Goal: Check status: Check status

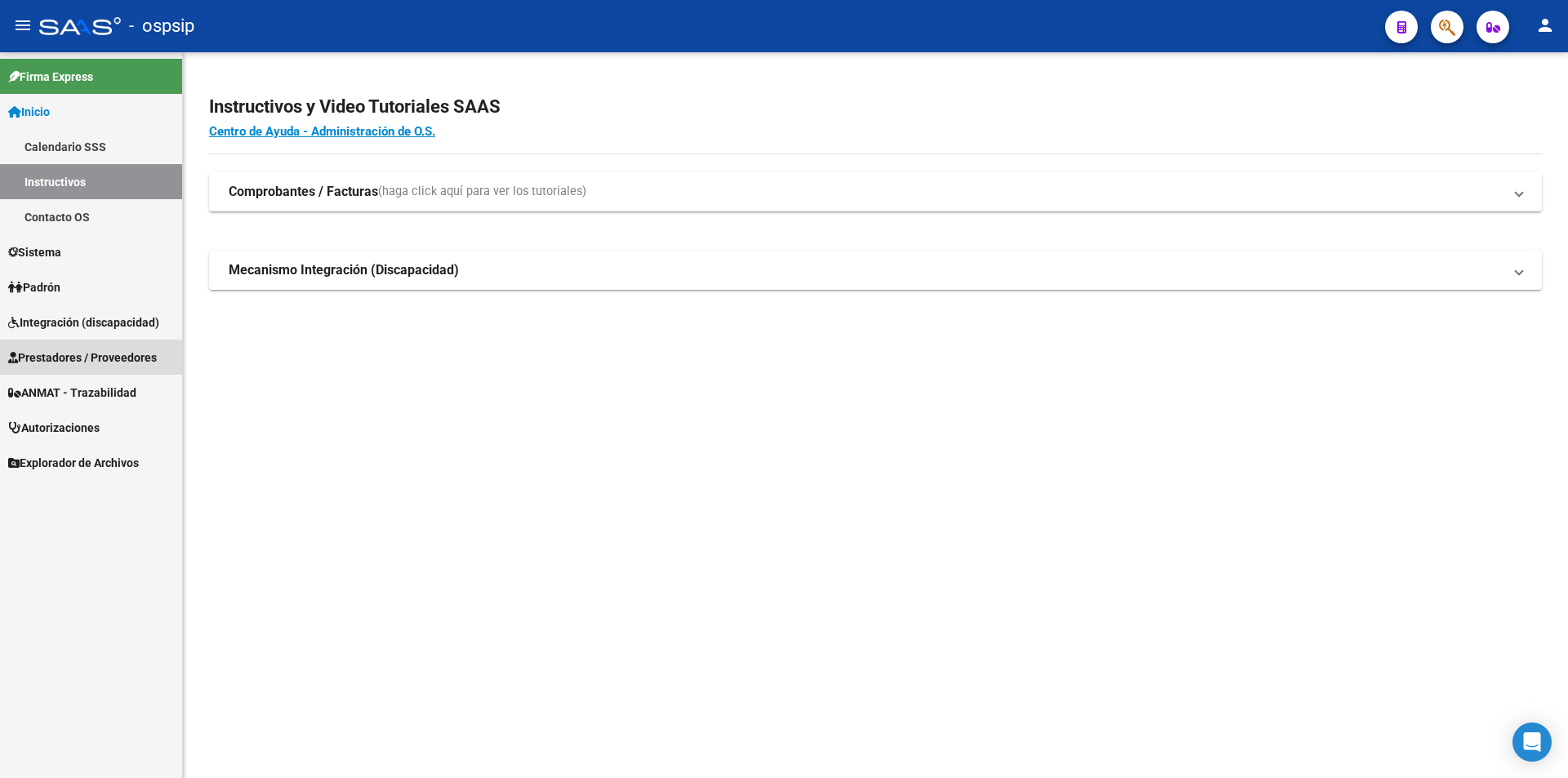
click at [83, 363] on span "Prestadores / Proveedores" at bounding box center [82, 357] width 149 height 18
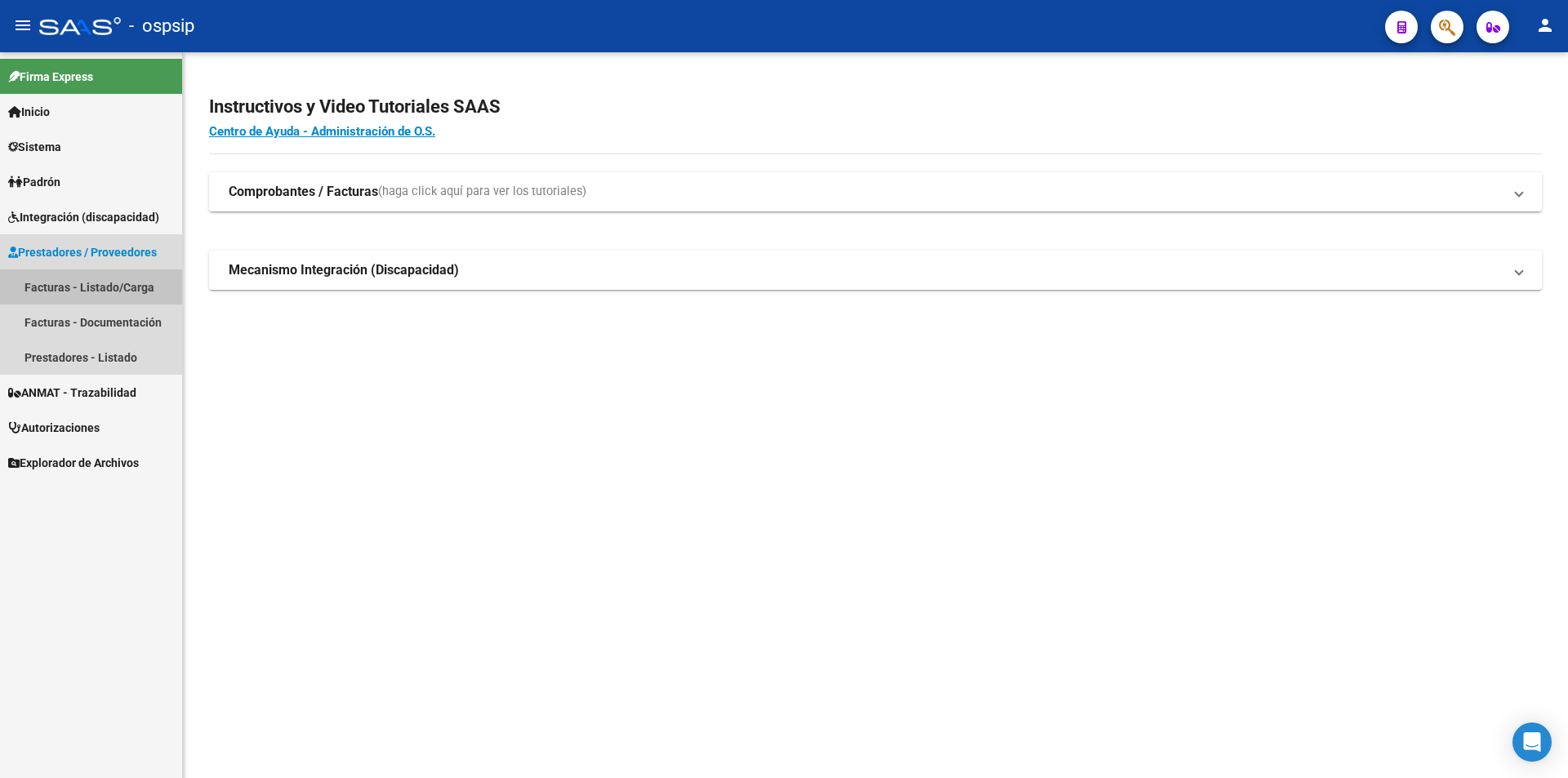
click at [48, 290] on link "Facturas - Listado/Carga" at bounding box center [91, 286] width 182 height 35
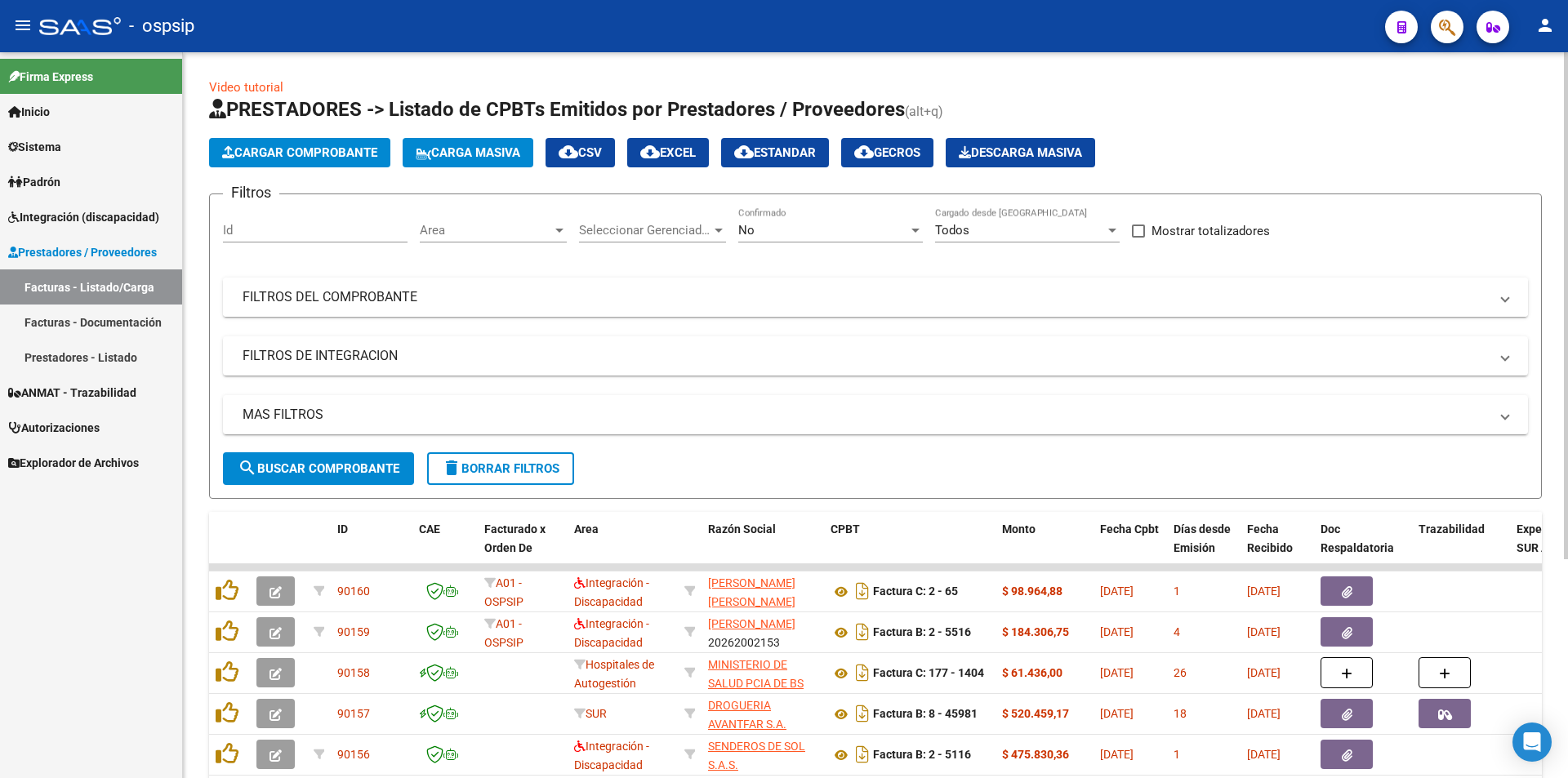
click at [351, 289] on mat-panel-title "FILTROS DEL COMPROBANTE" at bounding box center [866, 297] width 1246 height 18
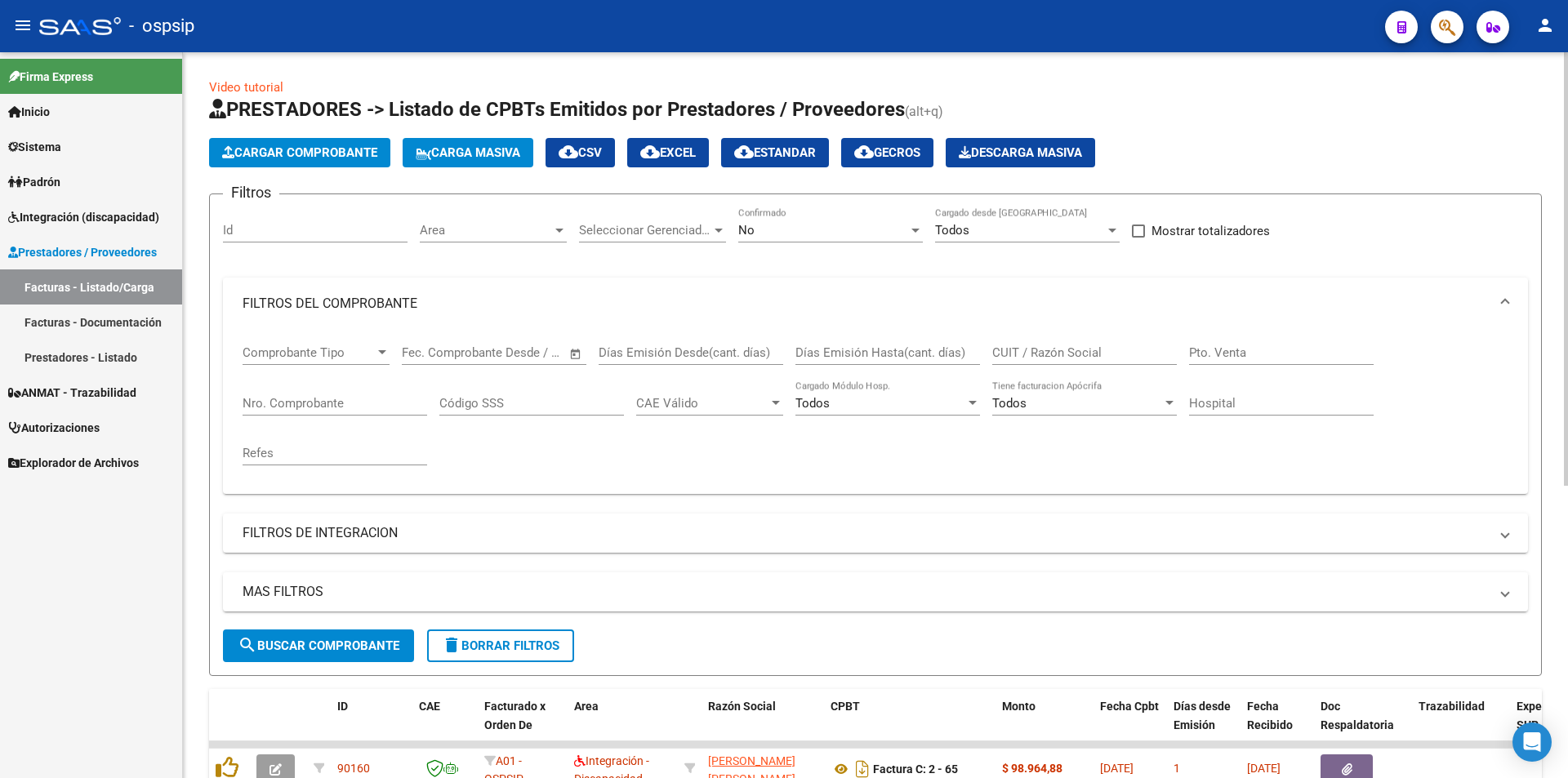
click at [1068, 355] on input "CUIT / Razón Social" at bounding box center [1085, 353] width 185 height 15
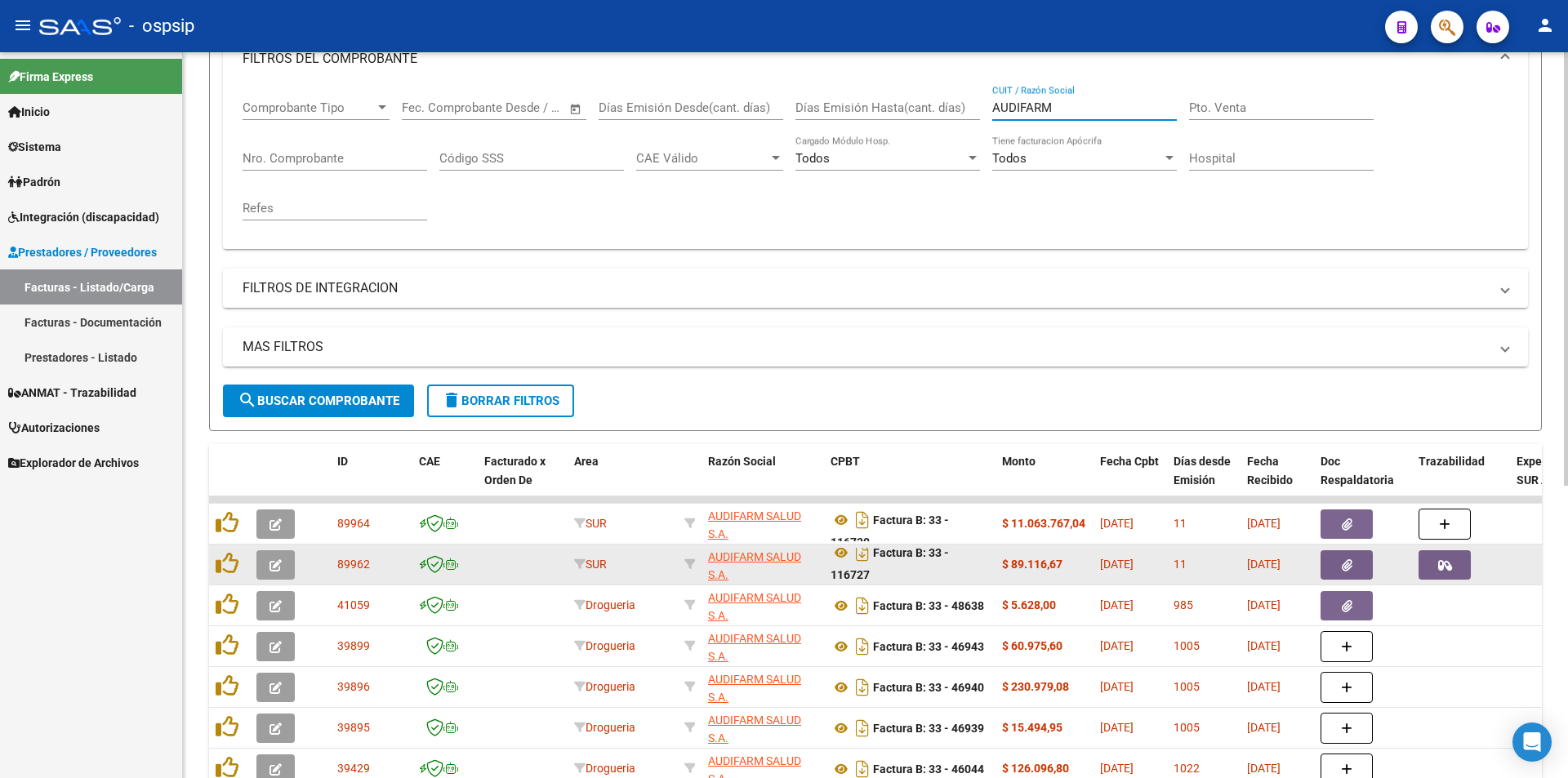
scroll to position [9, 0]
type input "AUDIFARM"
click at [1452, 566] on button "button" at bounding box center [1444, 565] width 52 height 29
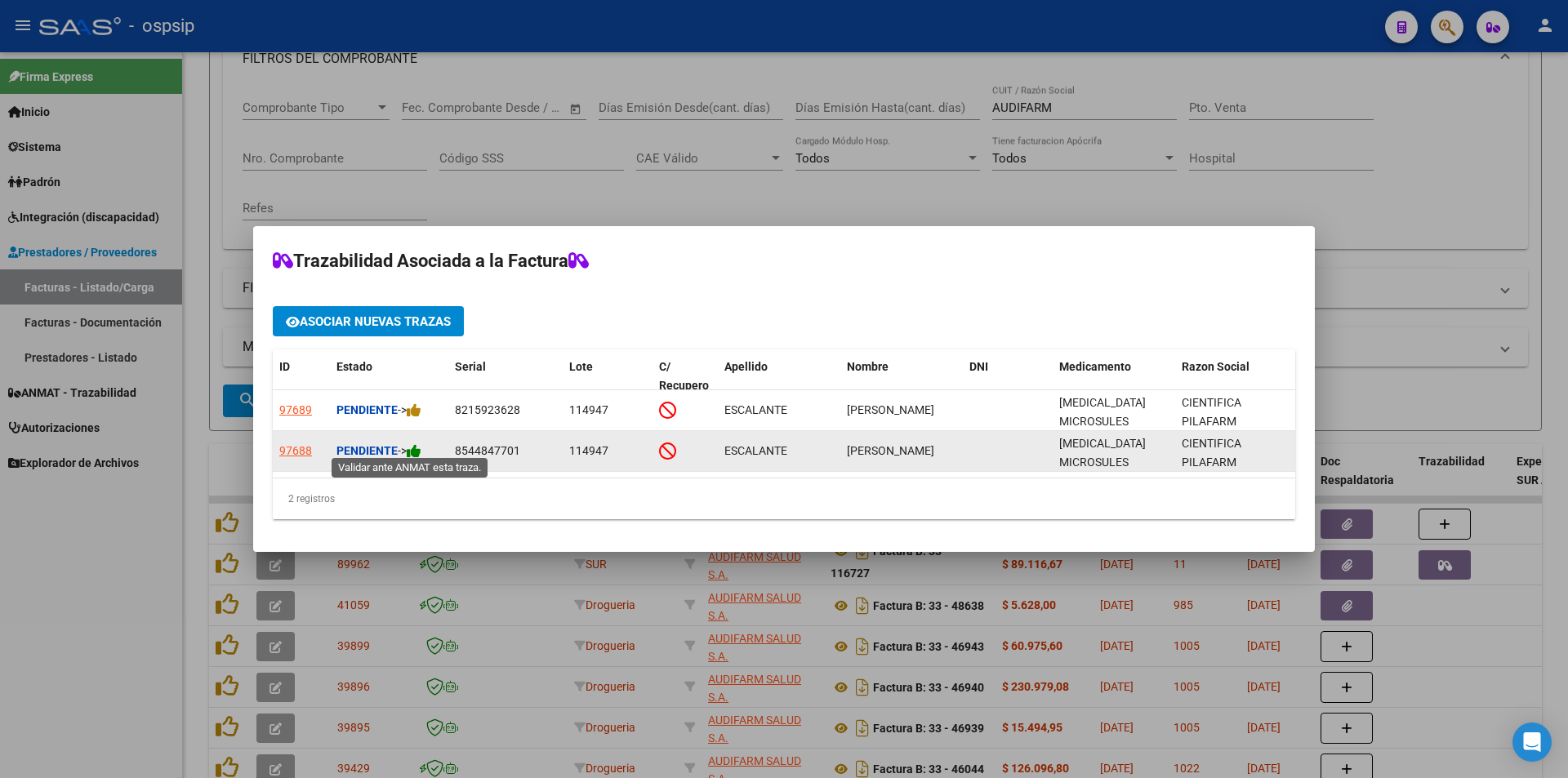
click at [419, 443] on icon at bounding box center [414, 451] width 15 height 15
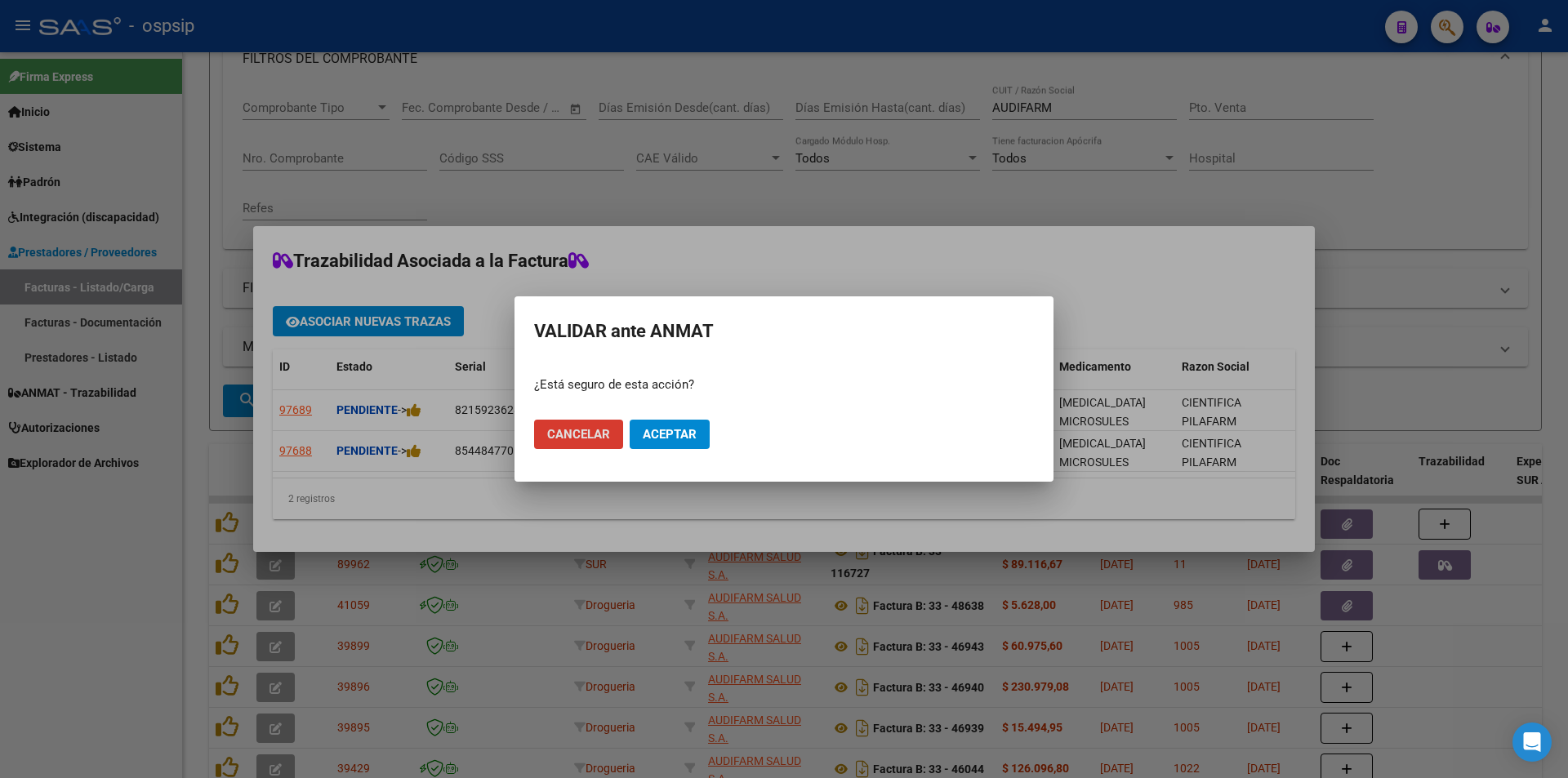
click at [680, 430] on span "Aceptar" at bounding box center [669, 434] width 54 height 15
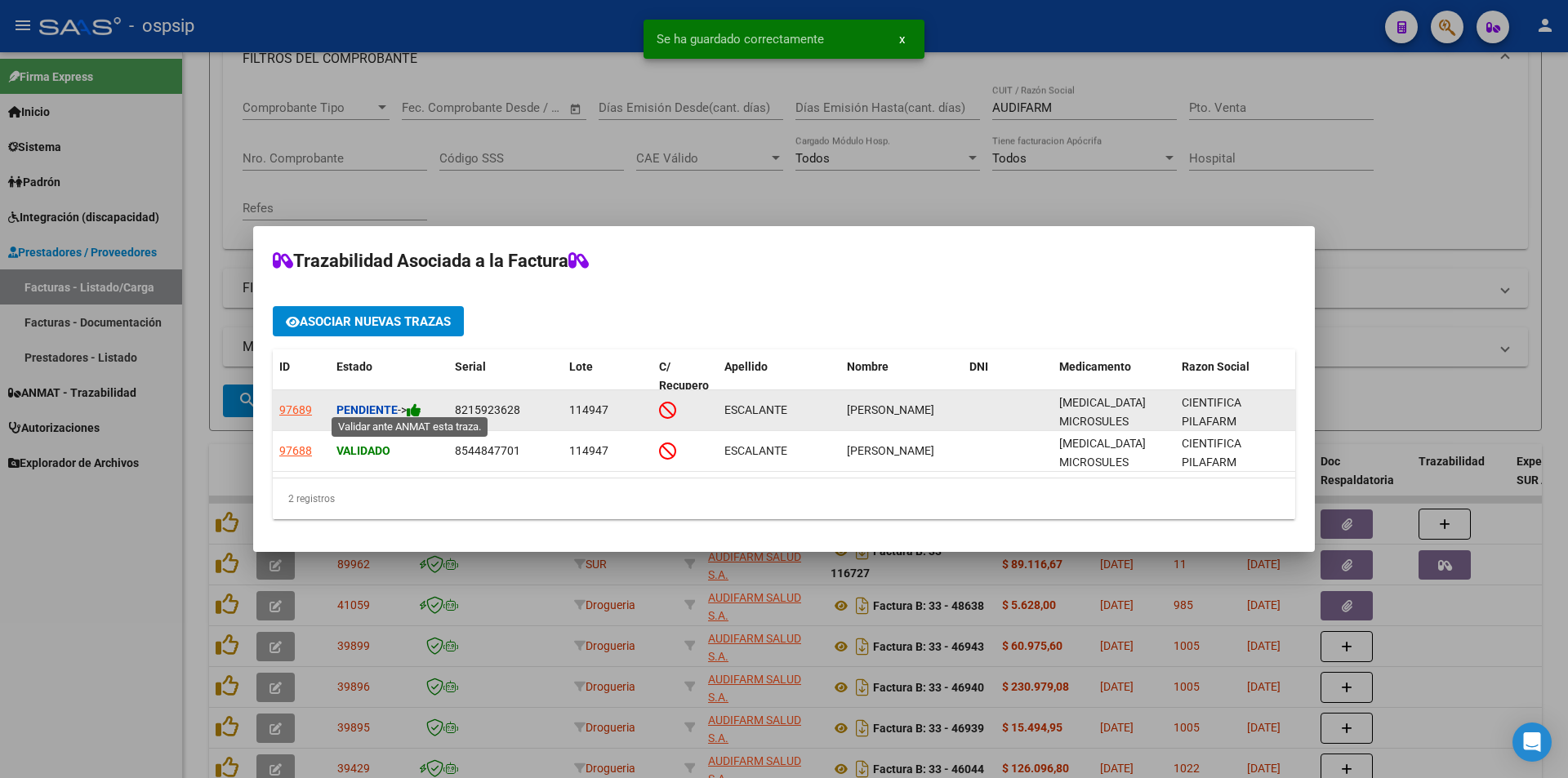
click at [417, 403] on icon at bounding box center [414, 410] width 15 height 15
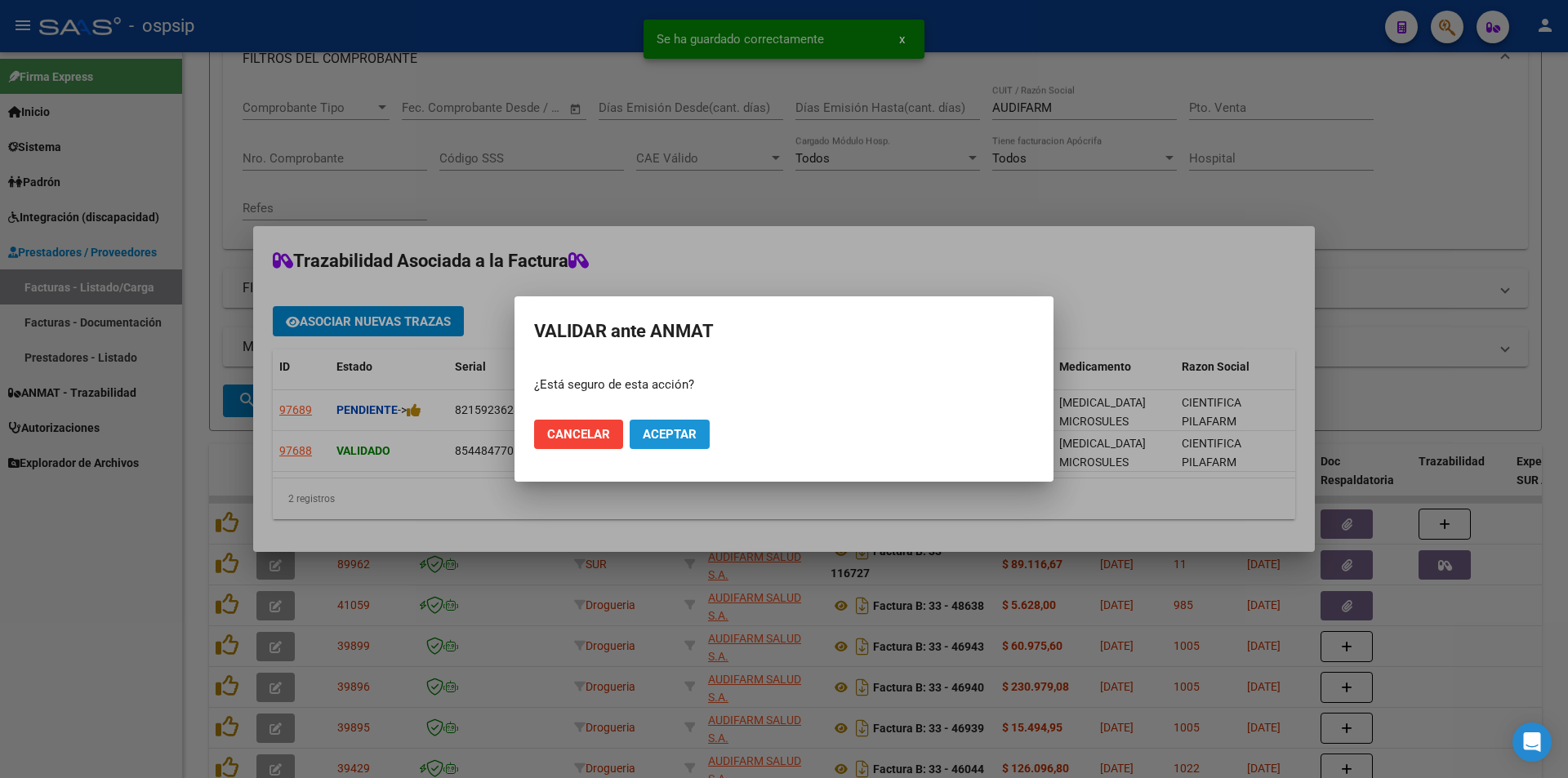
click at [687, 433] on span "Aceptar" at bounding box center [669, 434] width 54 height 15
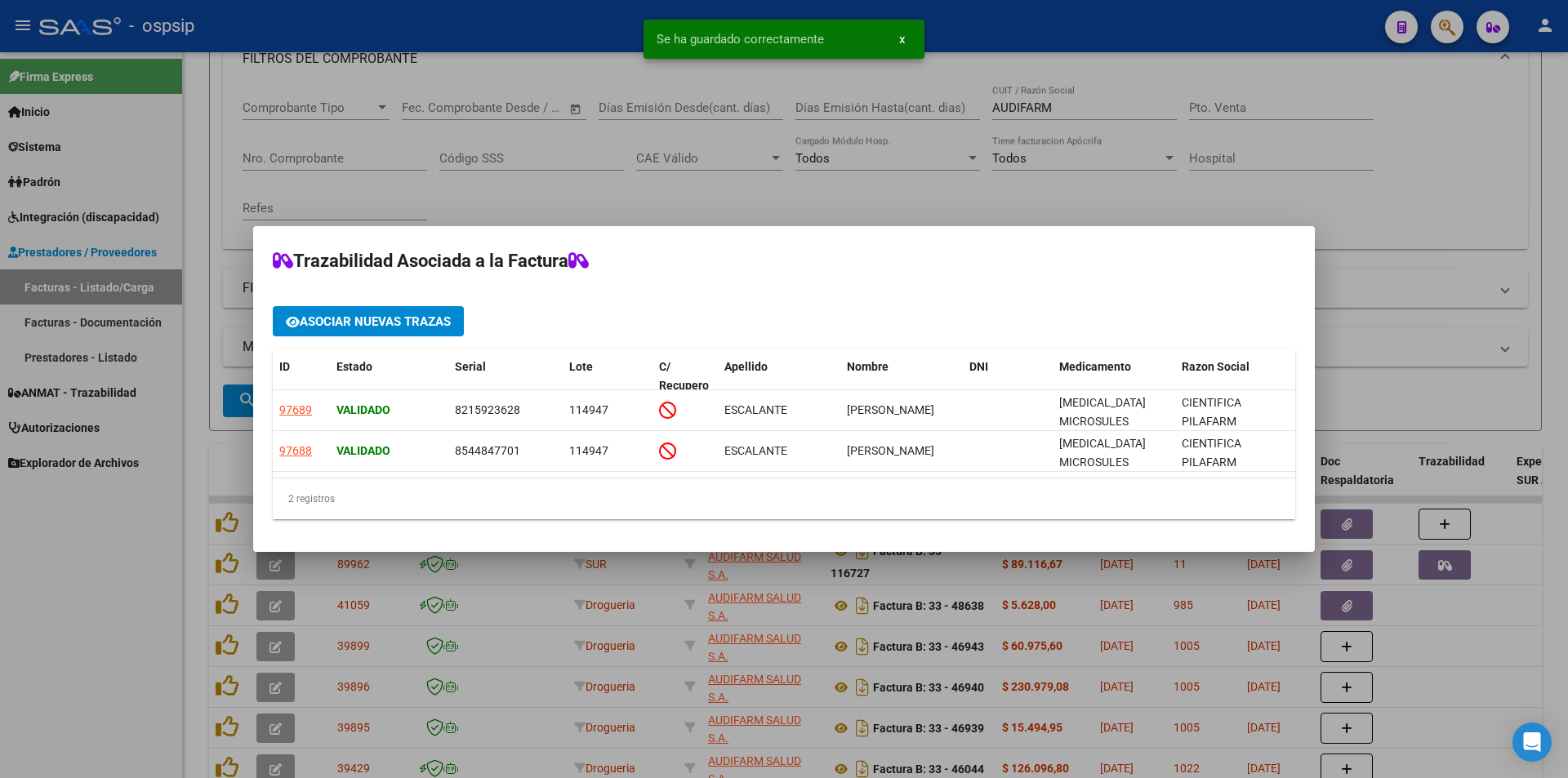
click at [556, 192] on div at bounding box center [784, 389] width 1568 height 778
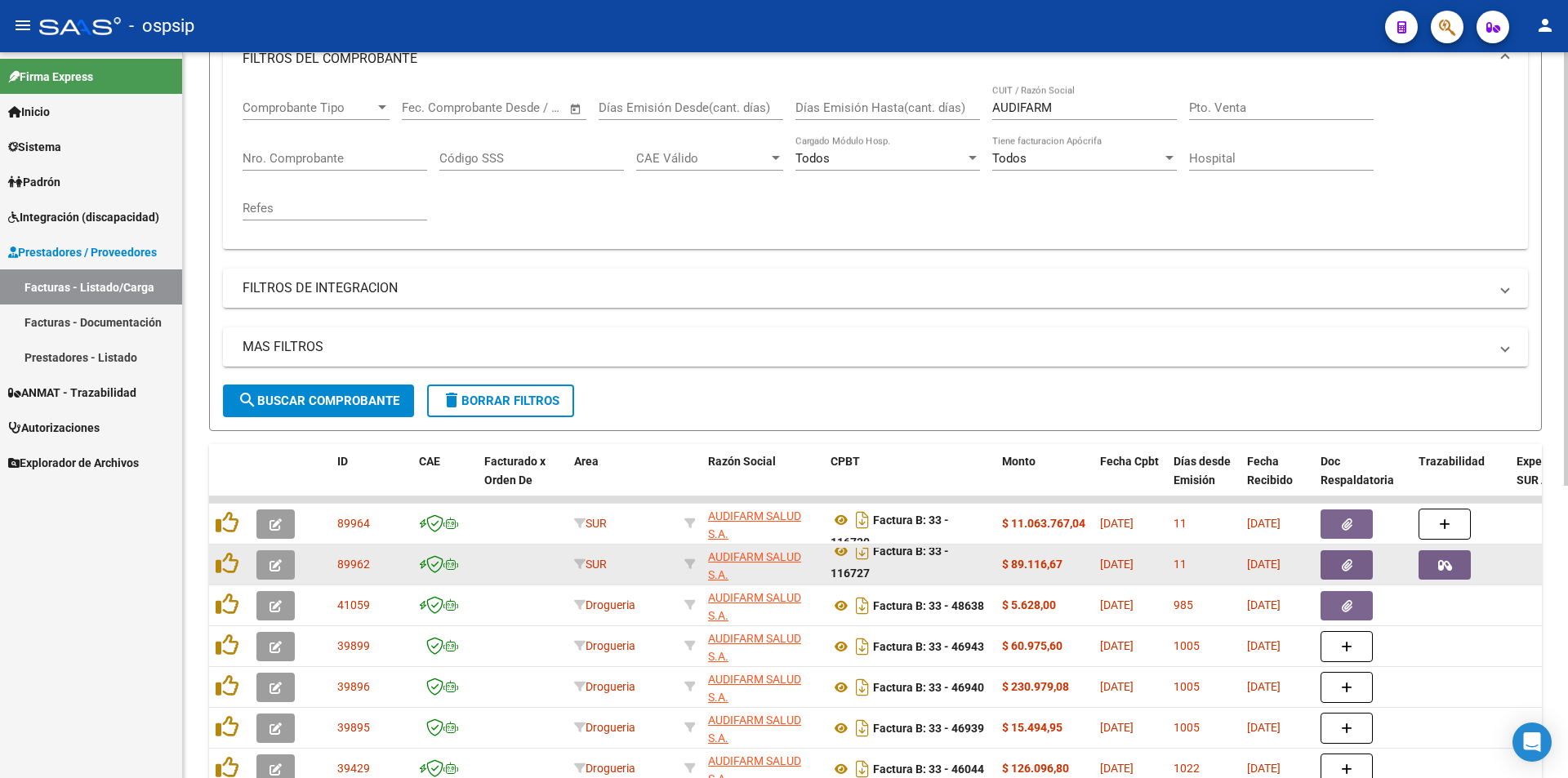
click at [268, 562] on button "button" at bounding box center [275, 565] width 38 height 29
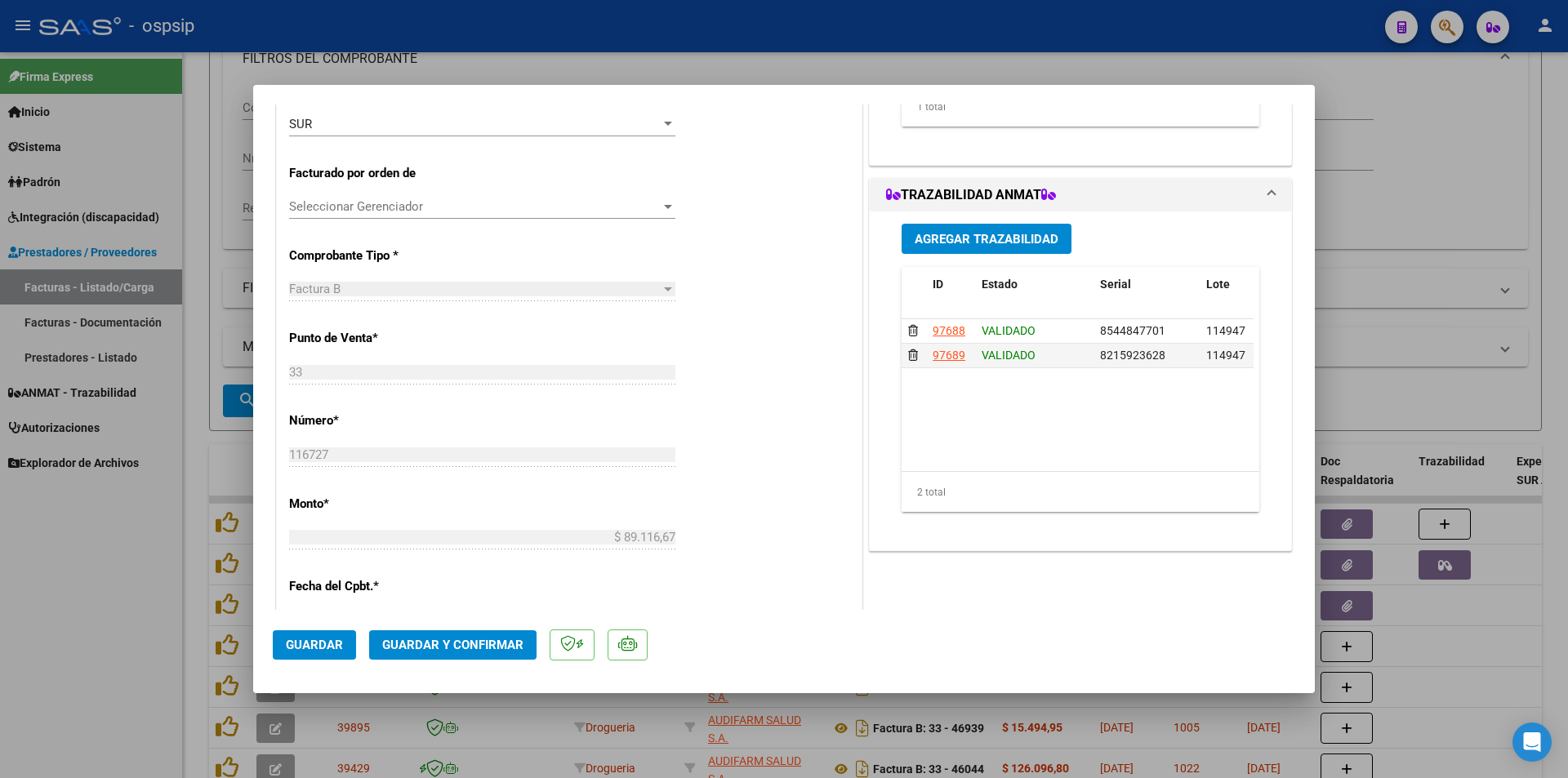
scroll to position [408, 0]
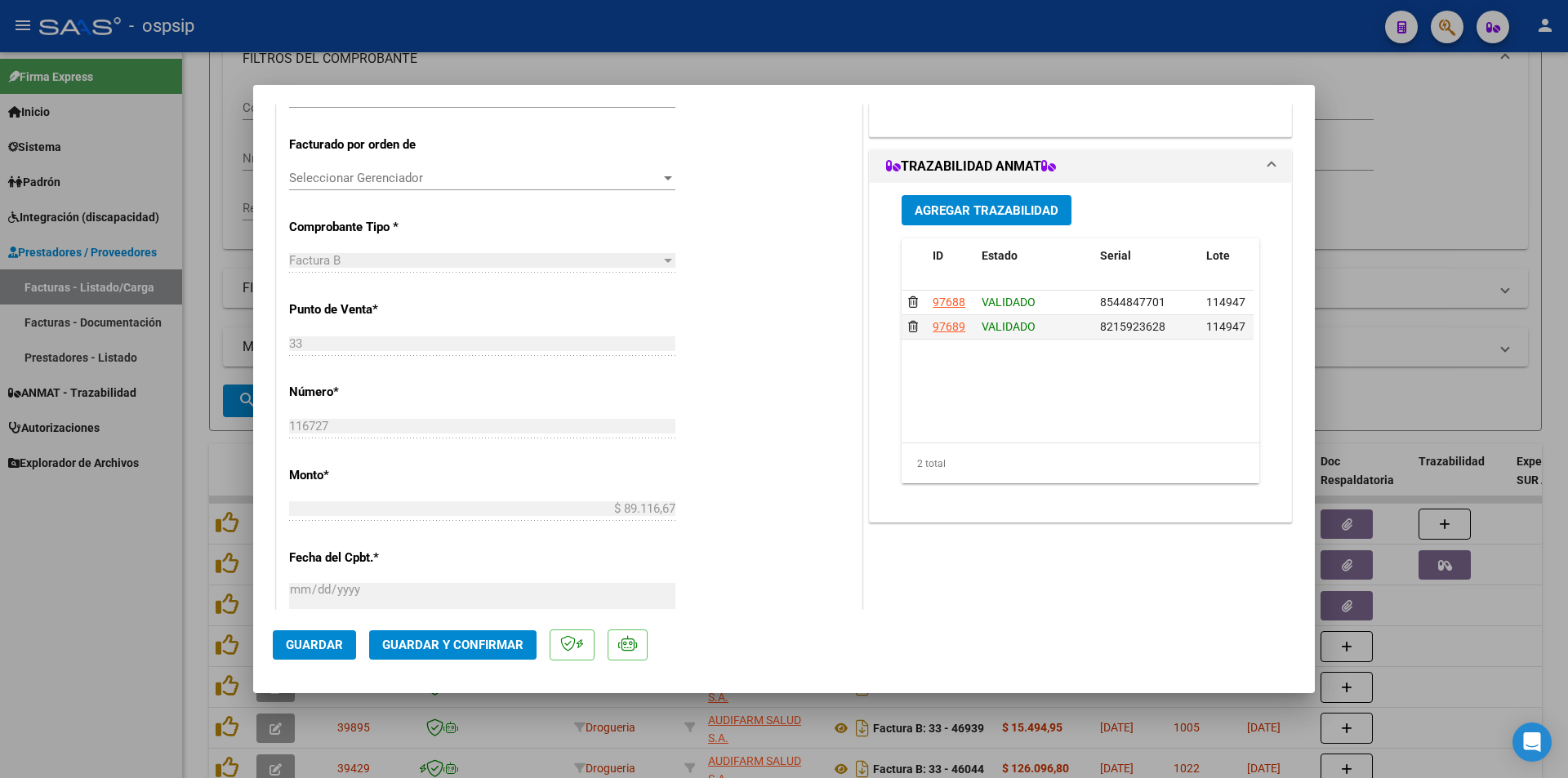
click at [968, 207] on span "Agregar Trazabilidad" at bounding box center [987, 210] width 144 height 15
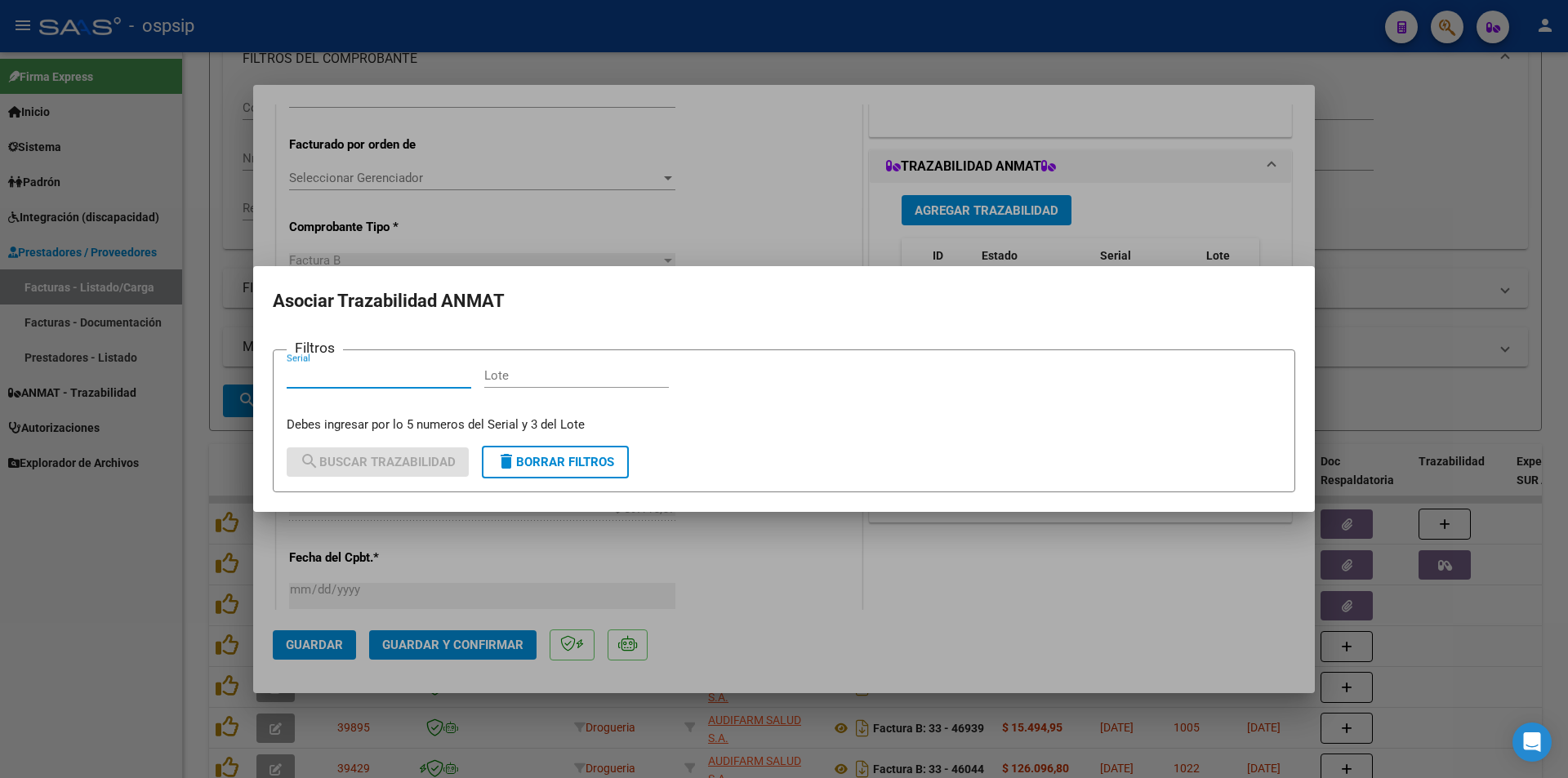
click at [337, 373] on input "Serial" at bounding box center [378, 375] width 185 height 15
paste input "77981808600282536456"
type input "77981808600282536456"
click at [508, 367] on div "Lote" at bounding box center [576, 375] width 185 height 25
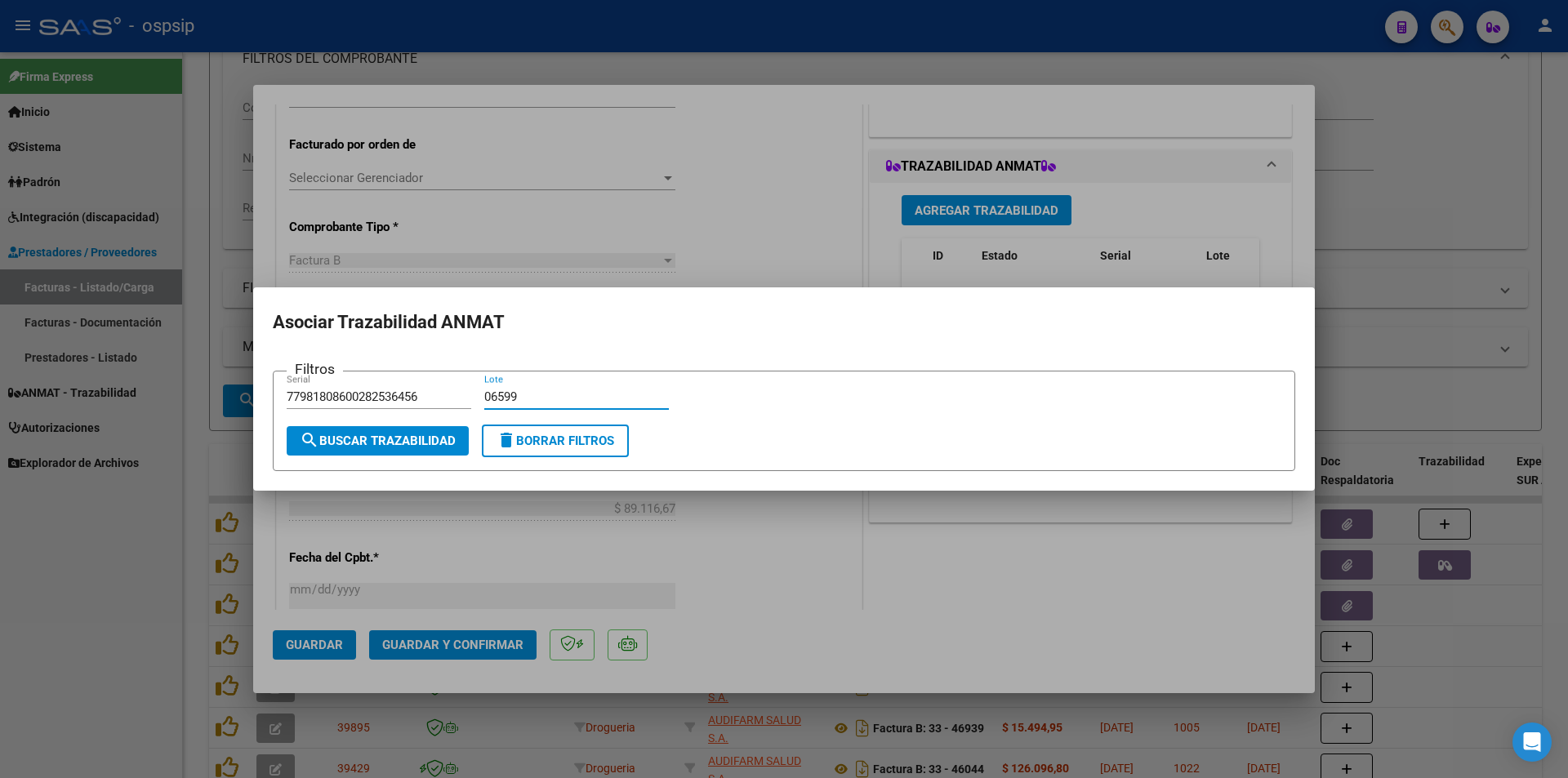
type input "06599"
click at [439, 440] on span "search Buscar Trazabilidad" at bounding box center [377, 441] width 156 height 15
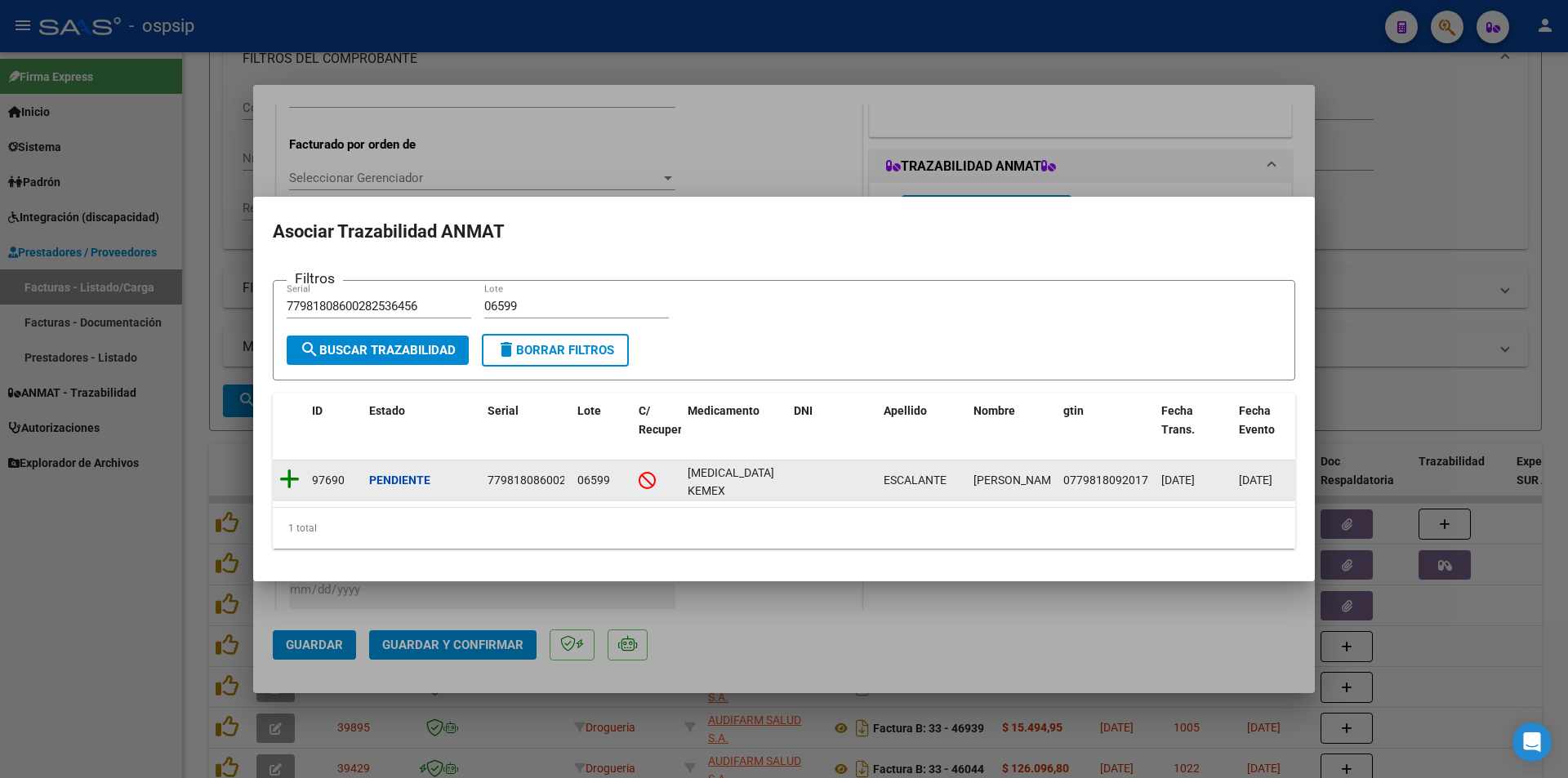
click at [286, 473] on icon at bounding box center [290, 479] width 21 height 23
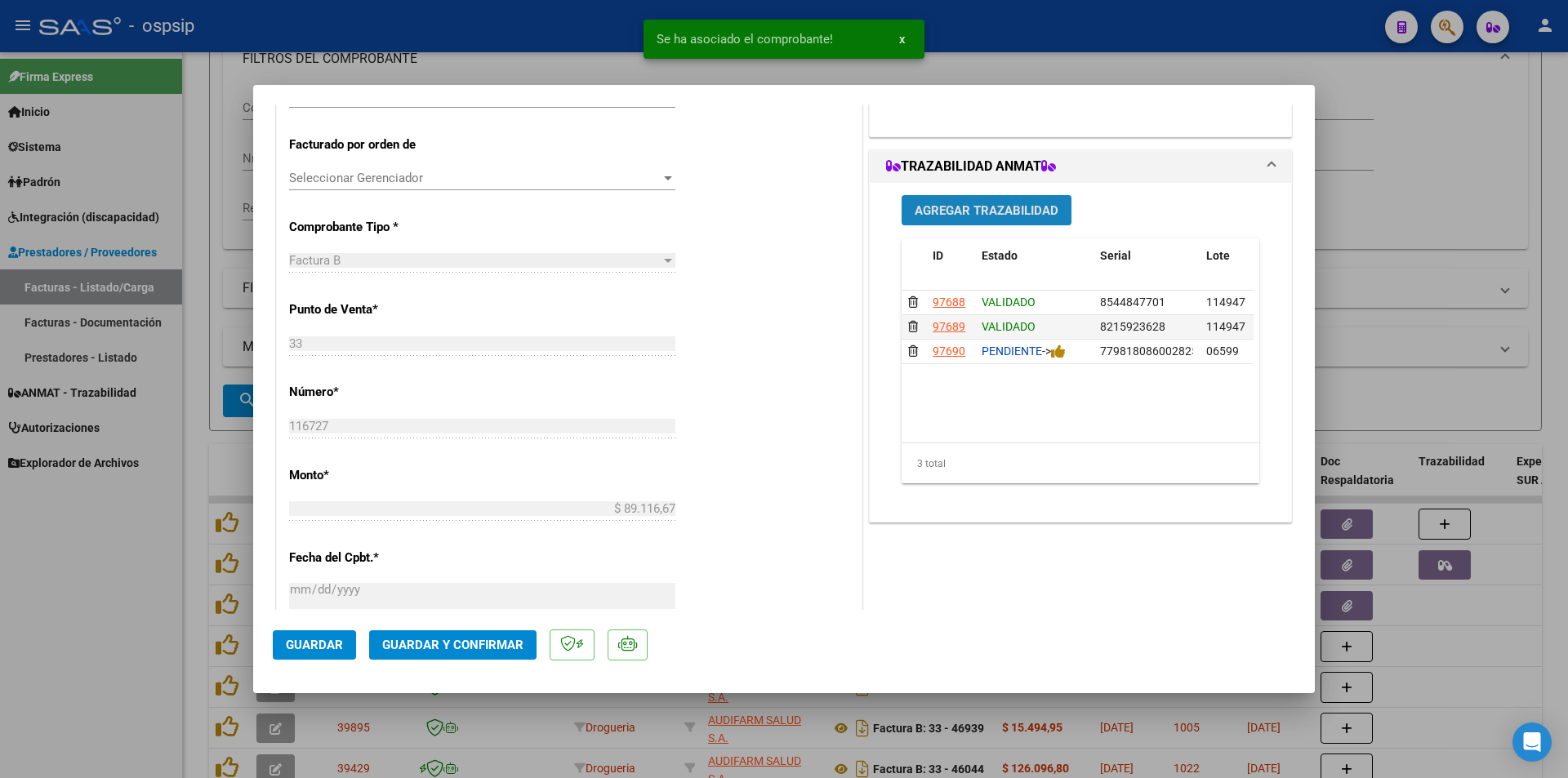
click at [972, 213] on span "Agregar Trazabilidad" at bounding box center [987, 210] width 144 height 15
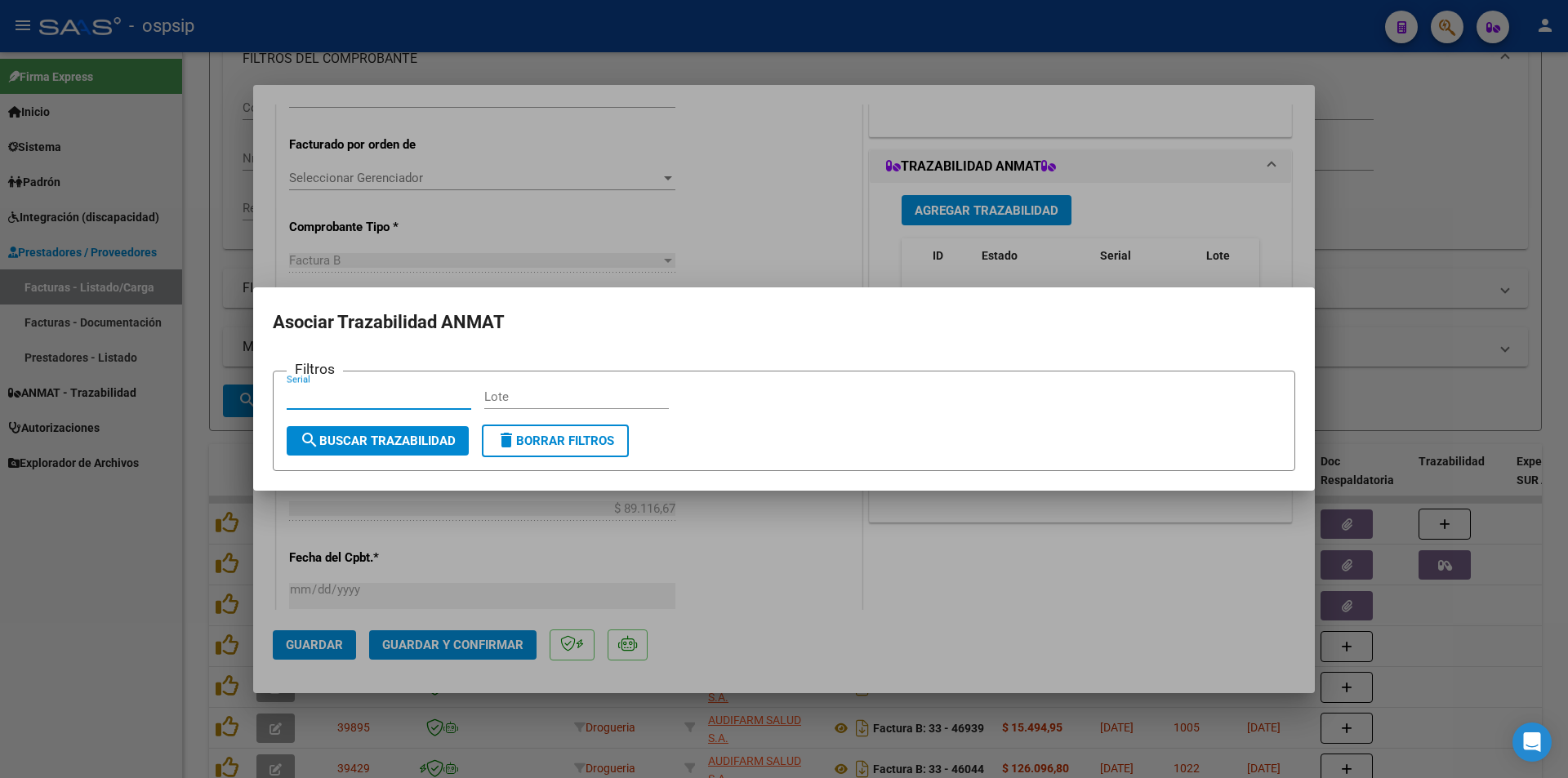
click at [323, 397] on input "Serial" at bounding box center [378, 397] width 185 height 15
paste input "77981808600282414683"
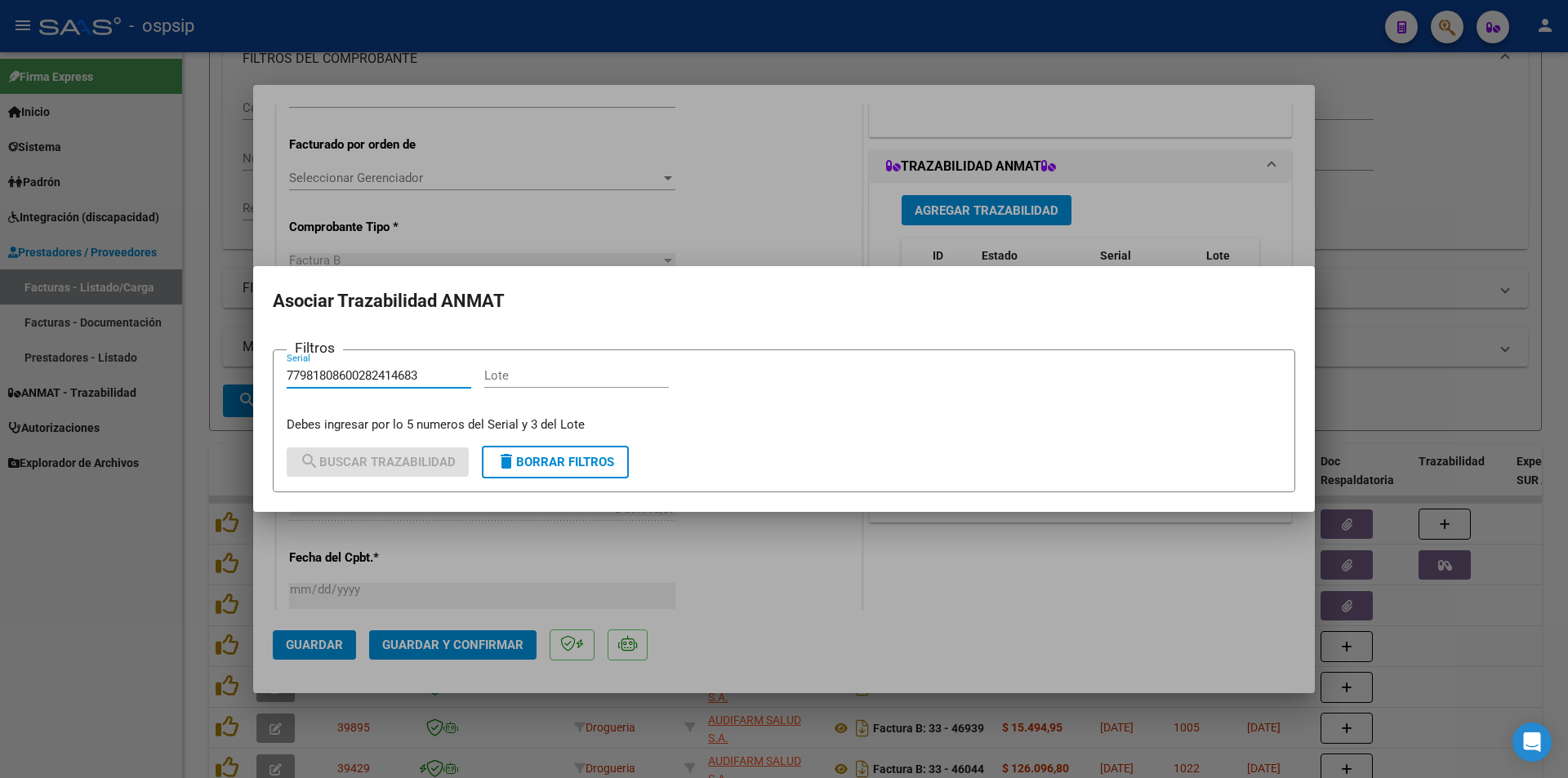
type input "77981808600282414683"
click at [544, 374] on input "Lote" at bounding box center [576, 375] width 185 height 15
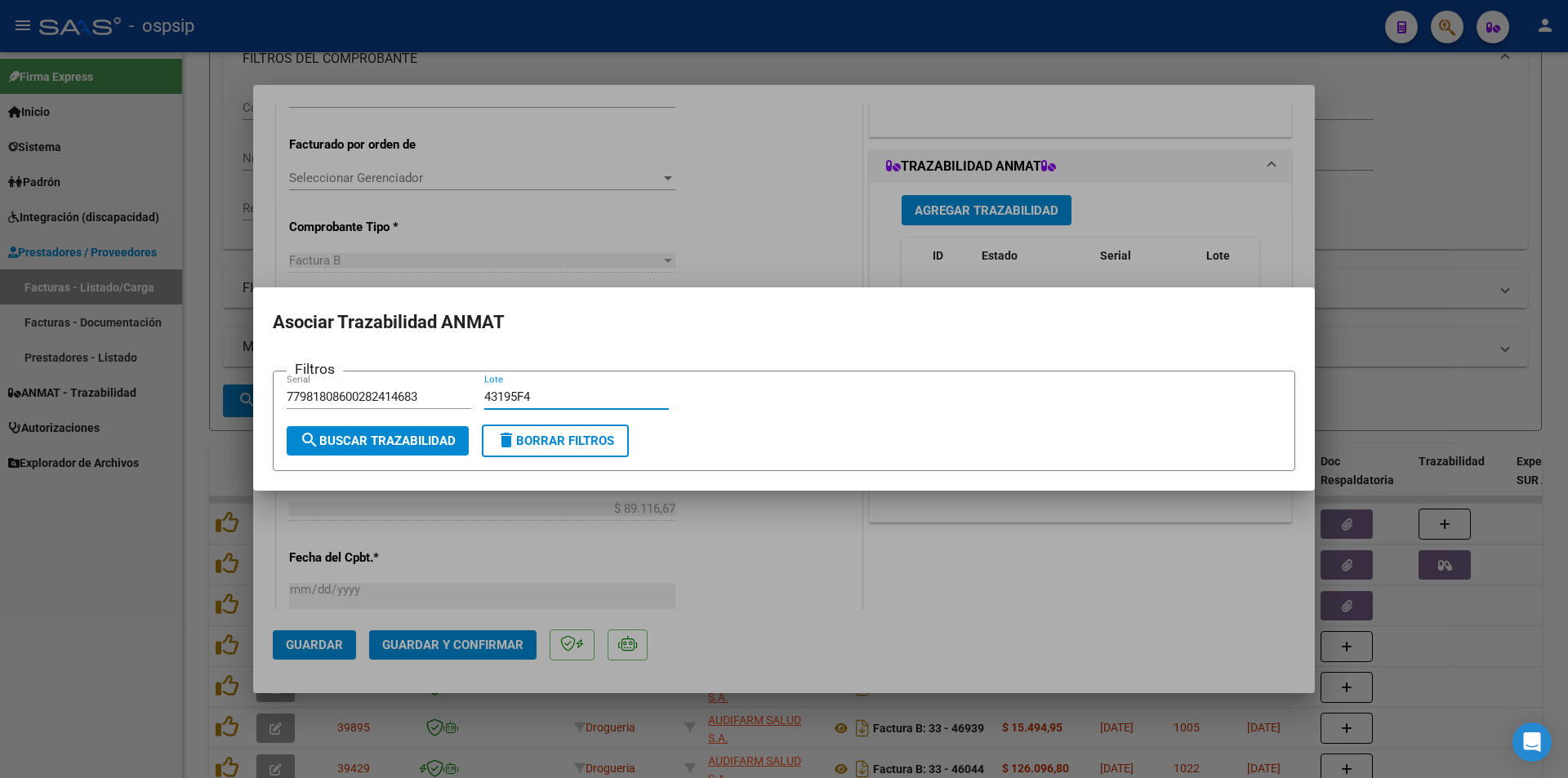
type input "43195F4"
click at [390, 441] on span "search Buscar Trazabilidad" at bounding box center [377, 441] width 156 height 15
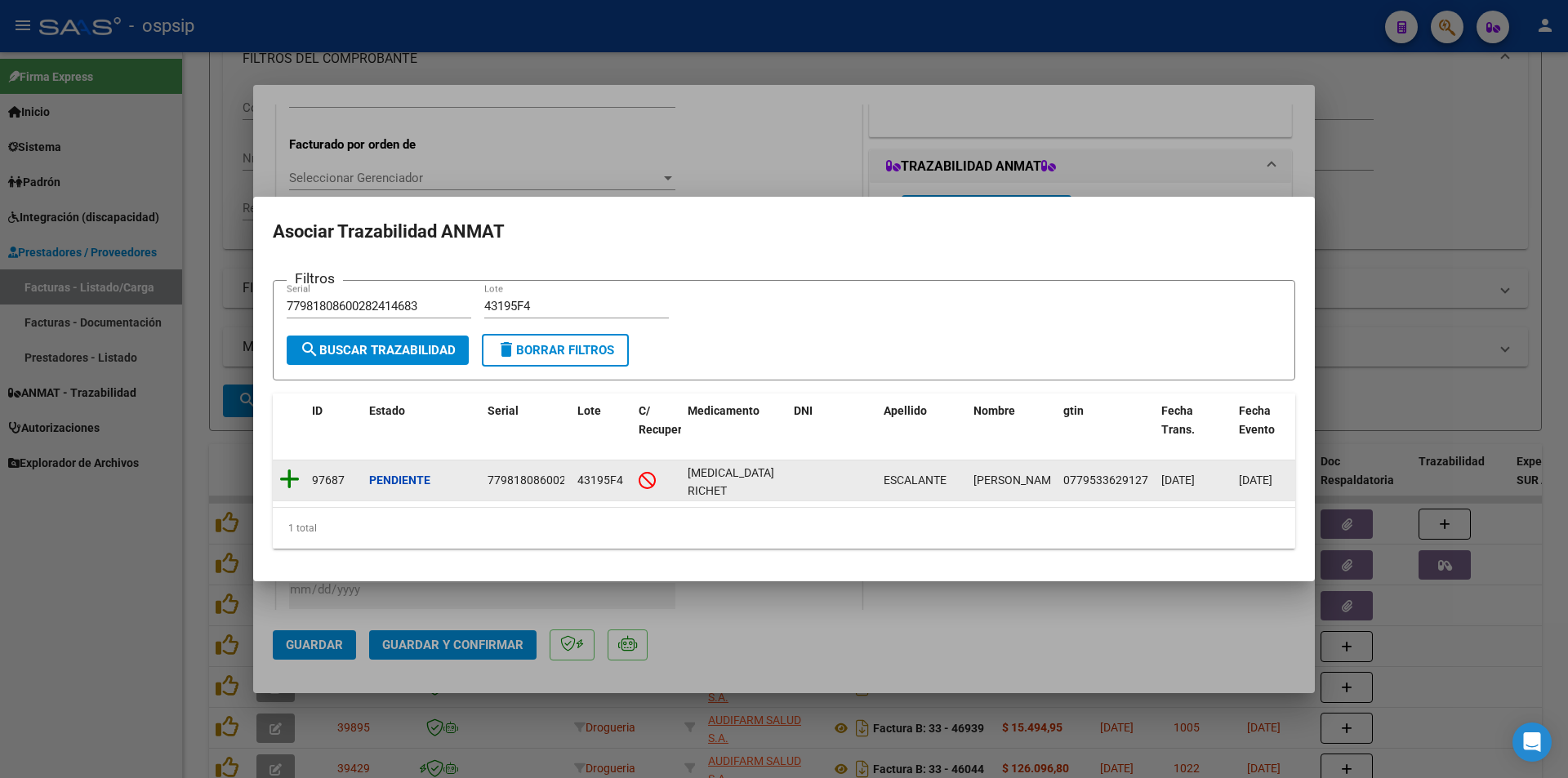
click at [287, 468] on icon at bounding box center [290, 479] width 21 height 23
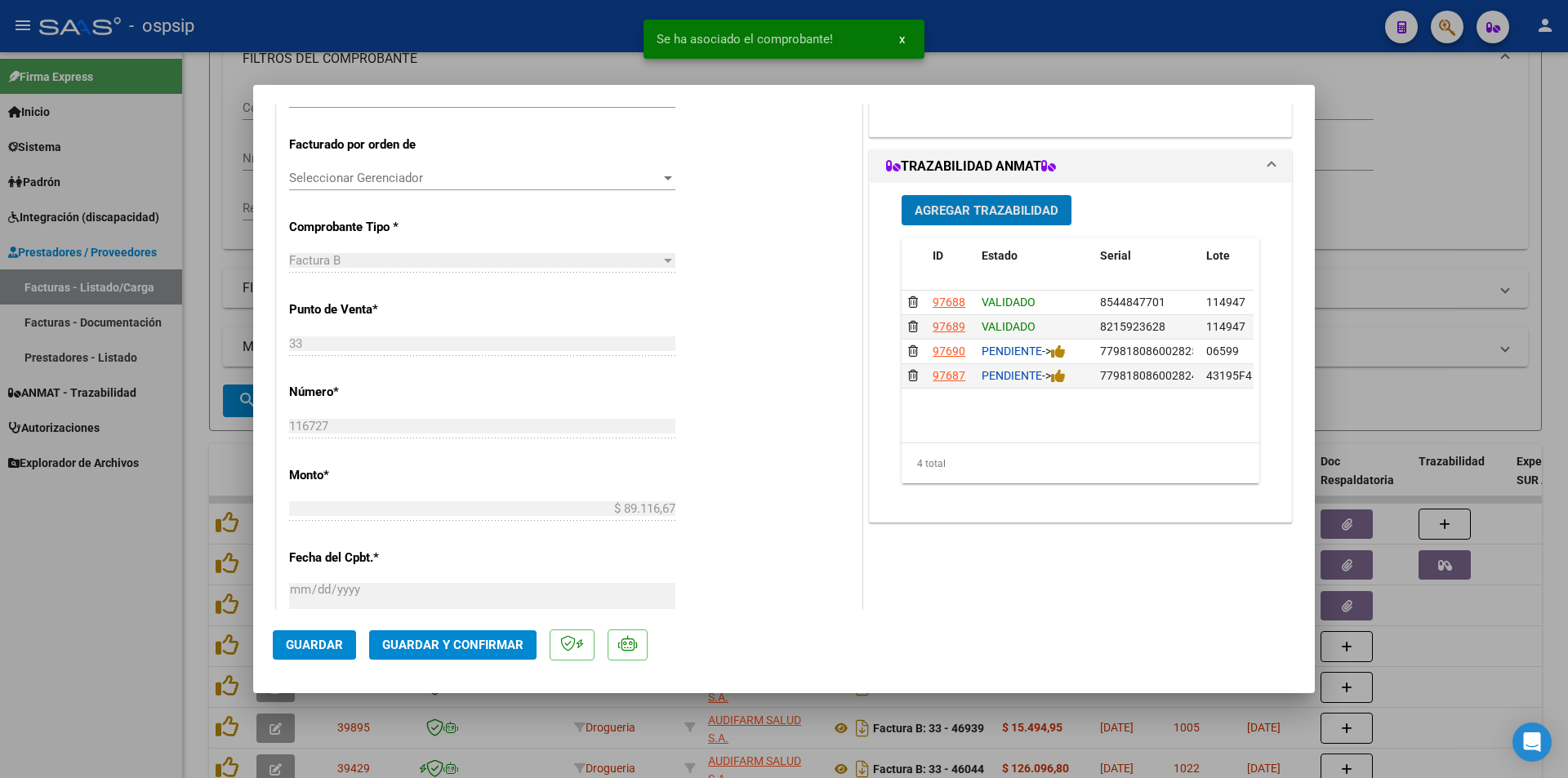
click at [331, 643] on span "Guardar" at bounding box center [314, 645] width 57 height 15
click at [124, 628] on div at bounding box center [784, 389] width 1568 height 778
type input "$ 0,00"
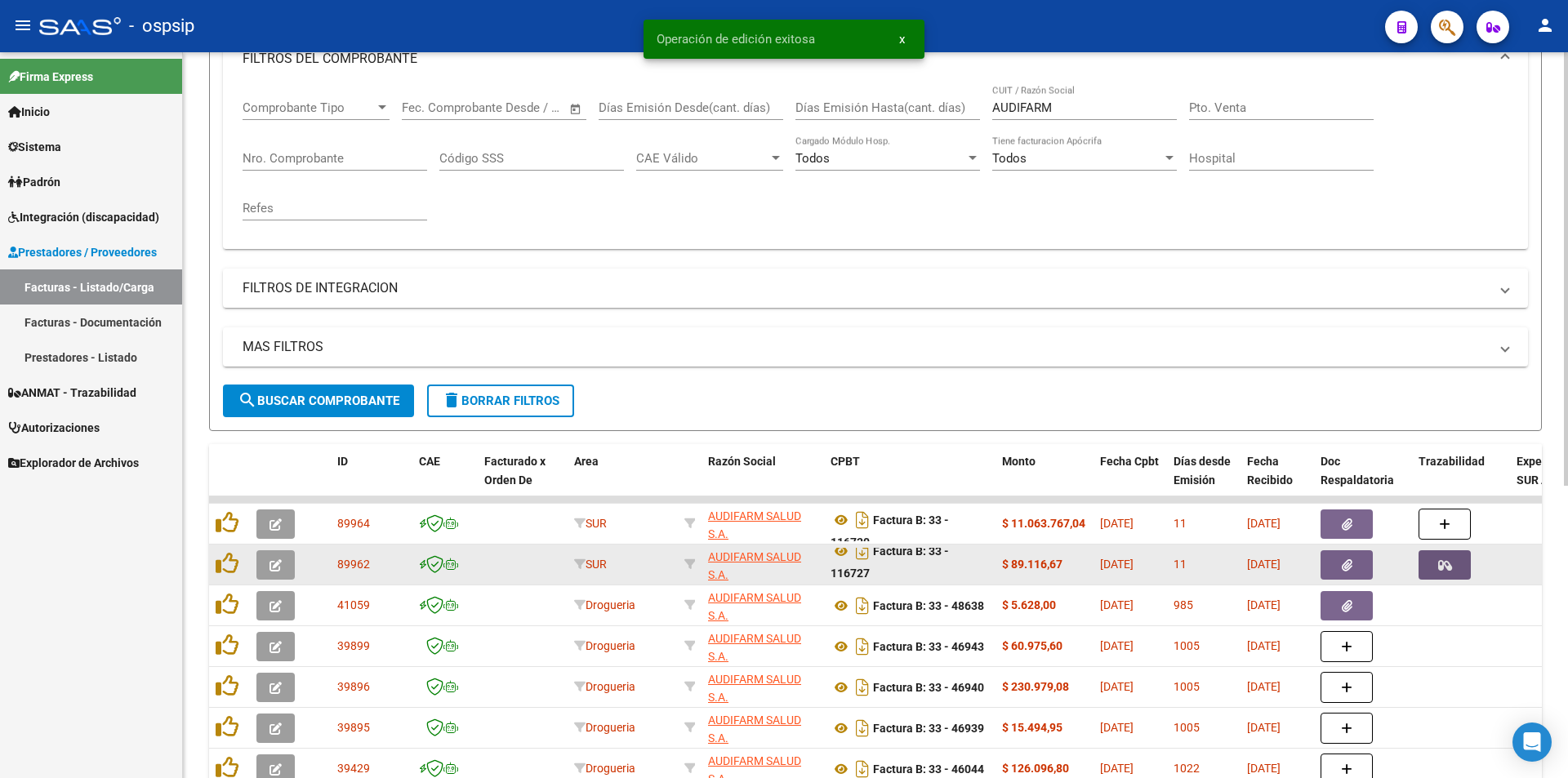
click at [1464, 566] on button "button" at bounding box center [1444, 565] width 52 height 29
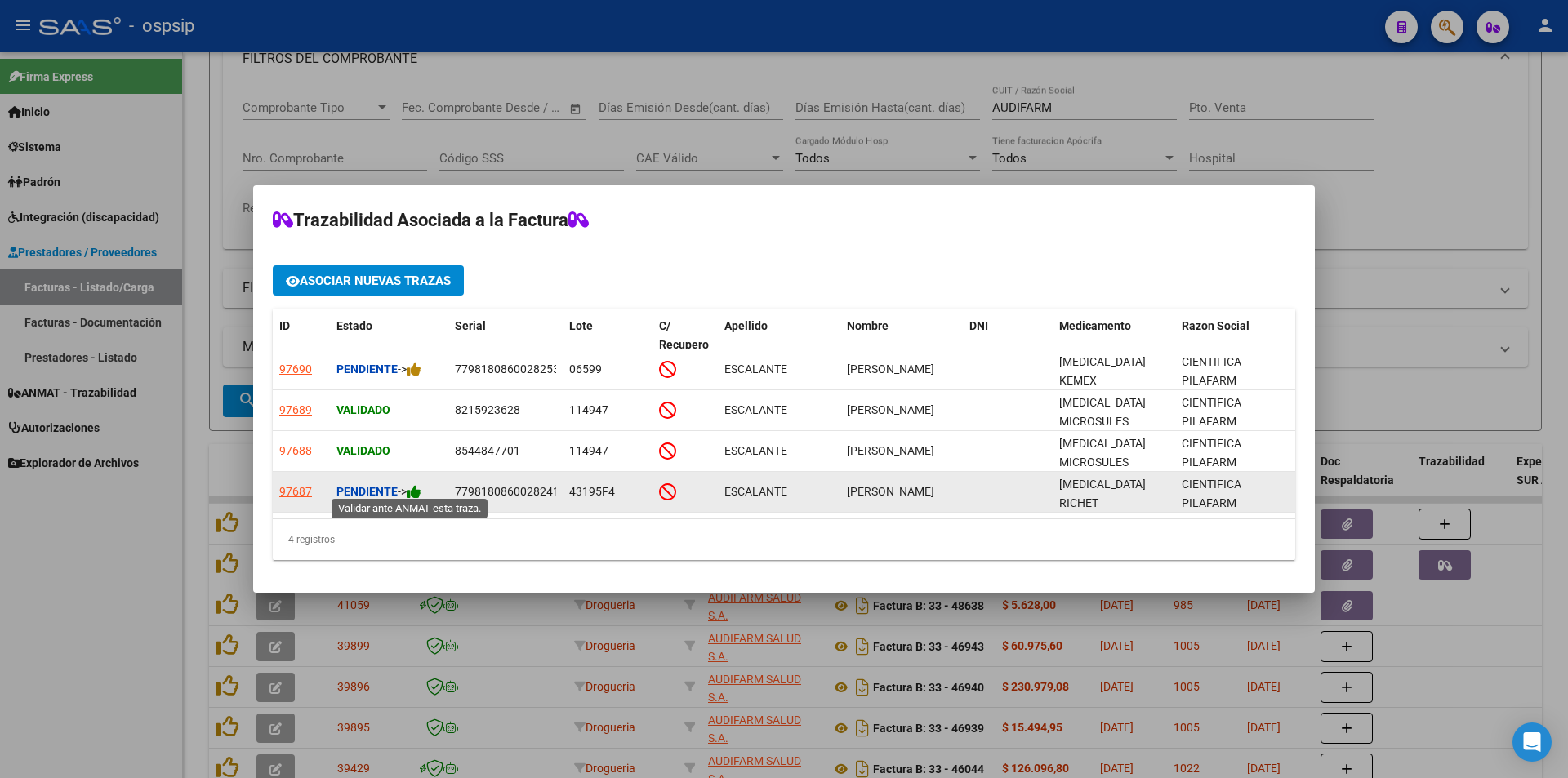
click at [421, 484] on icon at bounding box center [414, 492] width 15 height 15
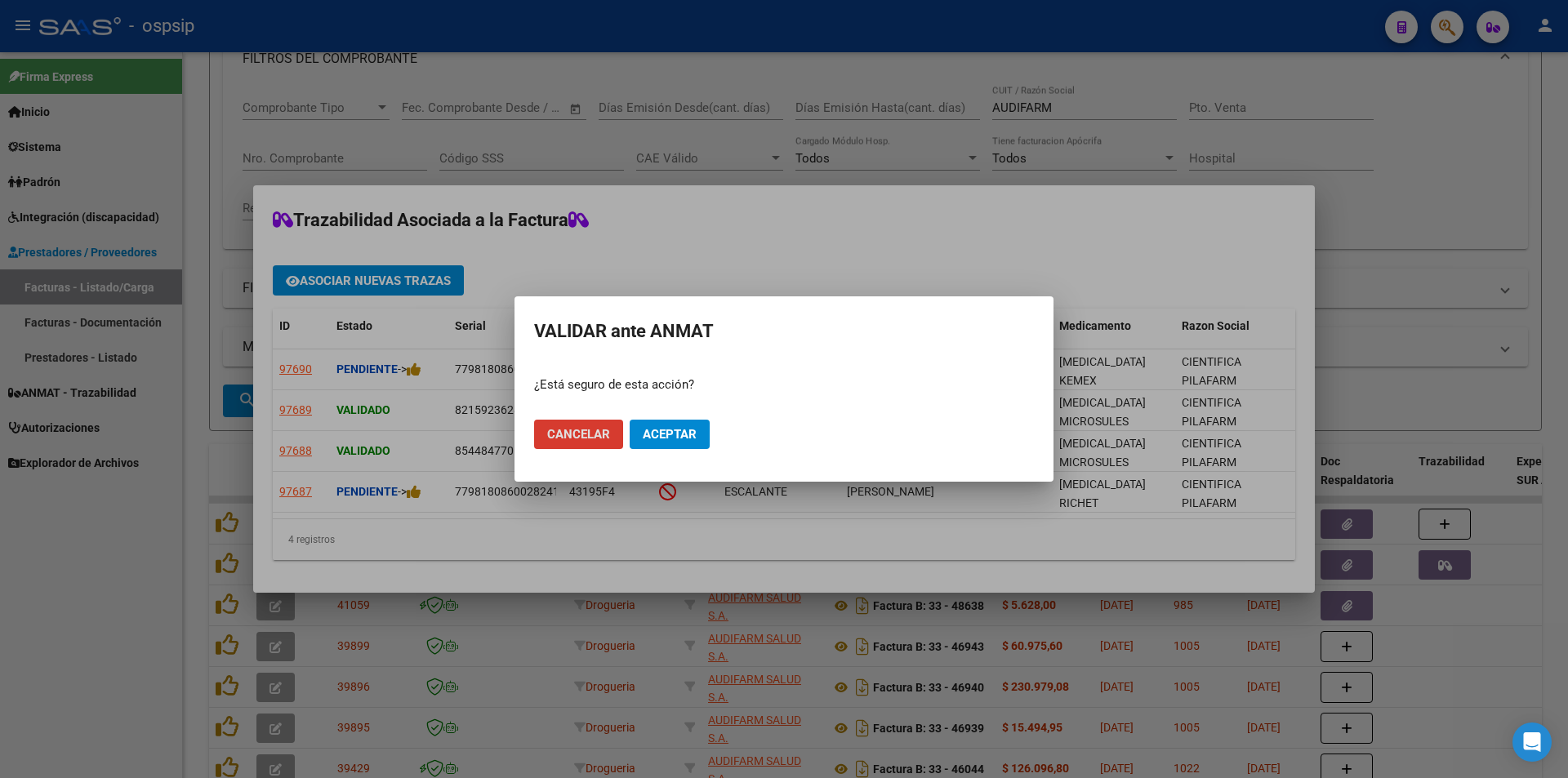
click at [686, 433] on span "Aceptar" at bounding box center [669, 434] width 54 height 15
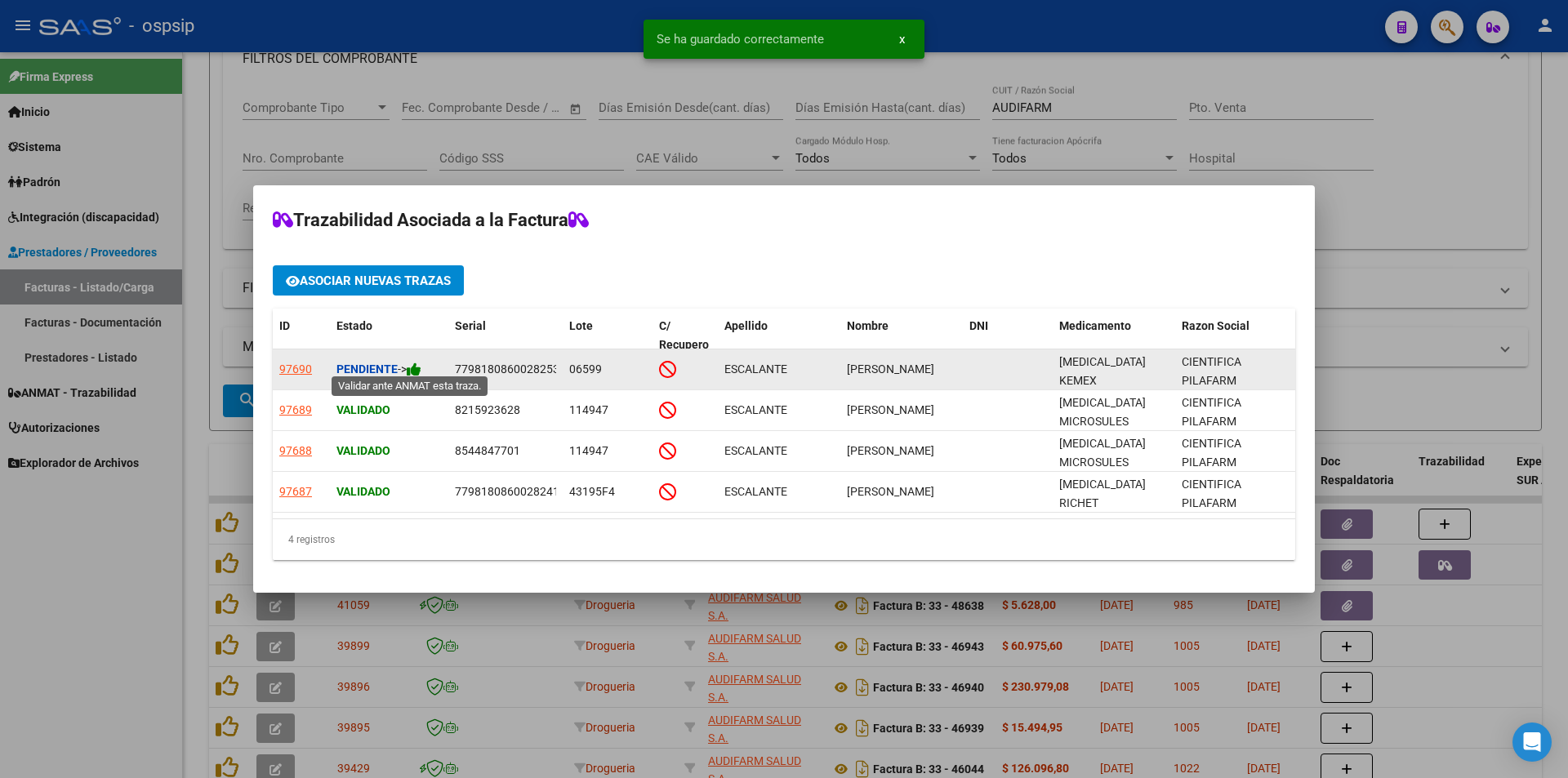
click at [415, 367] on icon at bounding box center [414, 370] width 15 height 15
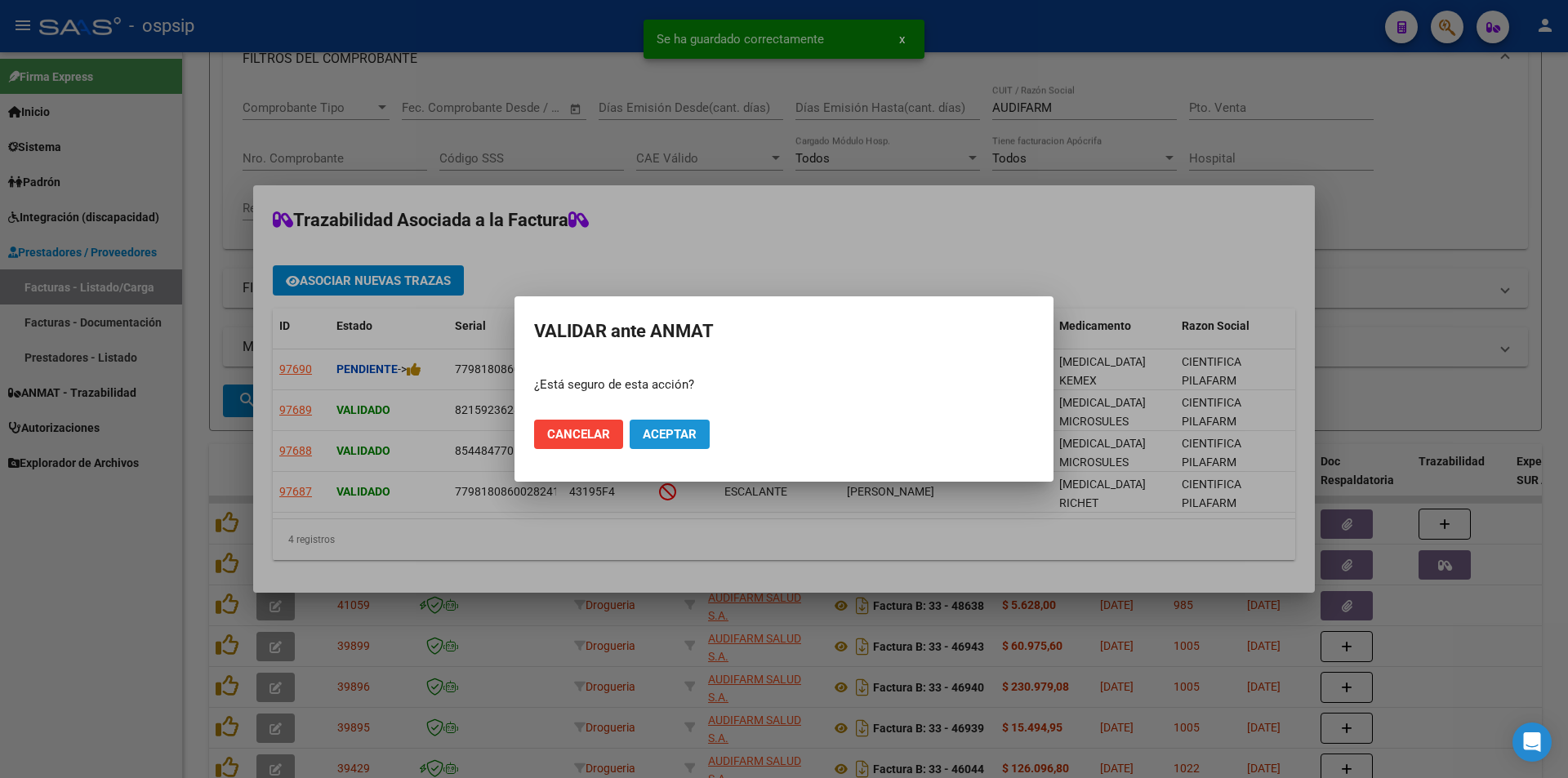
click at [671, 431] on span "Aceptar" at bounding box center [669, 434] width 54 height 15
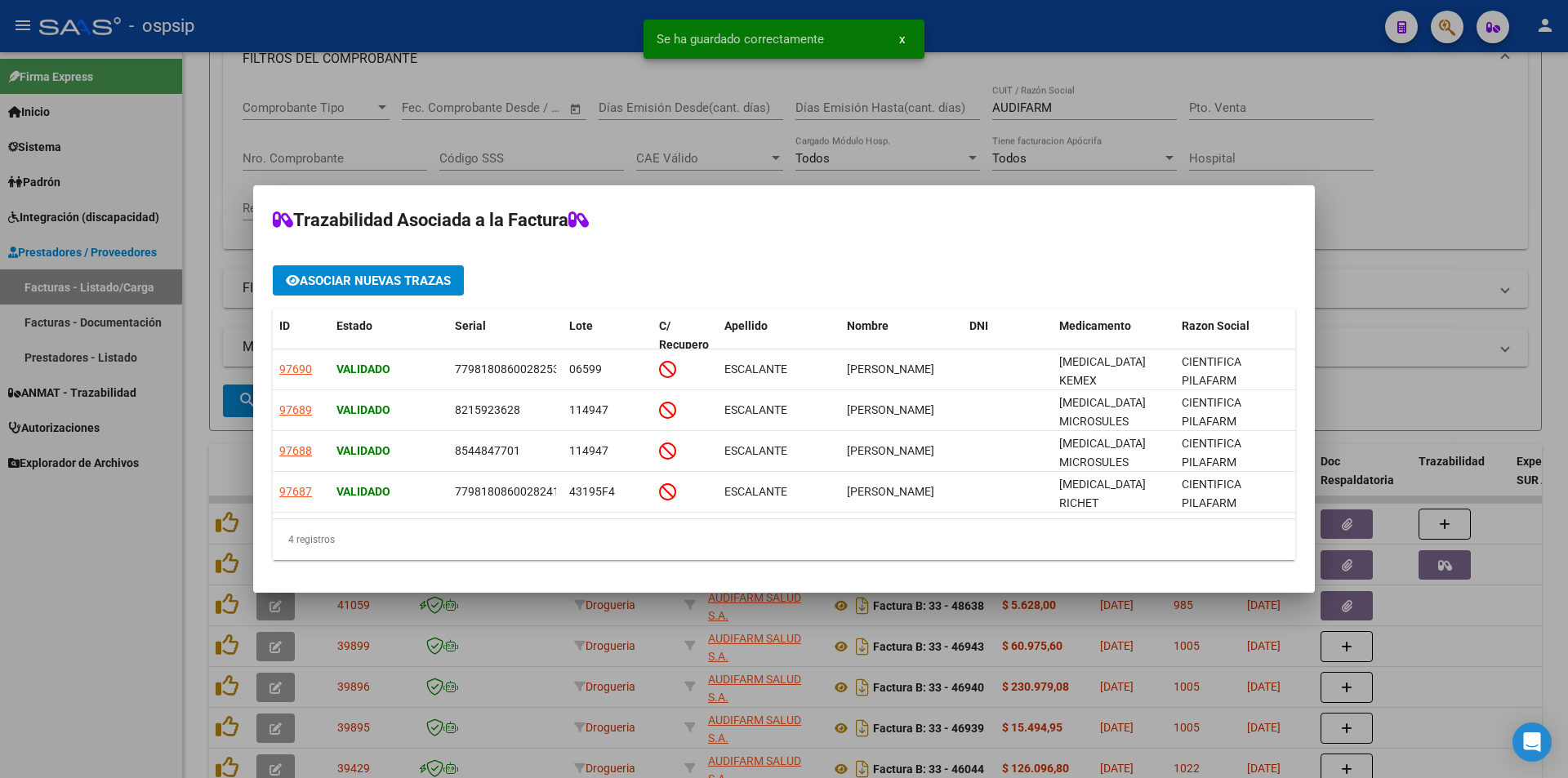
click at [95, 604] on div at bounding box center [784, 389] width 1568 height 778
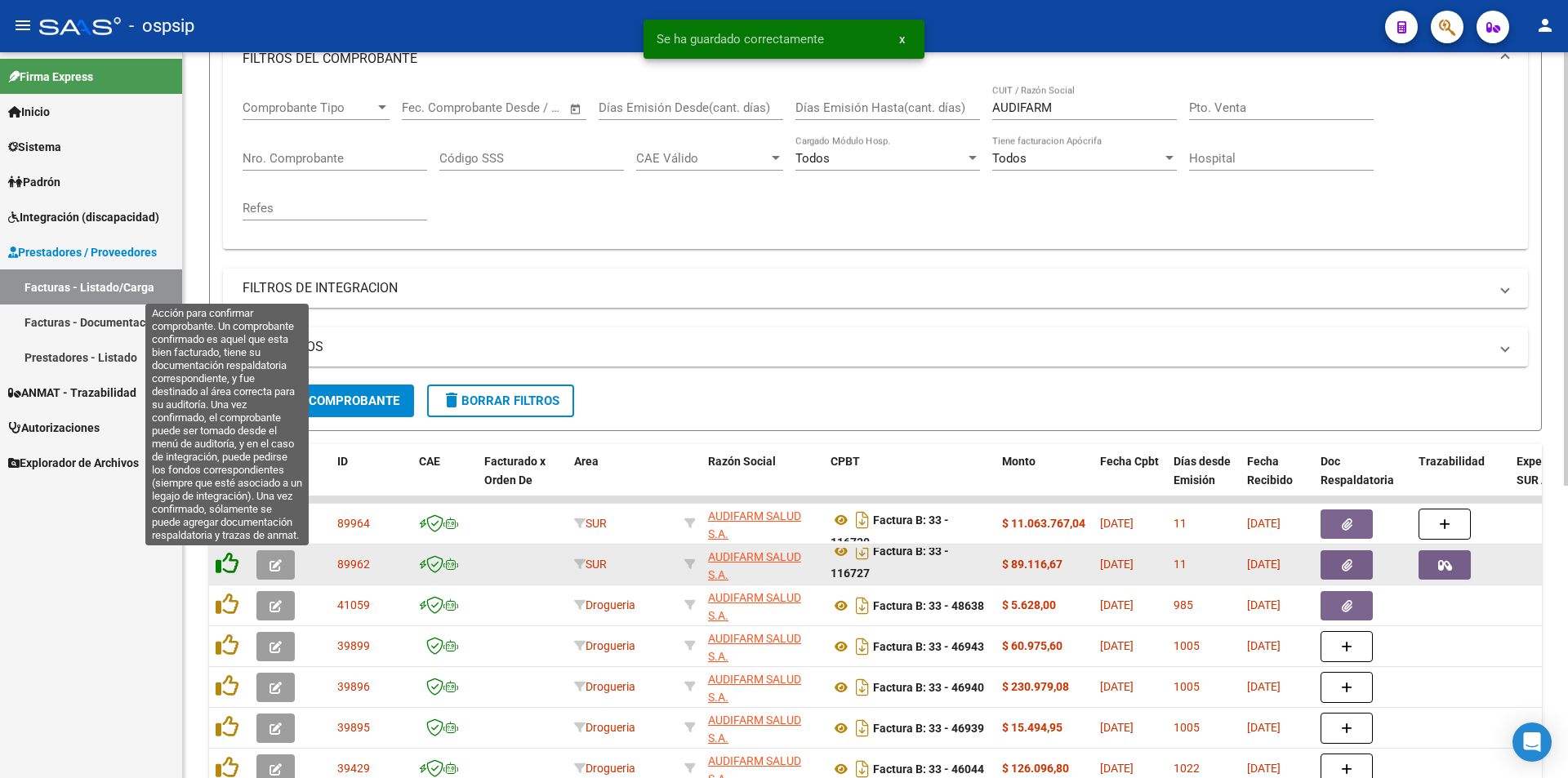
click at [225, 569] on icon at bounding box center [227, 563] width 23 height 23
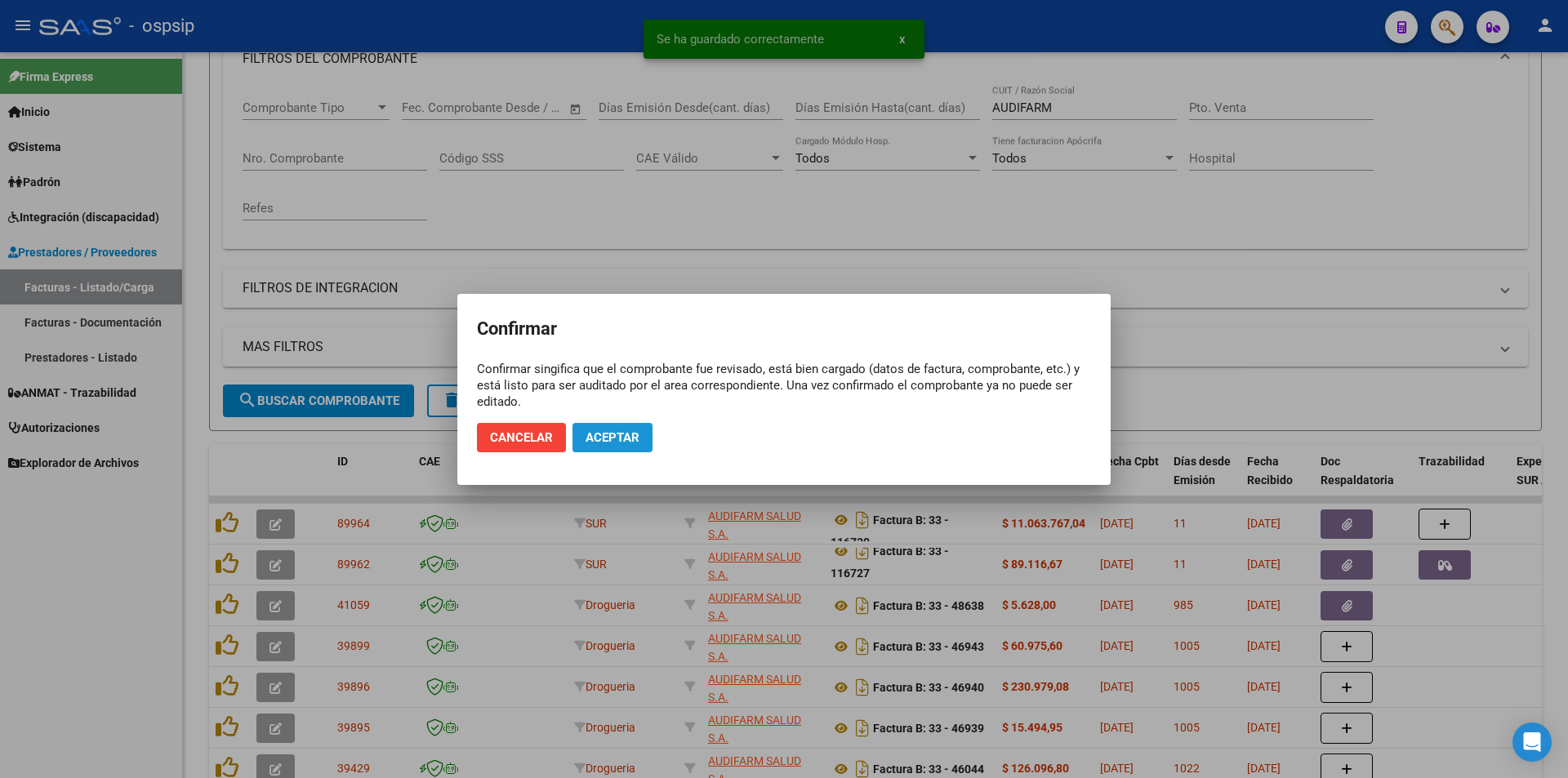
click at [617, 439] on span "Aceptar" at bounding box center [612, 438] width 54 height 15
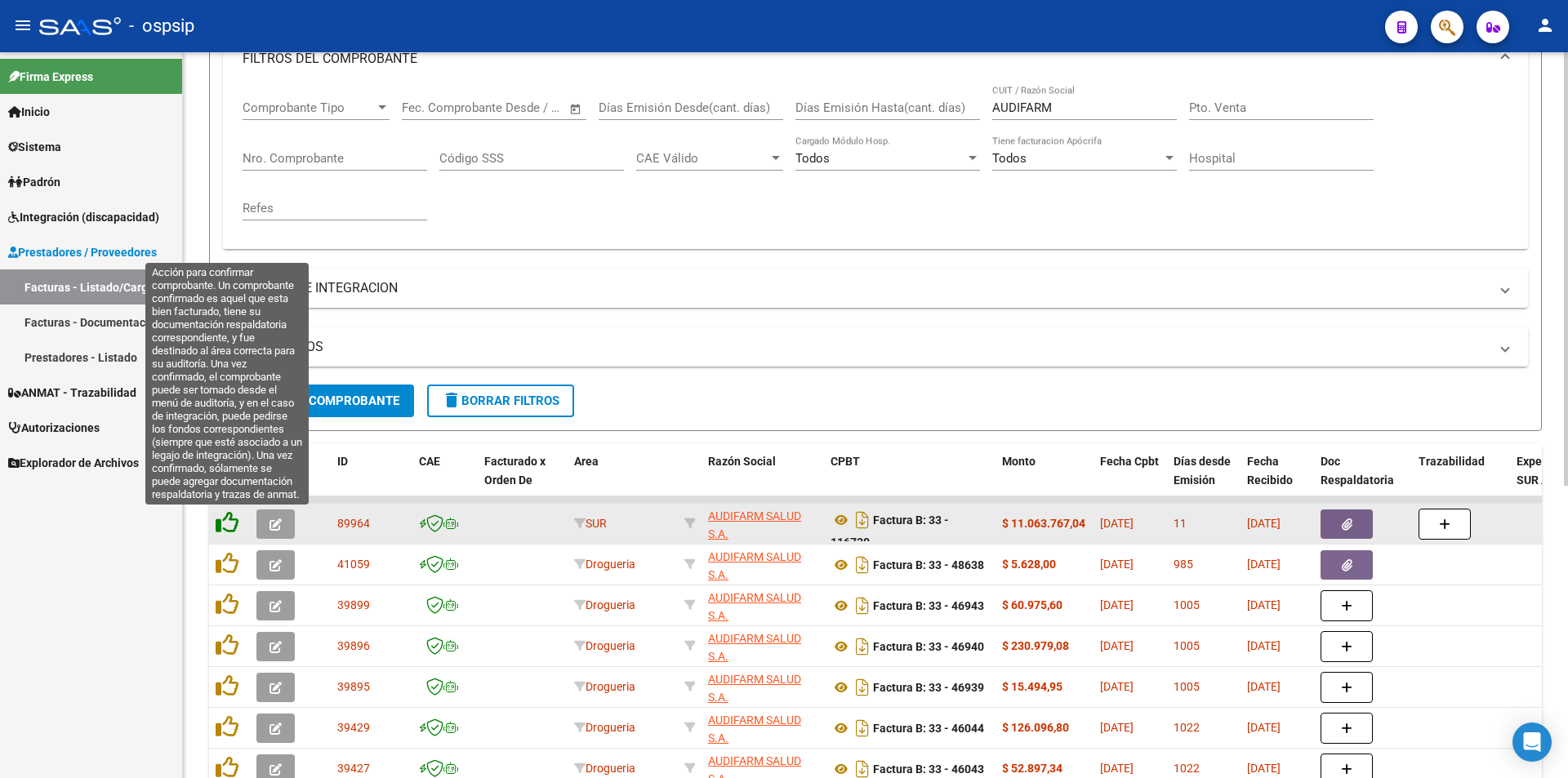
click at [232, 525] on icon at bounding box center [227, 522] width 23 height 23
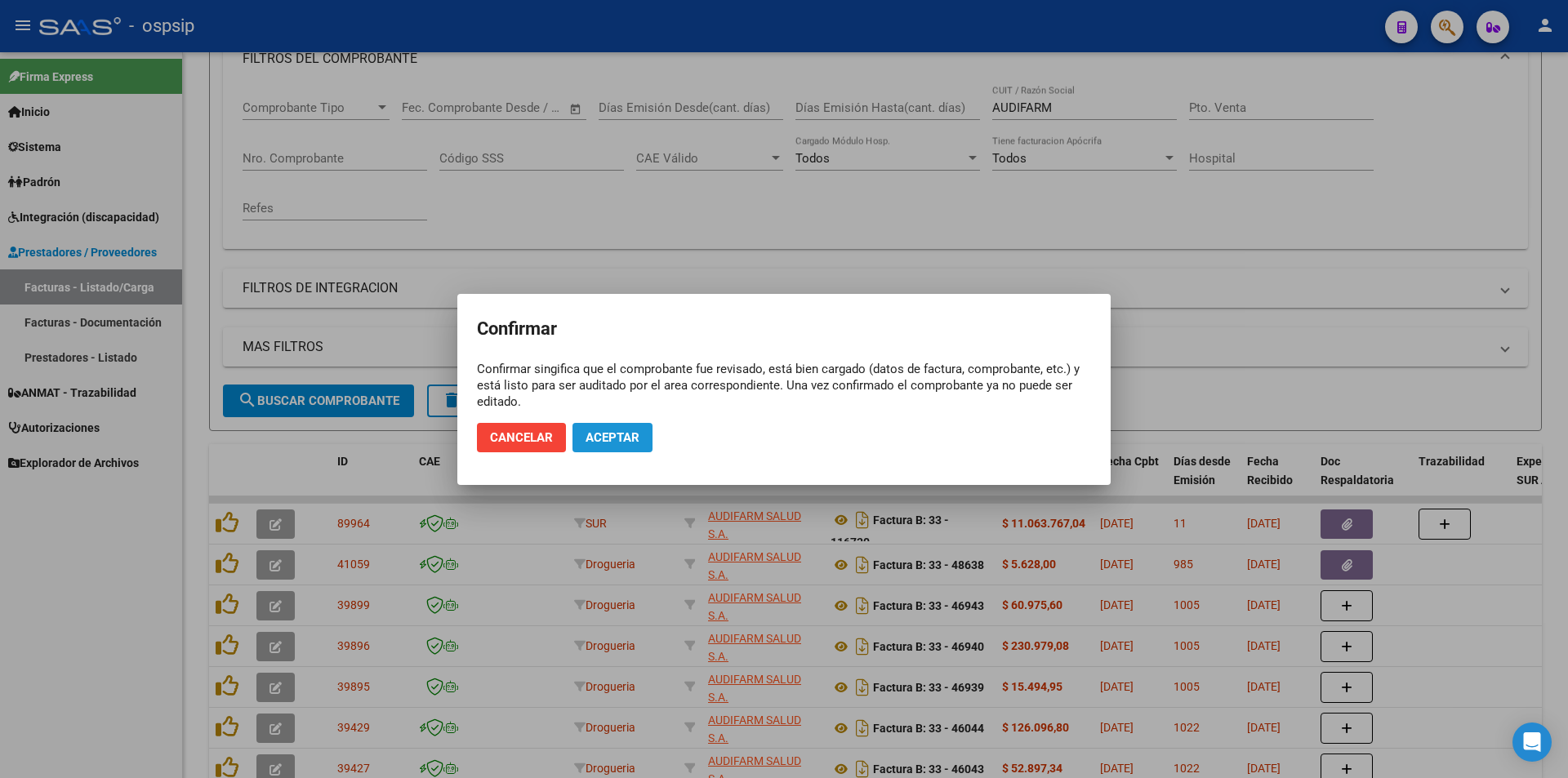
click at [628, 432] on span "Aceptar" at bounding box center [612, 438] width 54 height 15
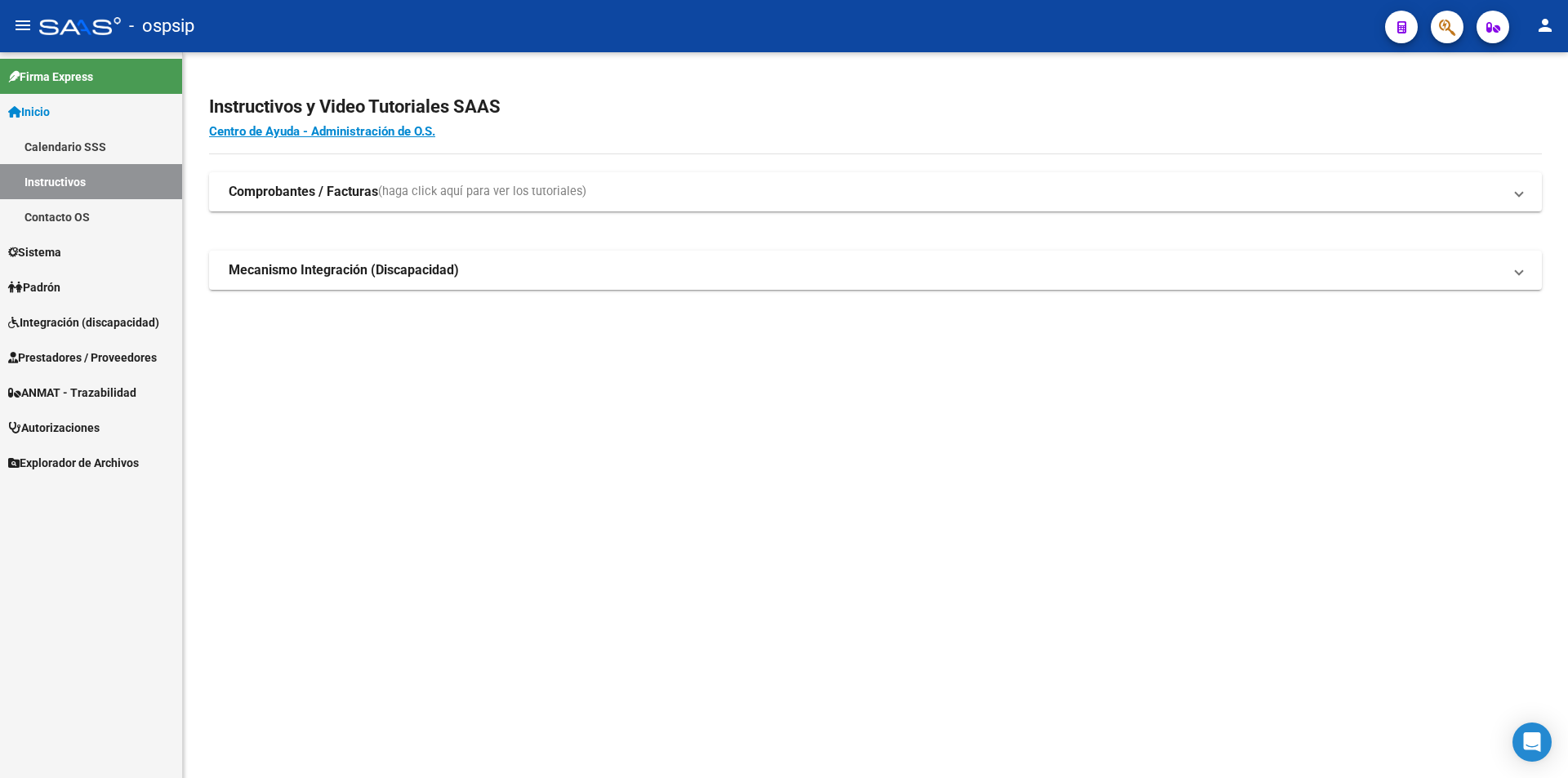
click at [62, 399] on span "ANMAT - Trazabilidad" at bounding box center [72, 392] width 128 height 18
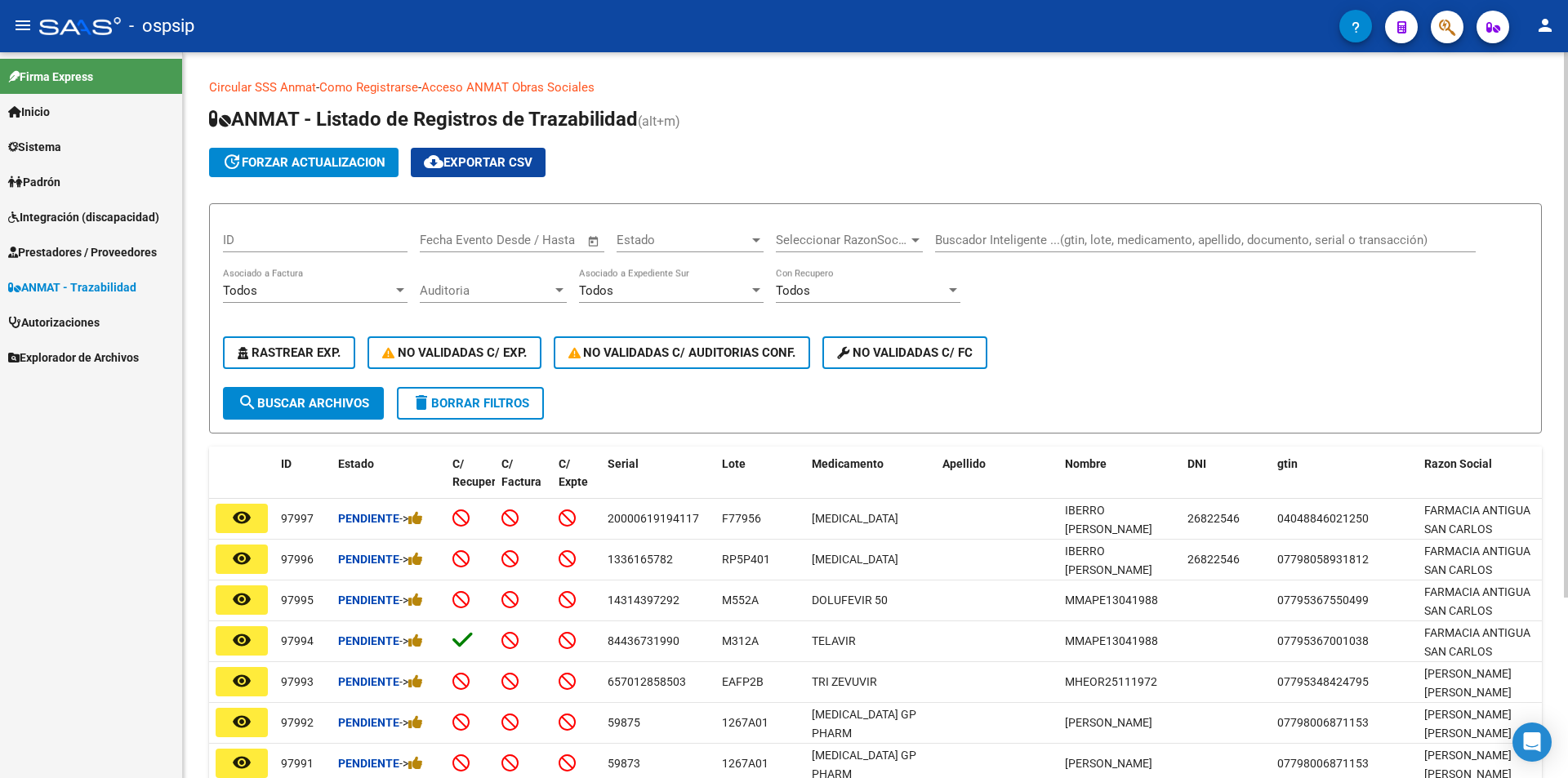
click at [961, 242] on input "Buscador Inteligente ...(gtin, lote, medicamento, apellido, documento, serial o…" at bounding box center [1205, 240] width 540 height 15
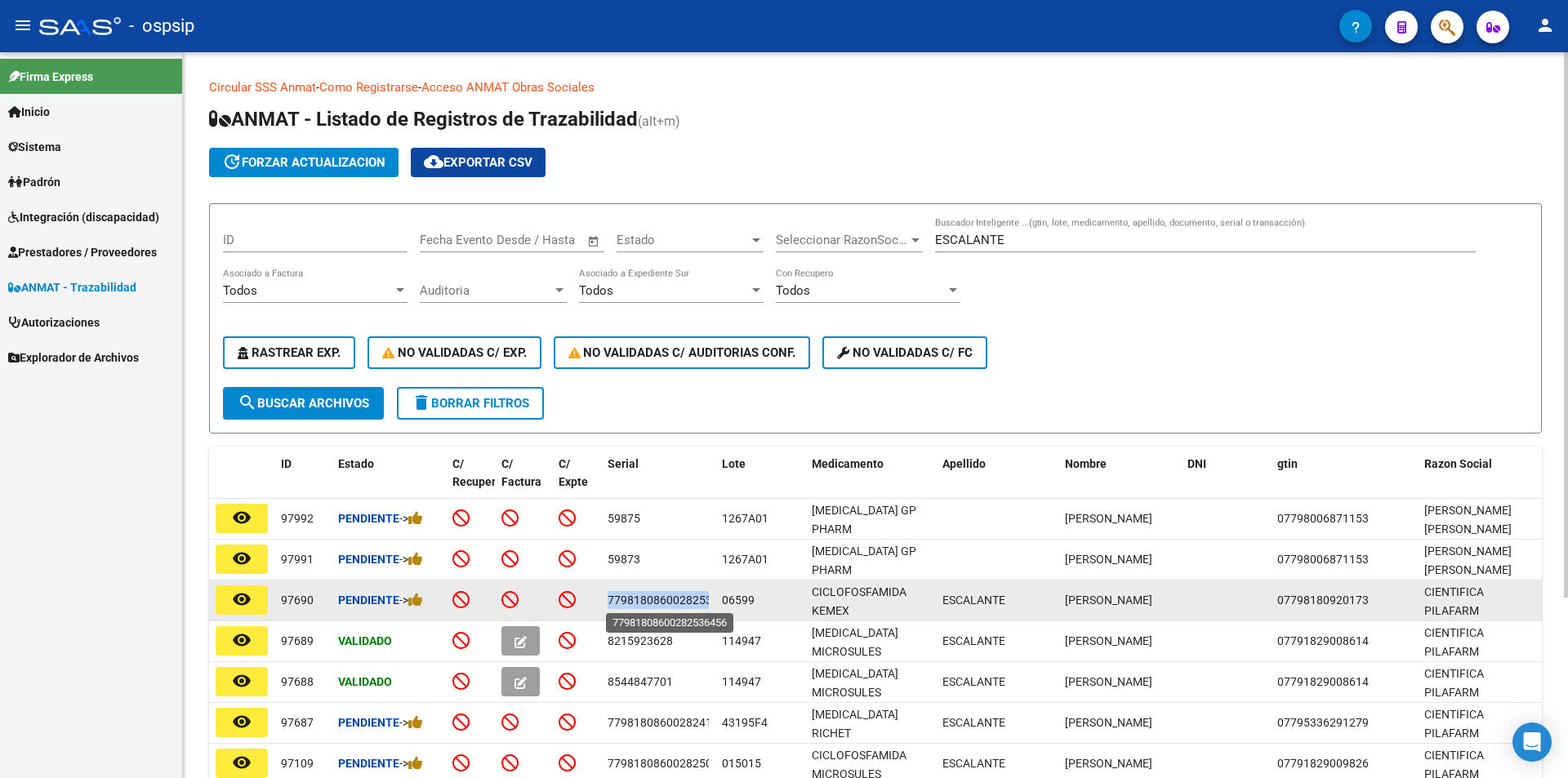
scroll to position [0, 27]
drag, startPoint x: 608, startPoint y: 601, endPoint x: 707, endPoint y: 604, distance: 99.0
click at [707, 604] on span "77981808600282536456" at bounding box center [646, 600] width 131 height 13
copy span "77981808600282536456"
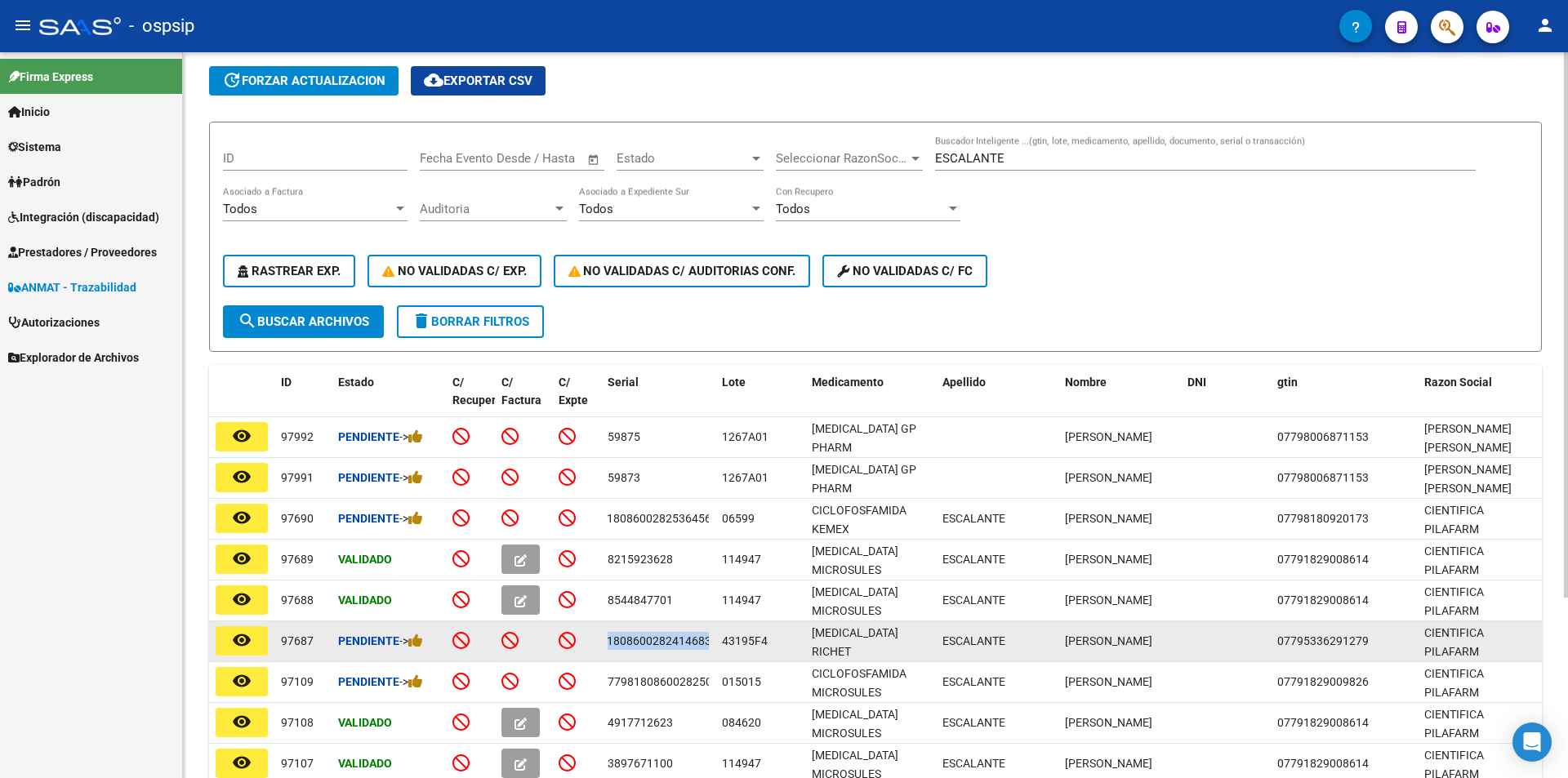
drag, startPoint x: 607, startPoint y: 640, endPoint x: 717, endPoint y: 646, distance: 110.2
click at [717, 646] on div "remove_red_eye 97687 Pendiente -> 77981808600282414683 43195F4 ONDANSETRON RICH…" at bounding box center [1067, 641] width 1715 height 41
copy span "77981808600282414683"
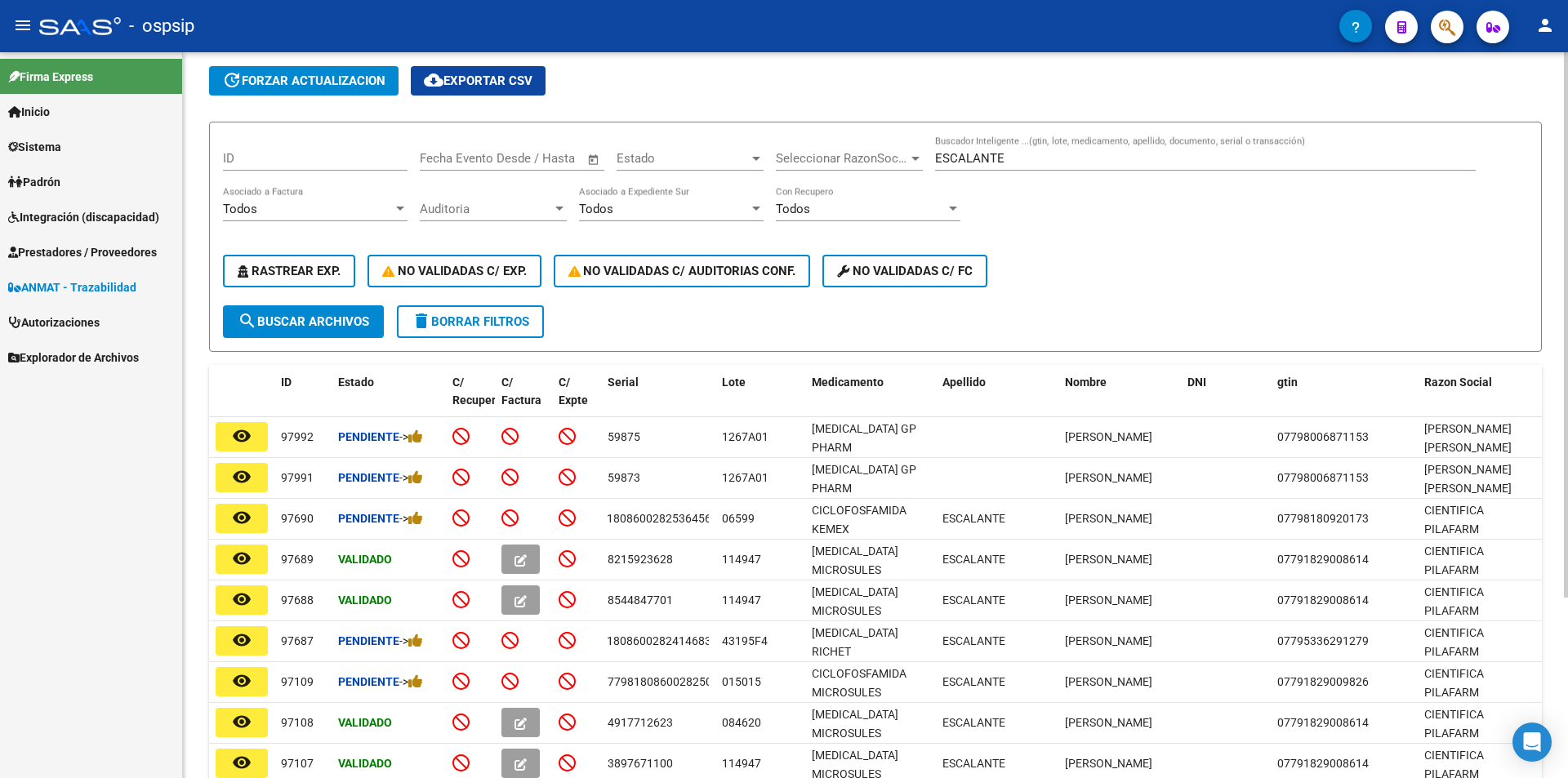
click at [1029, 150] on div "ESCALANTE Buscador Inteligente ...(gtin, lote, medicamento, apellido, documento…" at bounding box center [1205, 153] width 540 height 35
type input "E"
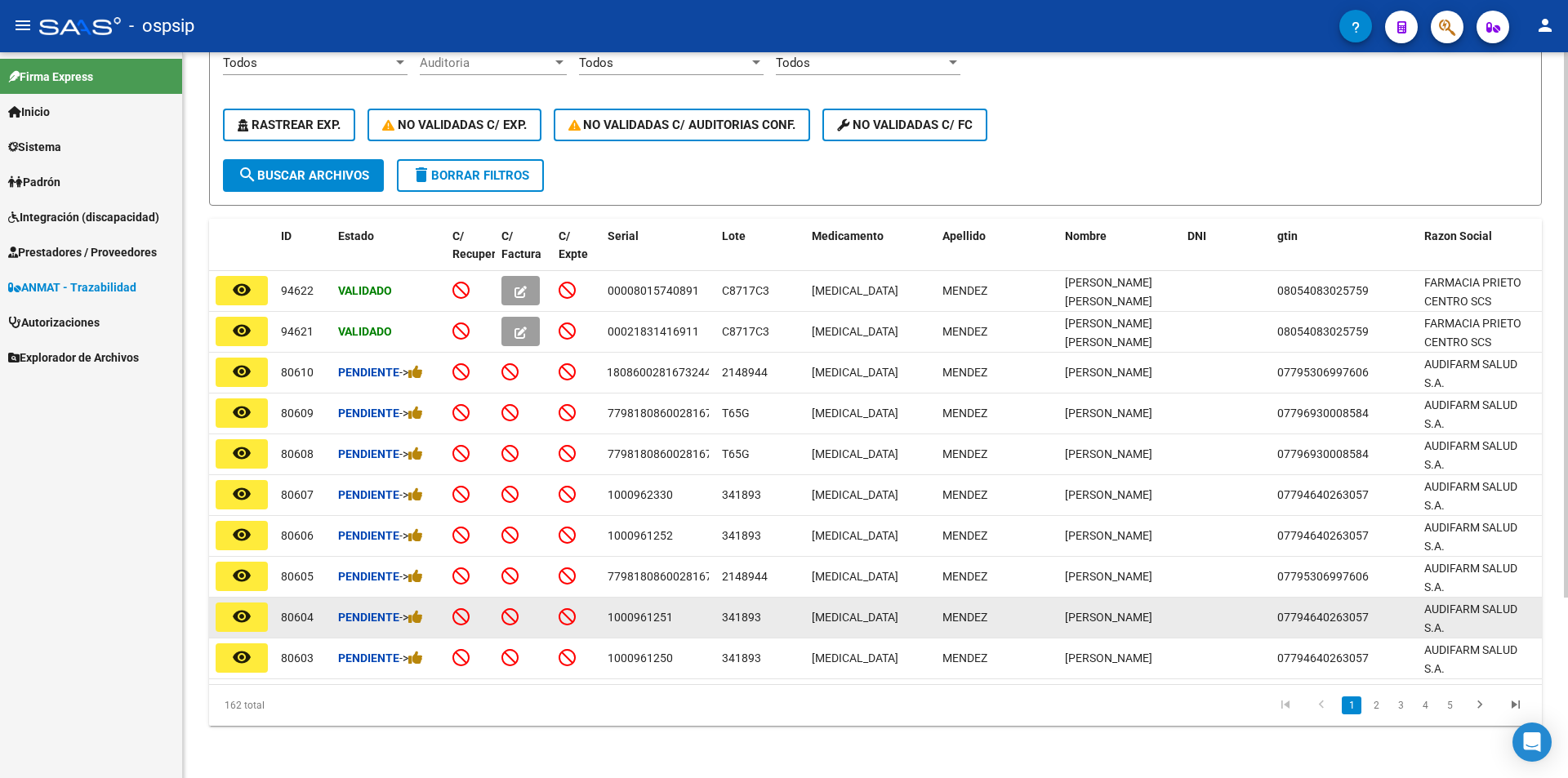
scroll to position [0, 0]
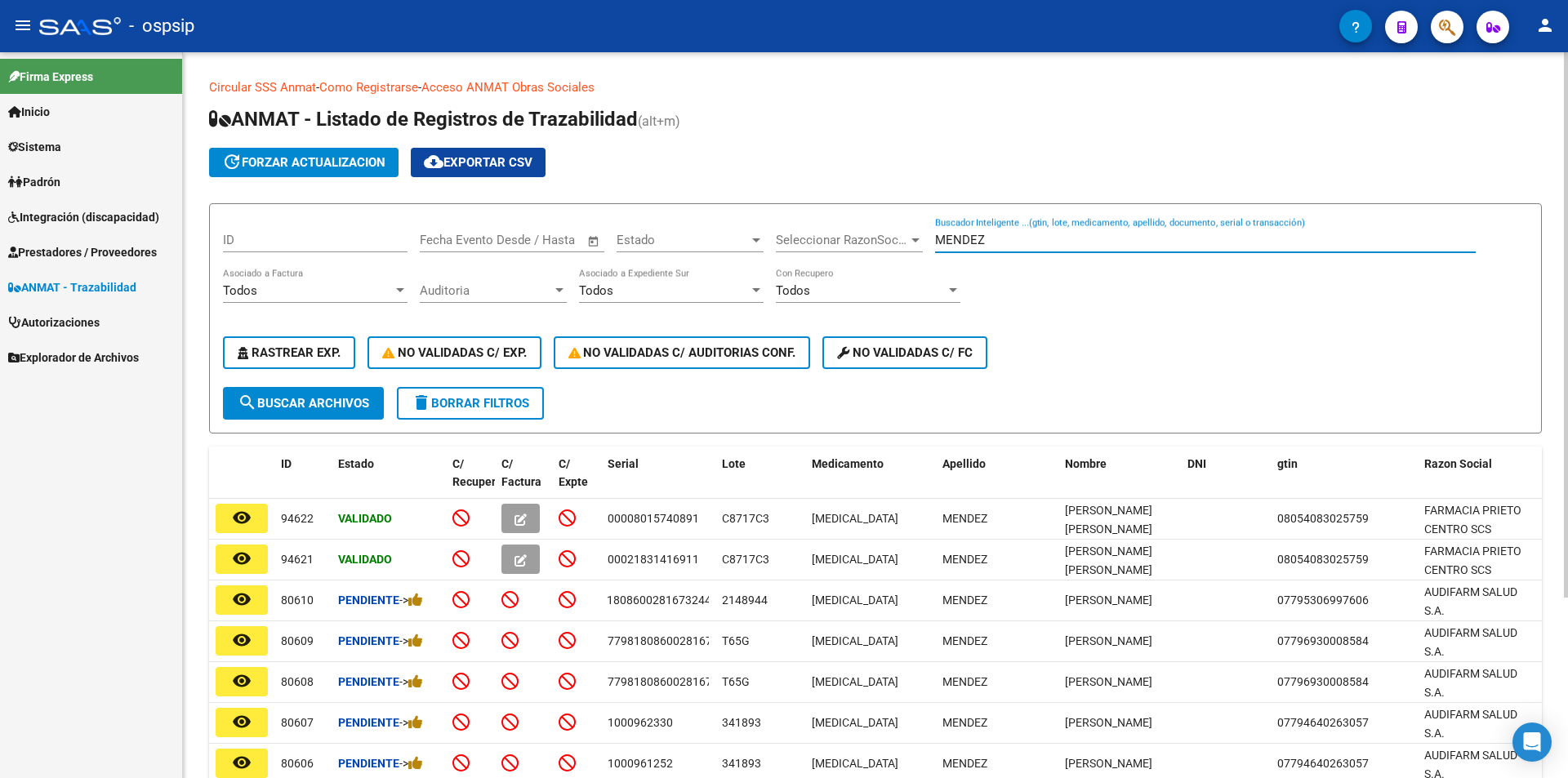
click at [994, 239] on input "MENDEZ" at bounding box center [1205, 240] width 540 height 15
type input "M"
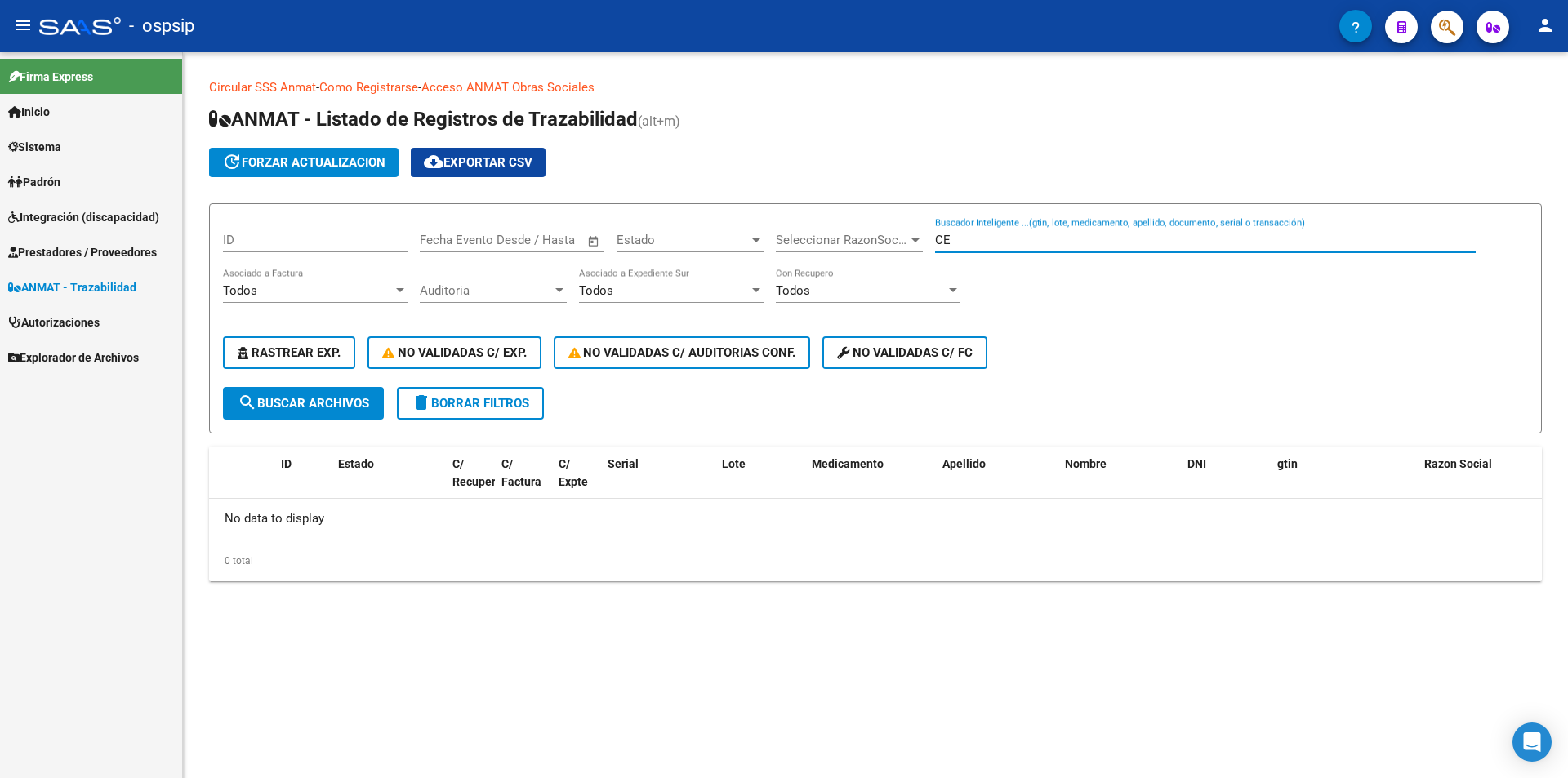
type input "C"
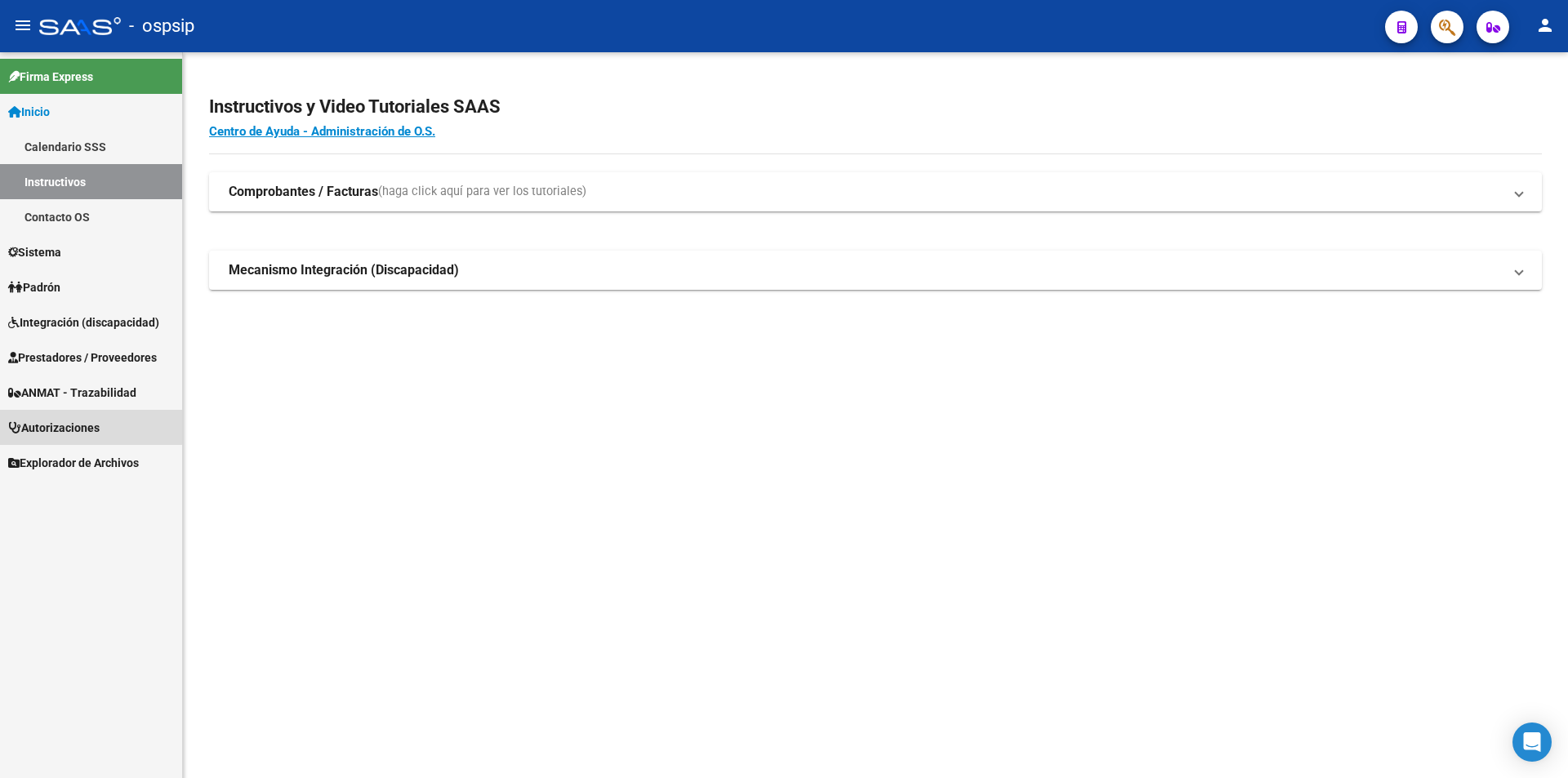
click at [50, 425] on span "Autorizaciones" at bounding box center [54, 427] width 91 height 18
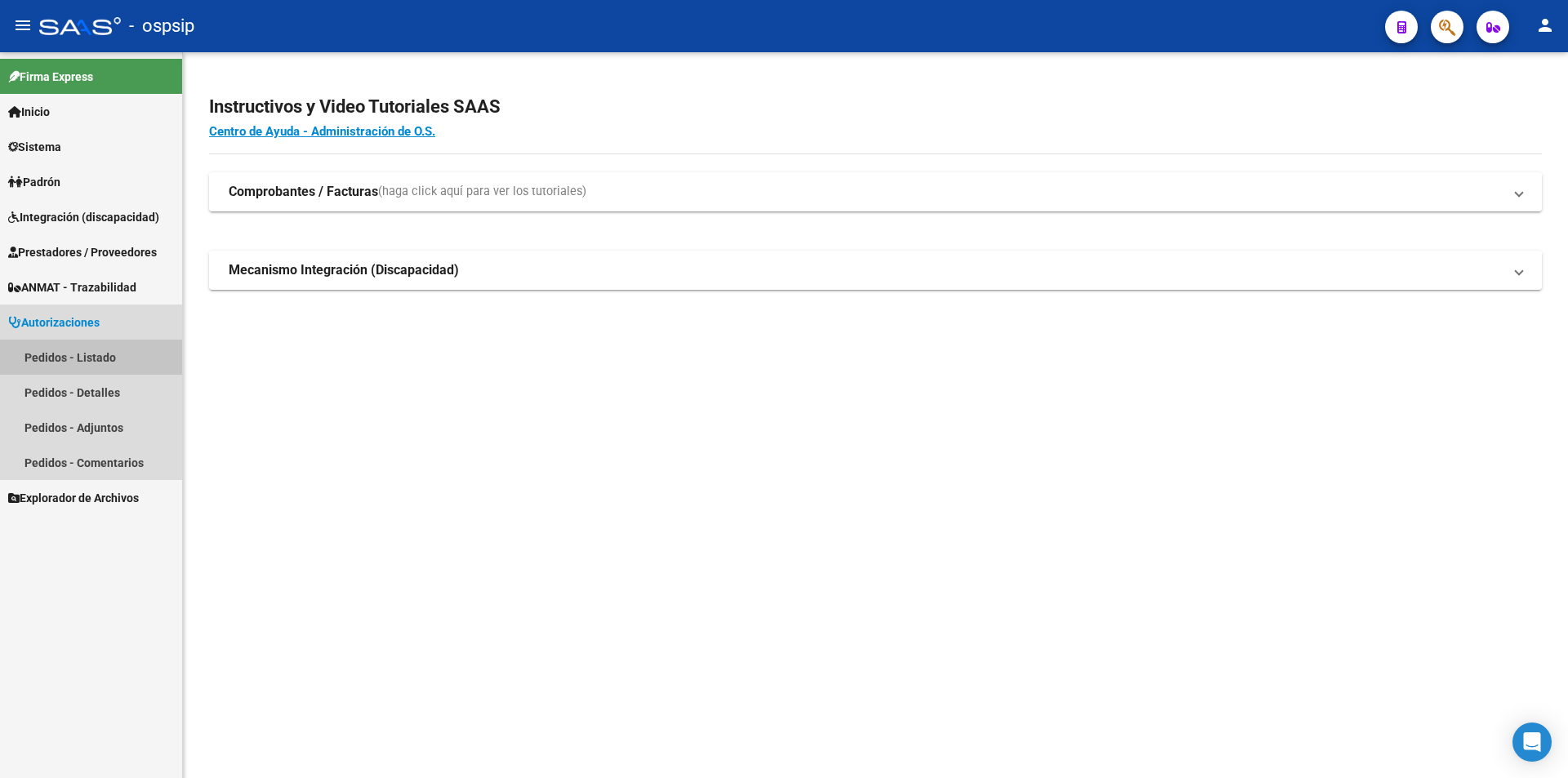
click at [60, 355] on link "Pedidos - Listado" at bounding box center [91, 356] width 182 height 35
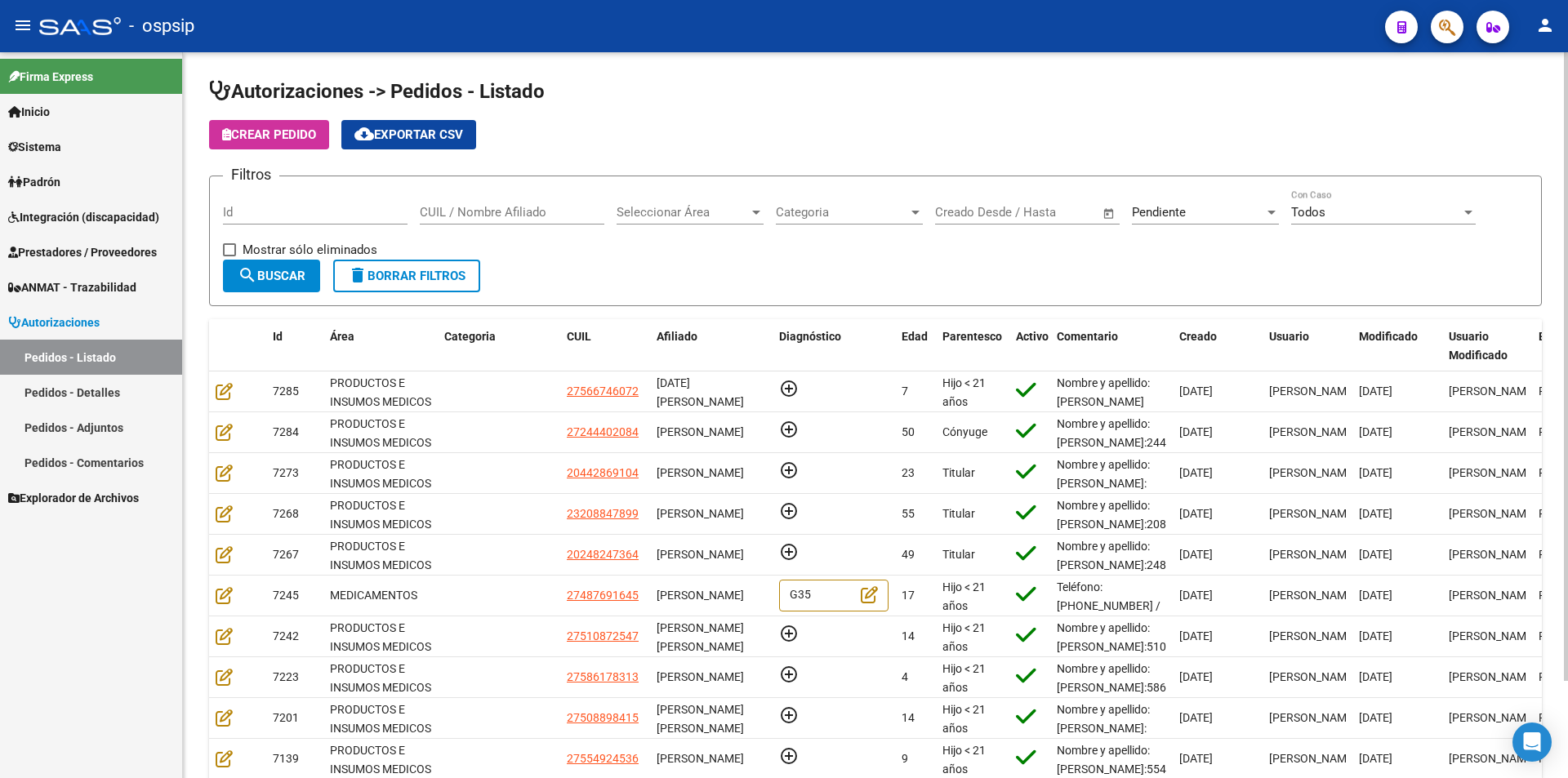
click at [758, 213] on div at bounding box center [756, 212] width 9 height 4
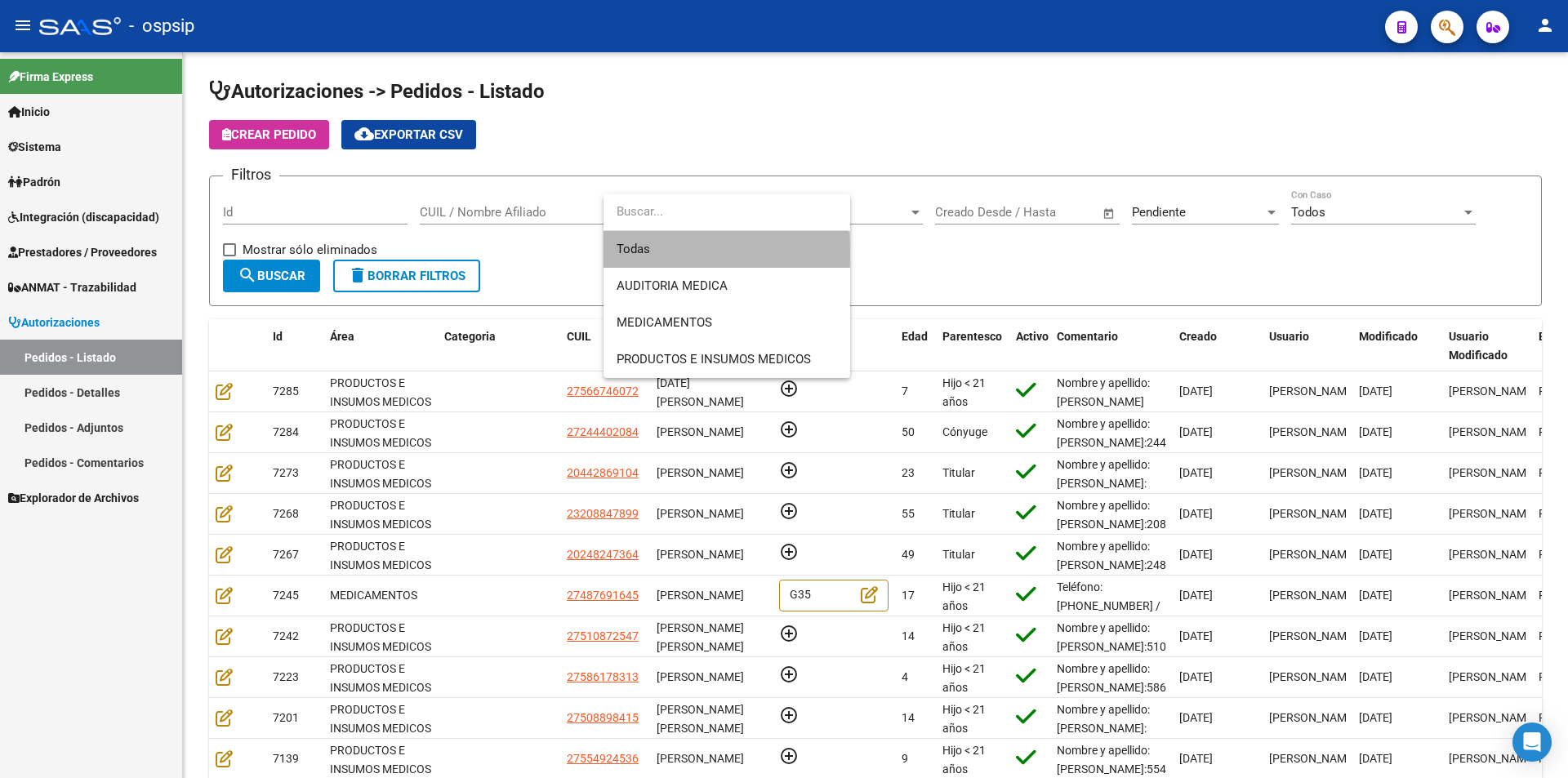
click at [662, 253] on span "Todas" at bounding box center [726, 249] width 221 height 37
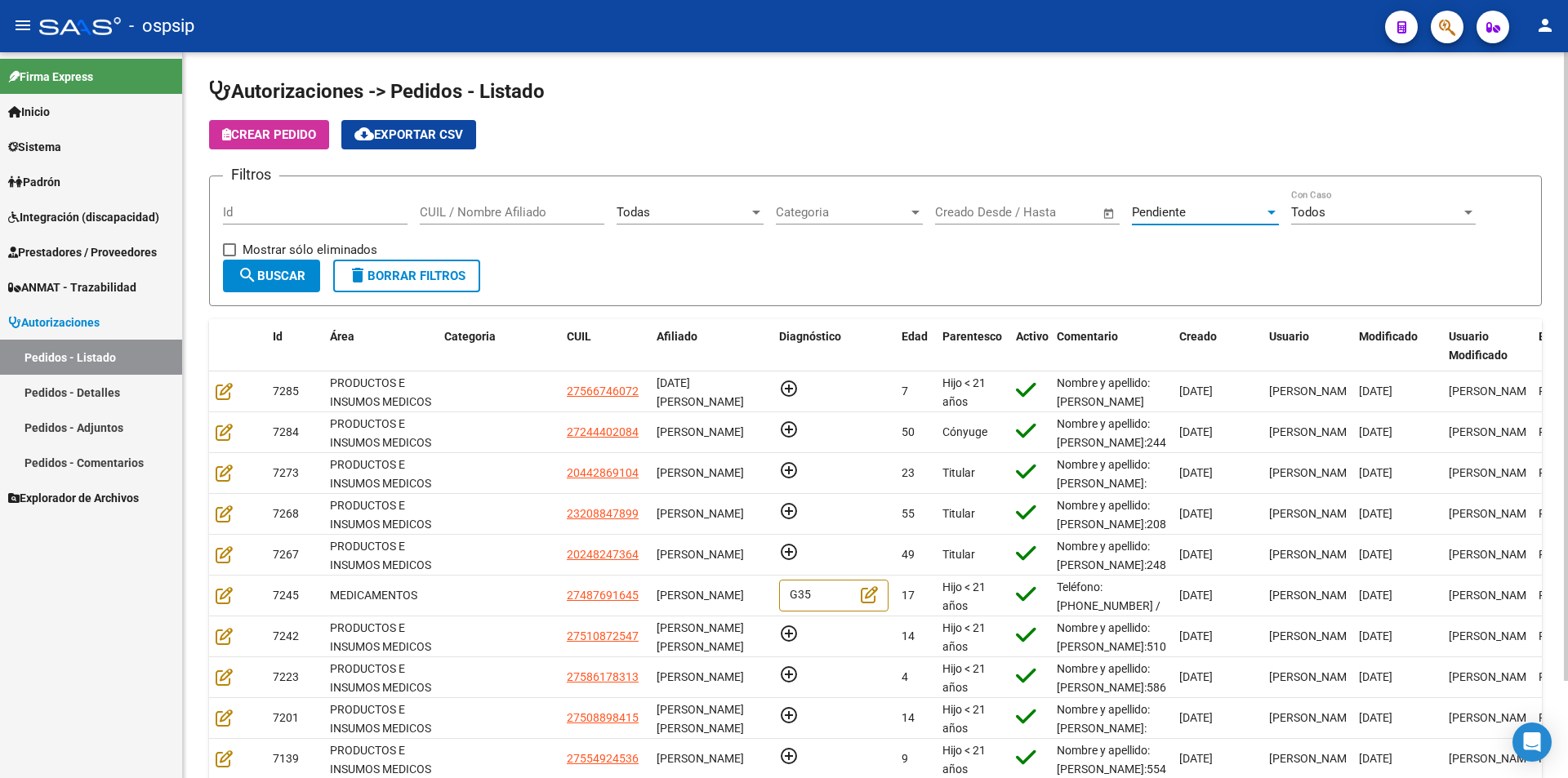
click at [1265, 209] on div at bounding box center [1271, 212] width 15 height 13
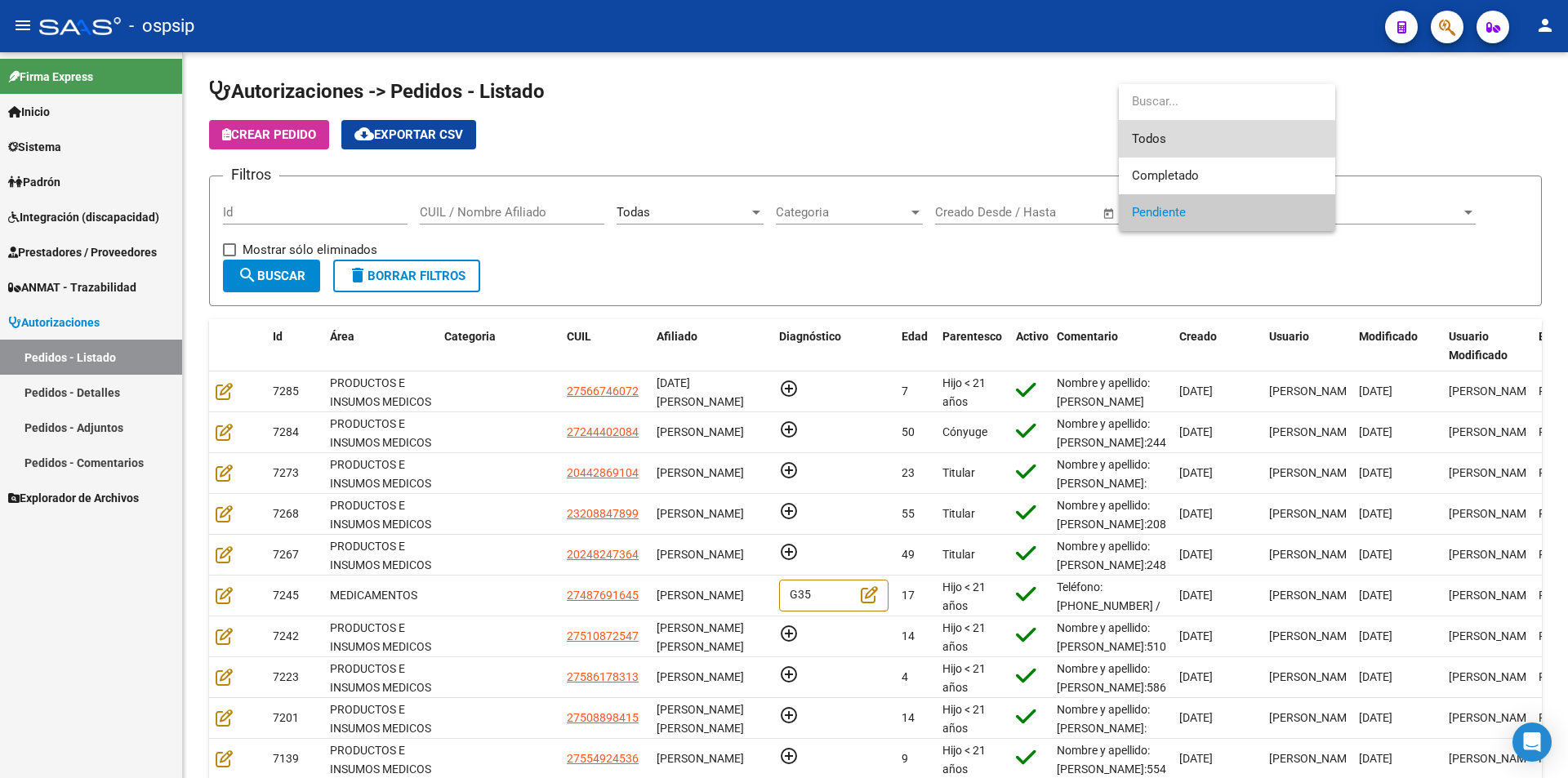
click at [1181, 142] on span "Todos" at bounding box center [1227, 138] width 191 height 37
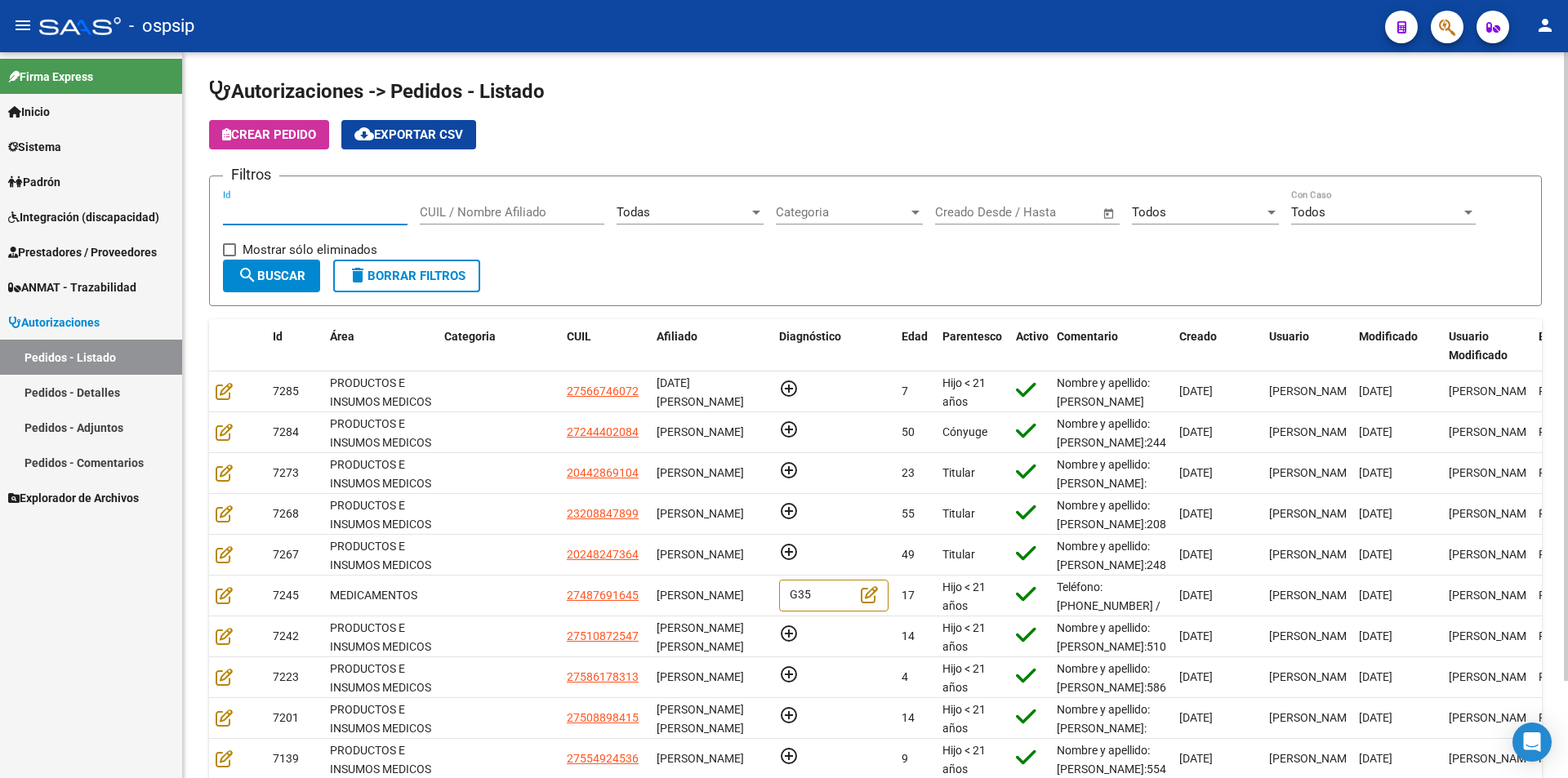
click at [275, 206] on input "Id" at bounding box center [315, 212] width 185 height 15
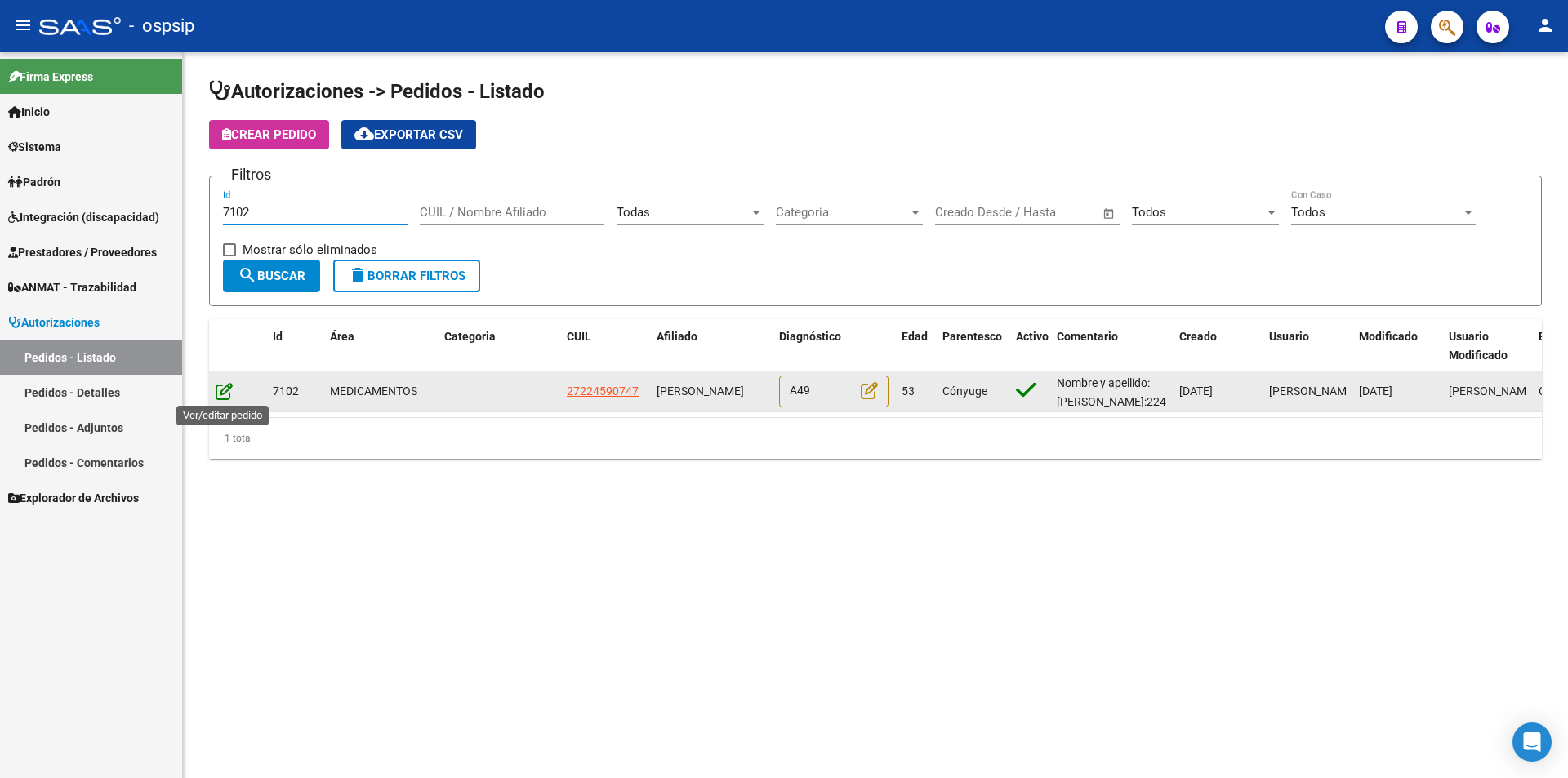
type input "7102"
click at [227, 391] on icon at bounding box center [224, 390] width 17 height 18
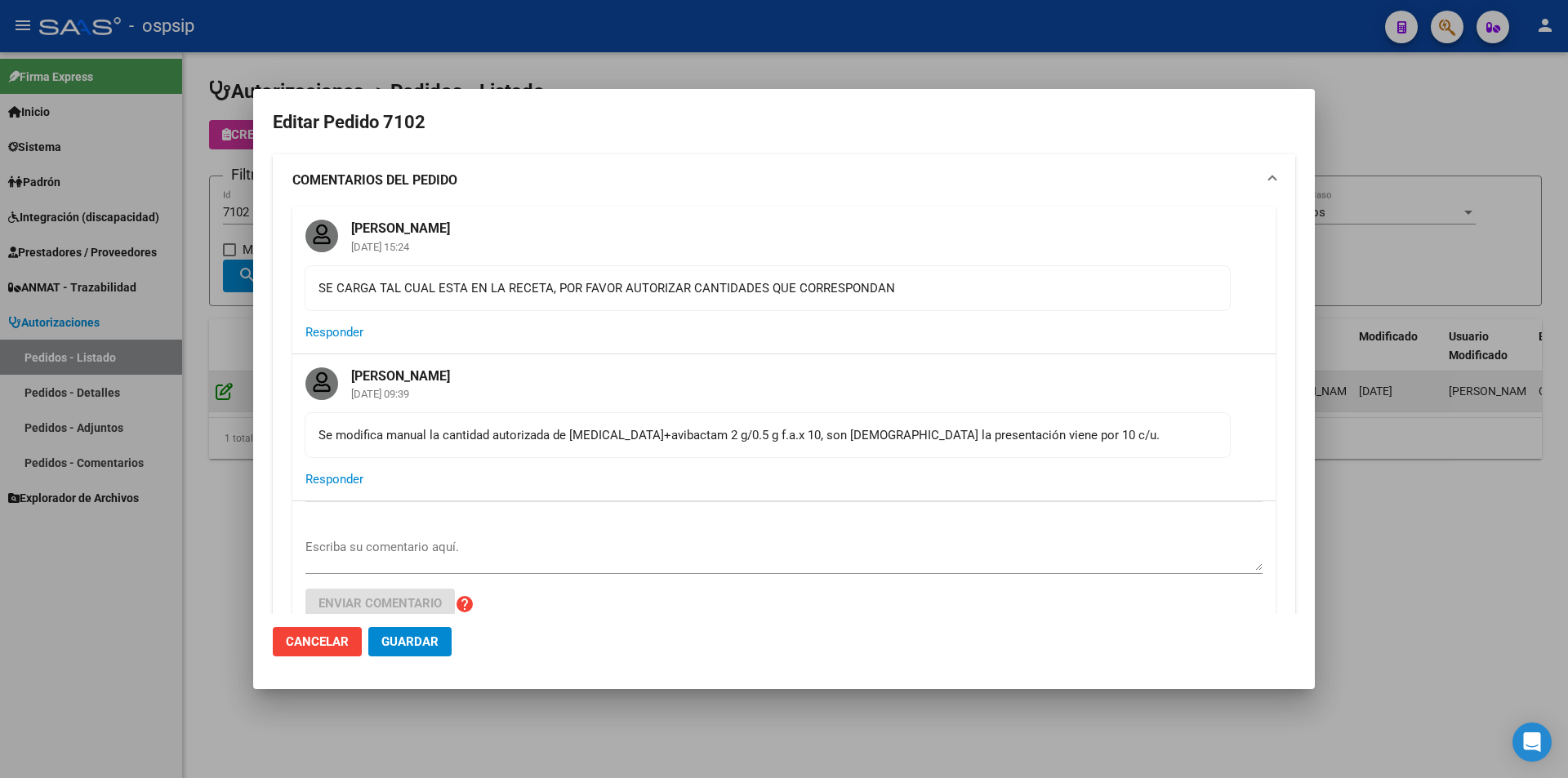
type input "[GEOGRAPHIC_DATA], [PERSON_NAME], [GEOGRAPHIC_DATA] 249"
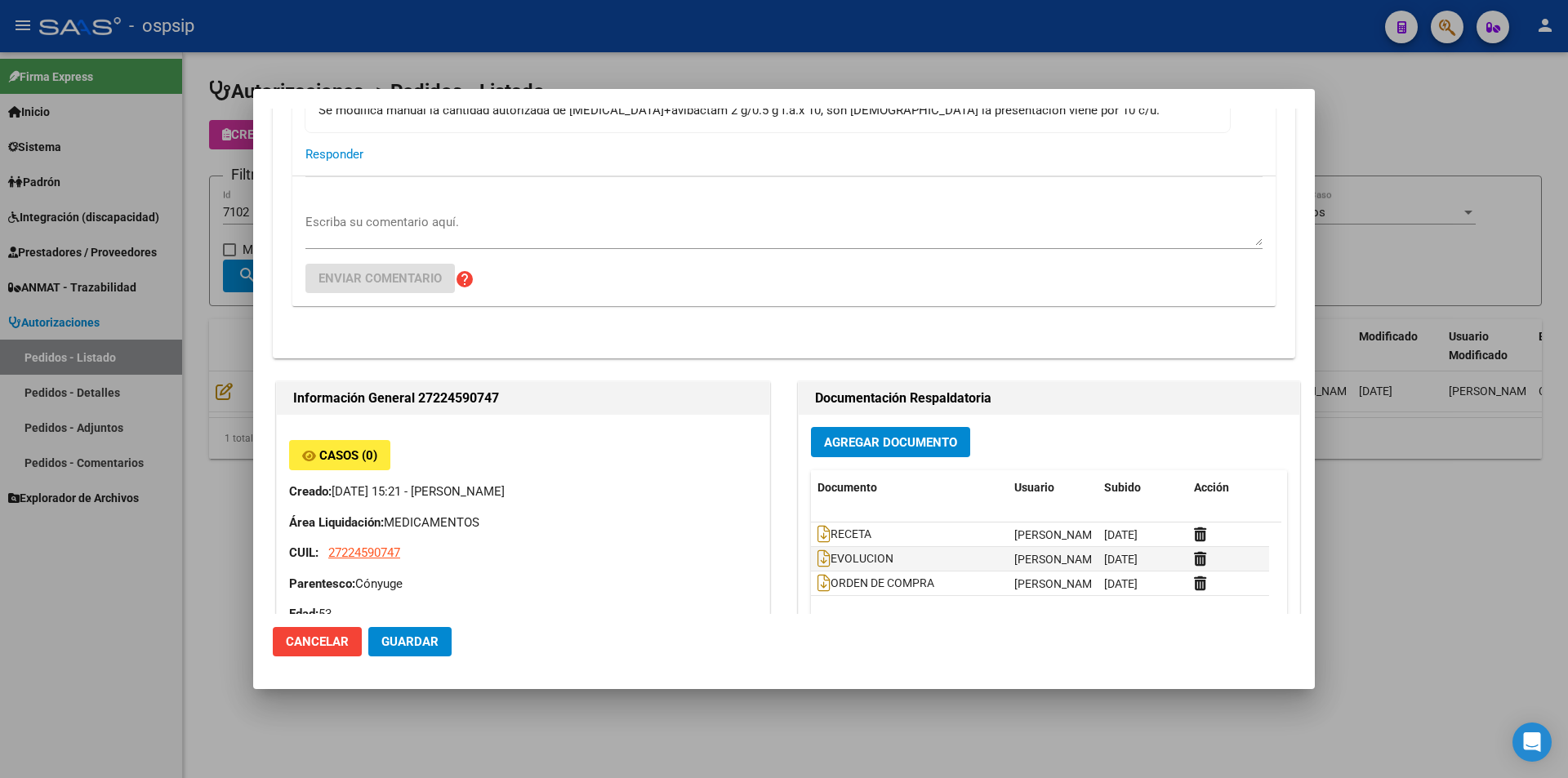
scroll to position [327, 0]
click at [819, 556] on icon at bounding box center [824, 556] width 13 height 18
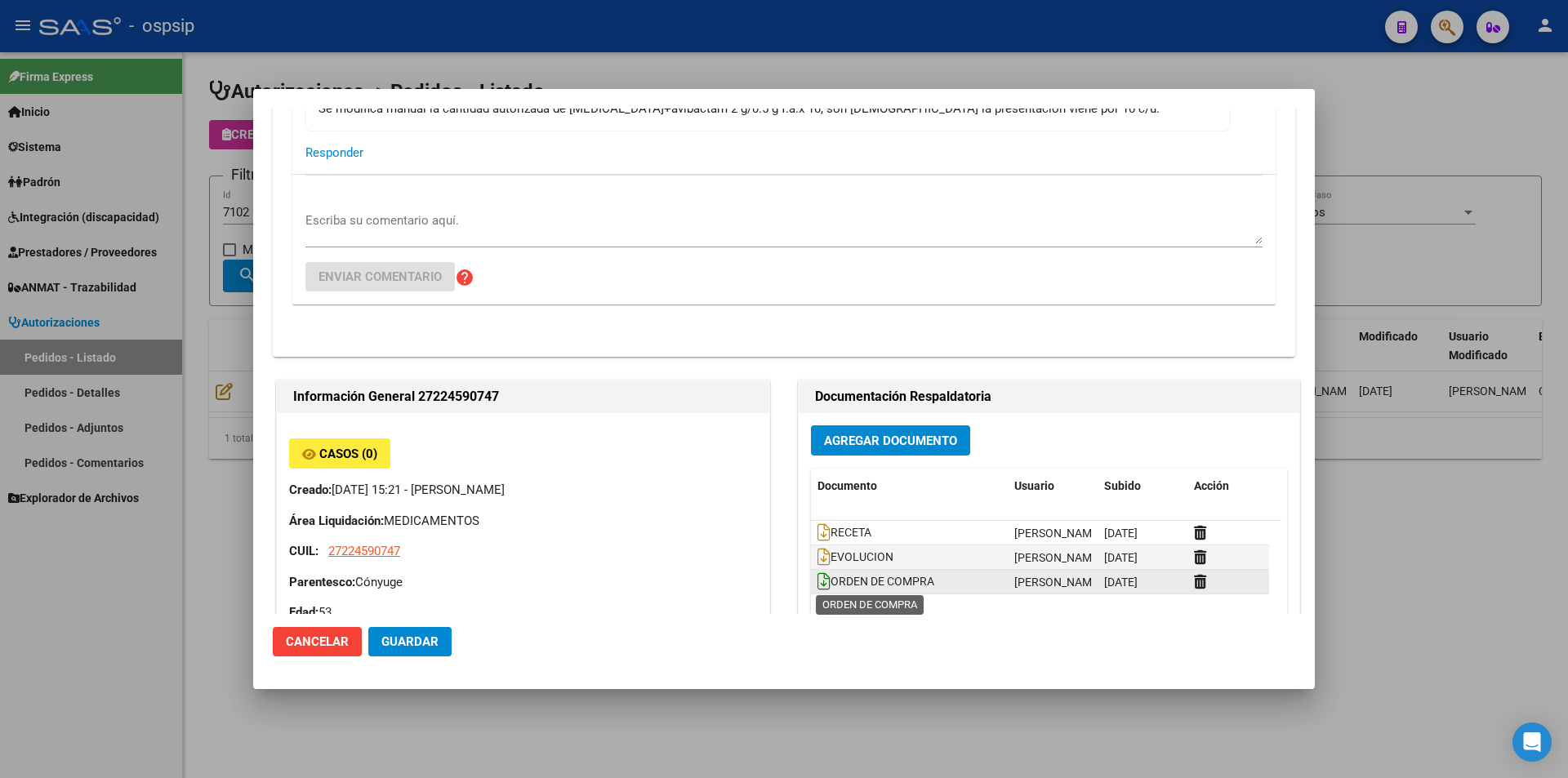
click at [818, 586] on icon at bounding box center [824, 581] width 13 height 18
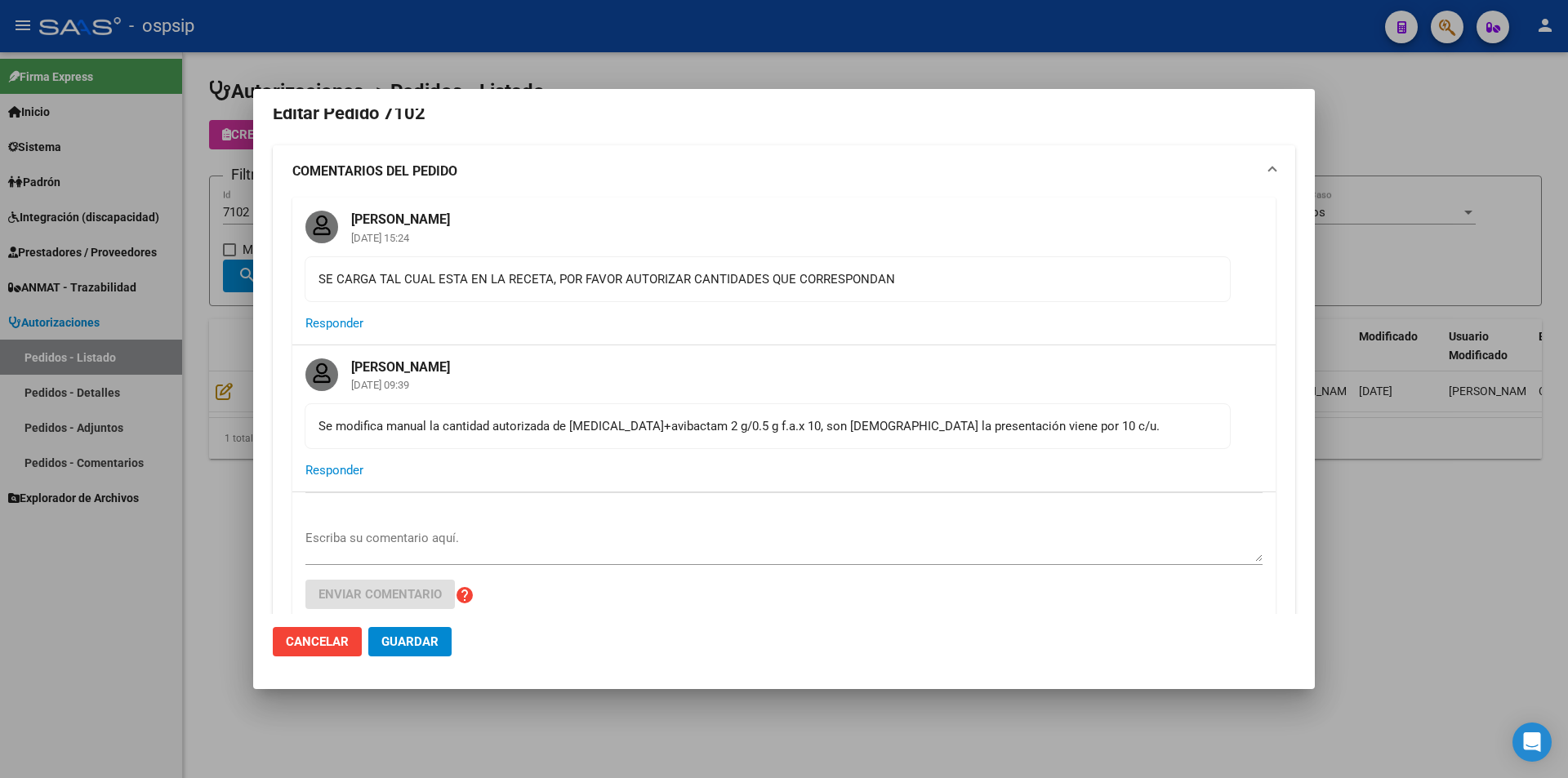
scroll to position [0, 0]
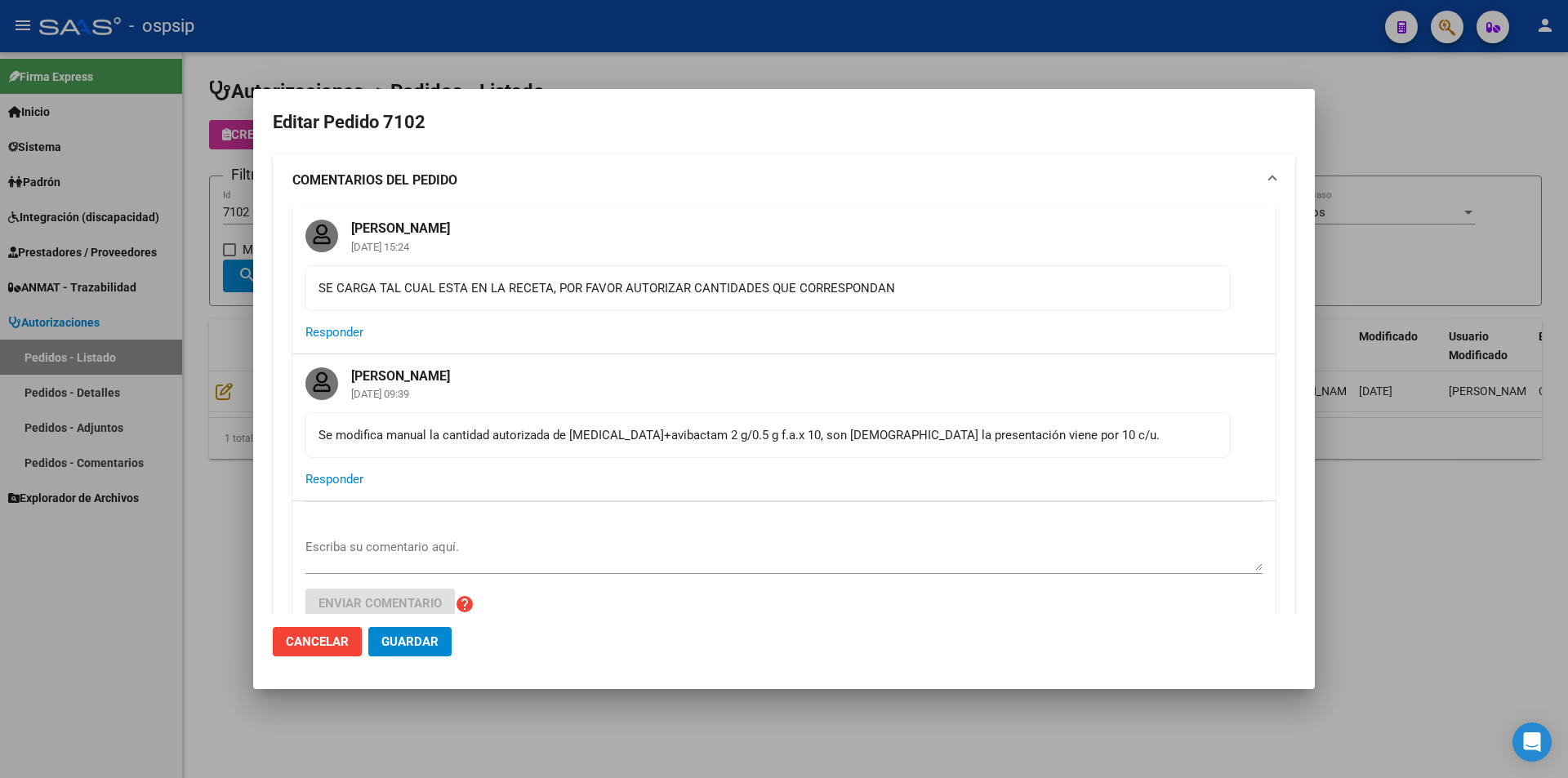
click at [970, 64] on div at bounding box center [784, 389] width 1568 height 778
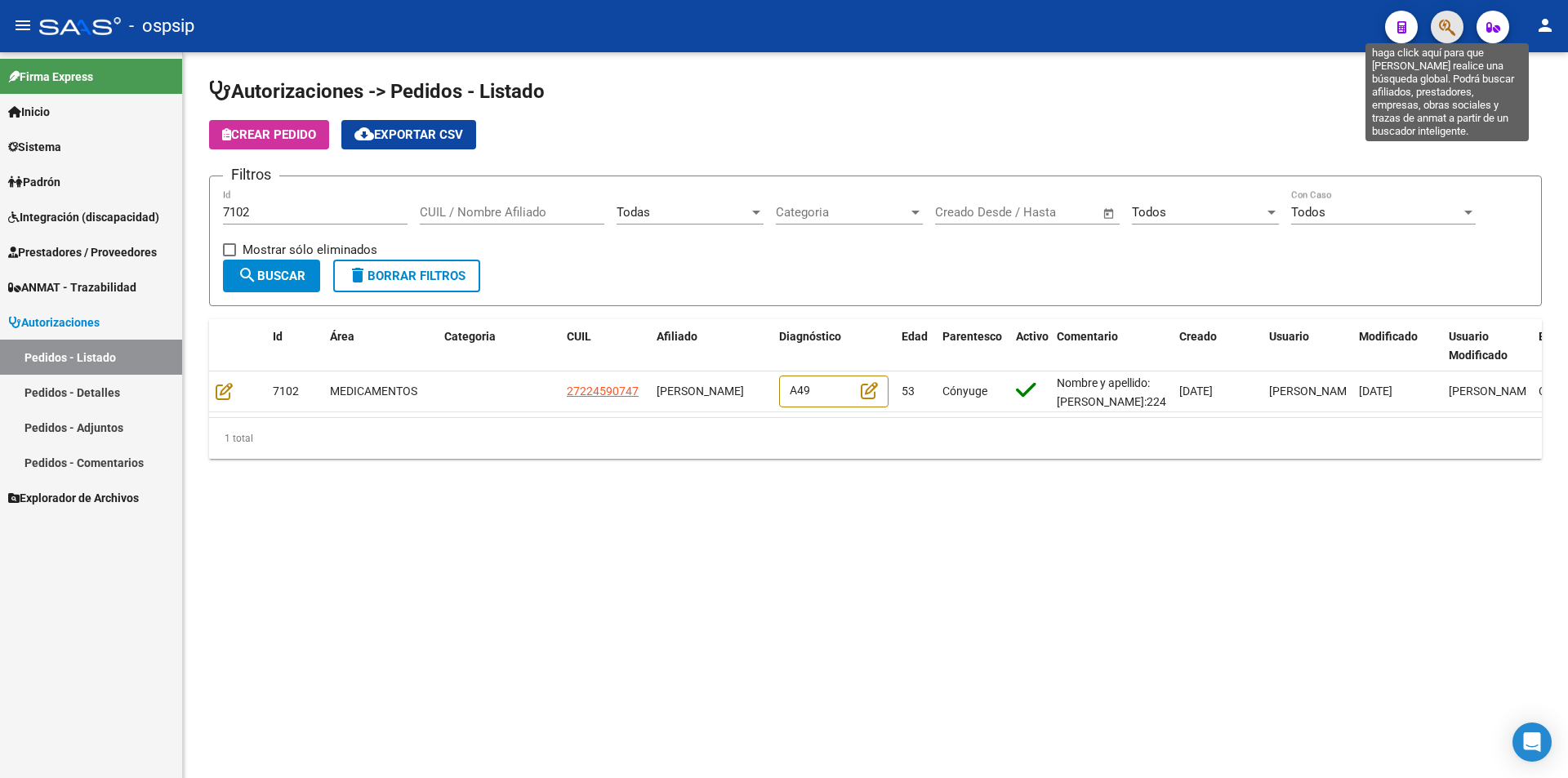
click at [1448, 32] on icon "button" at bounding box center [1447, 27] width 16 height 19
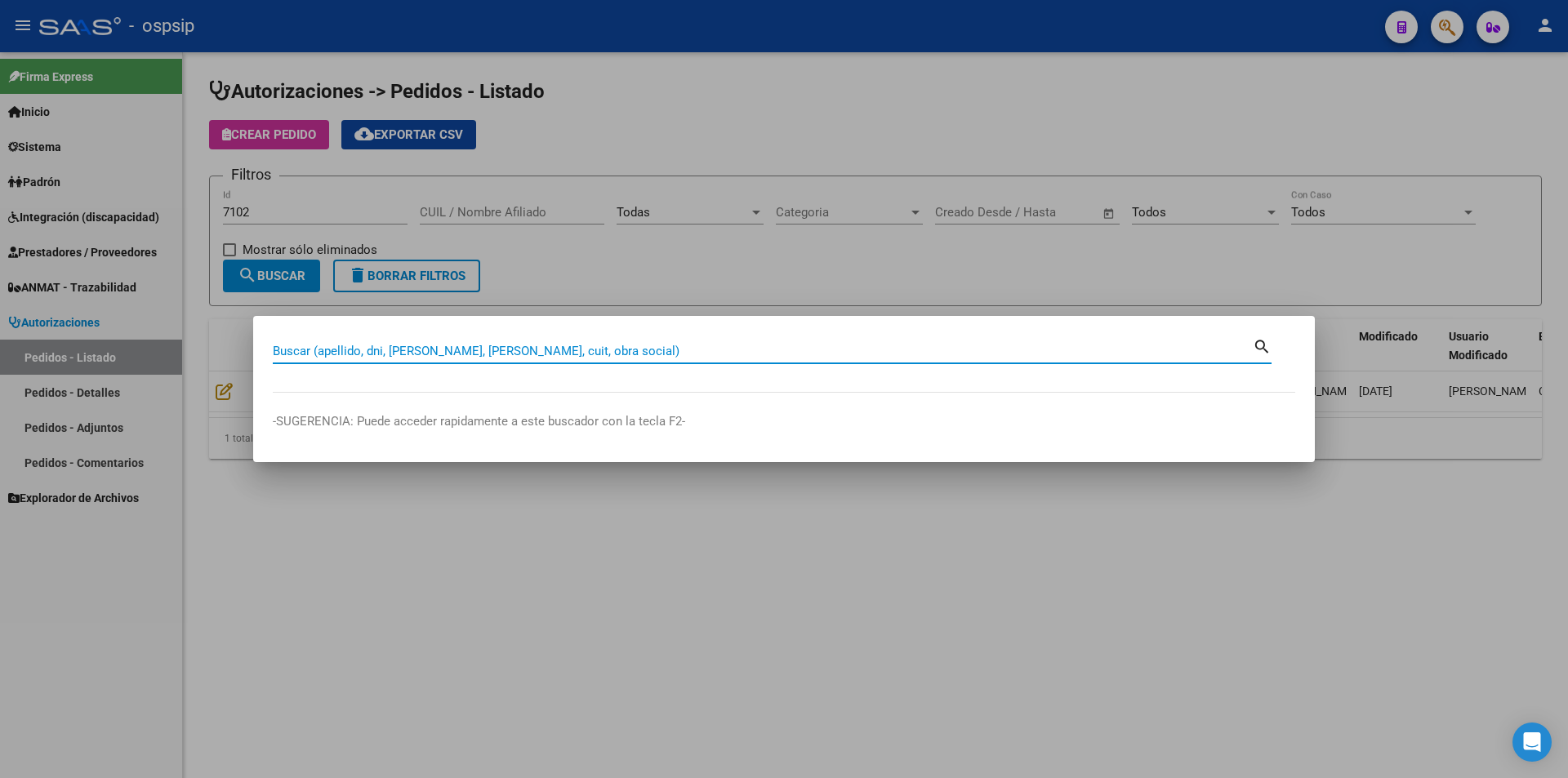
click at [318, 356] on input "Buscar (apellido, dni, [PERSON_NAME], [PERSON_NAME], cuit, obra social)" at bounding box center [763, 352] width 980 height 15
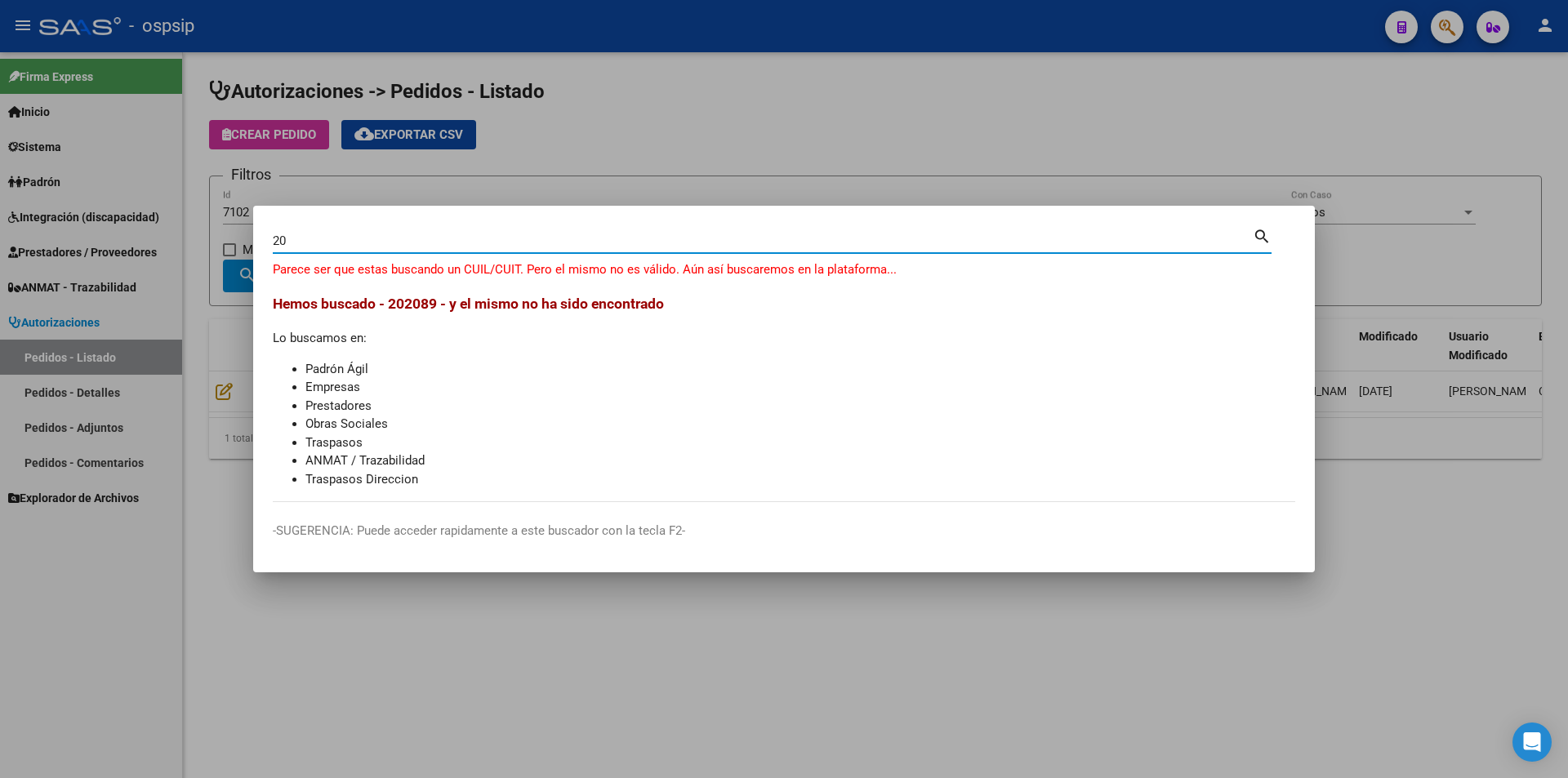
type input "2"
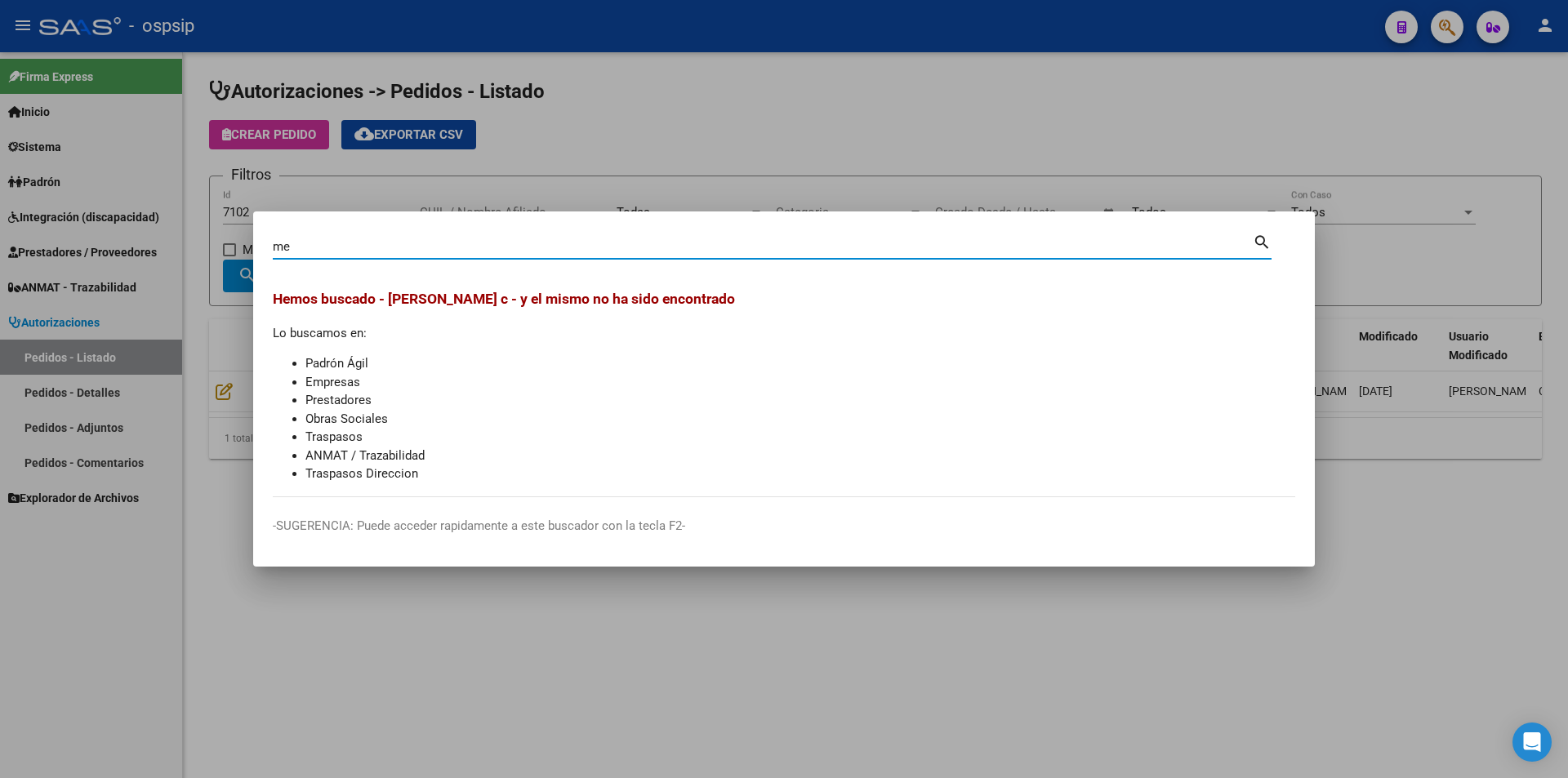
type input "m"
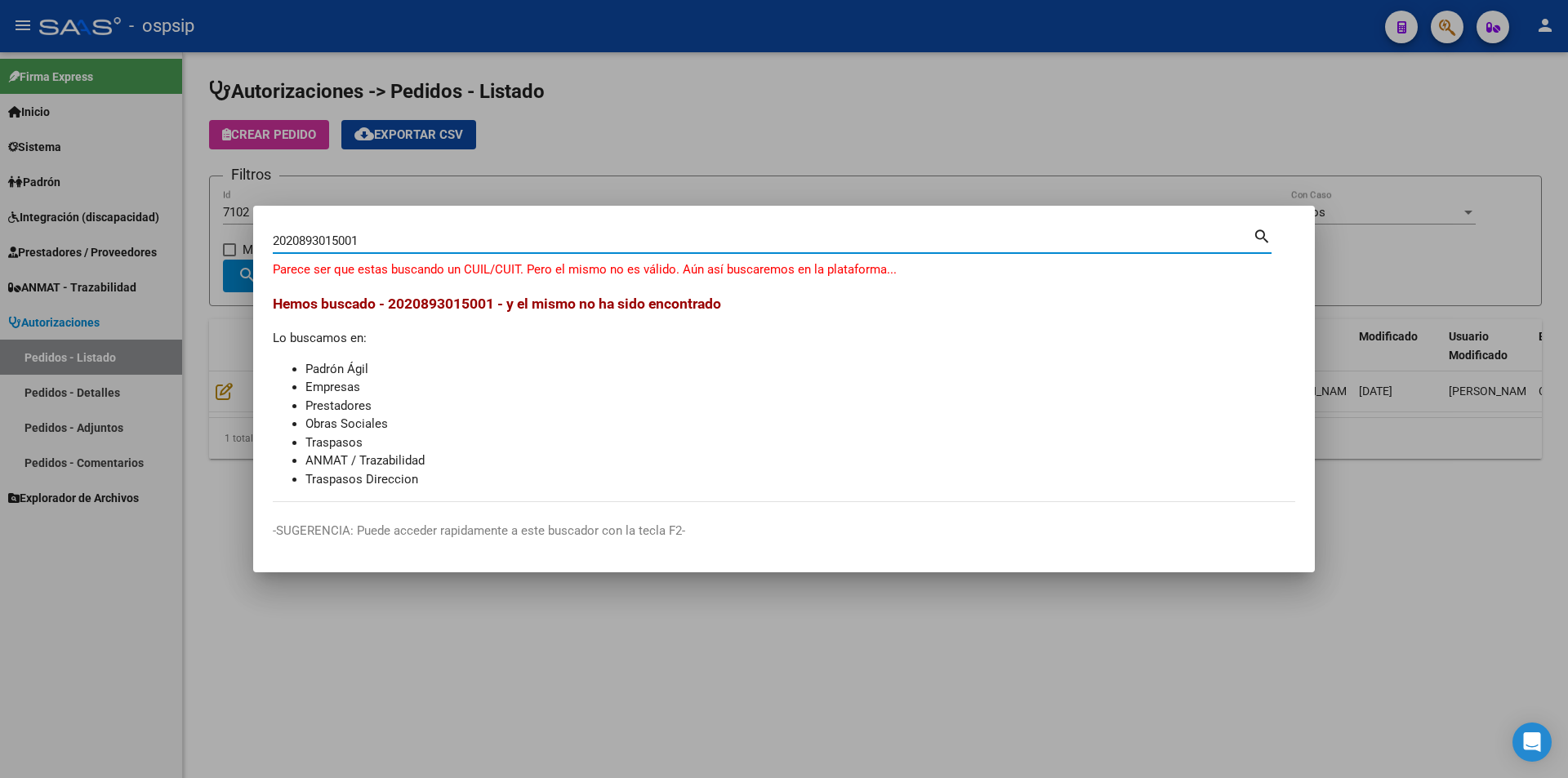
click at [289, 239] on input "2020893015001" at bounding box center [763, 241] width 980 height 15
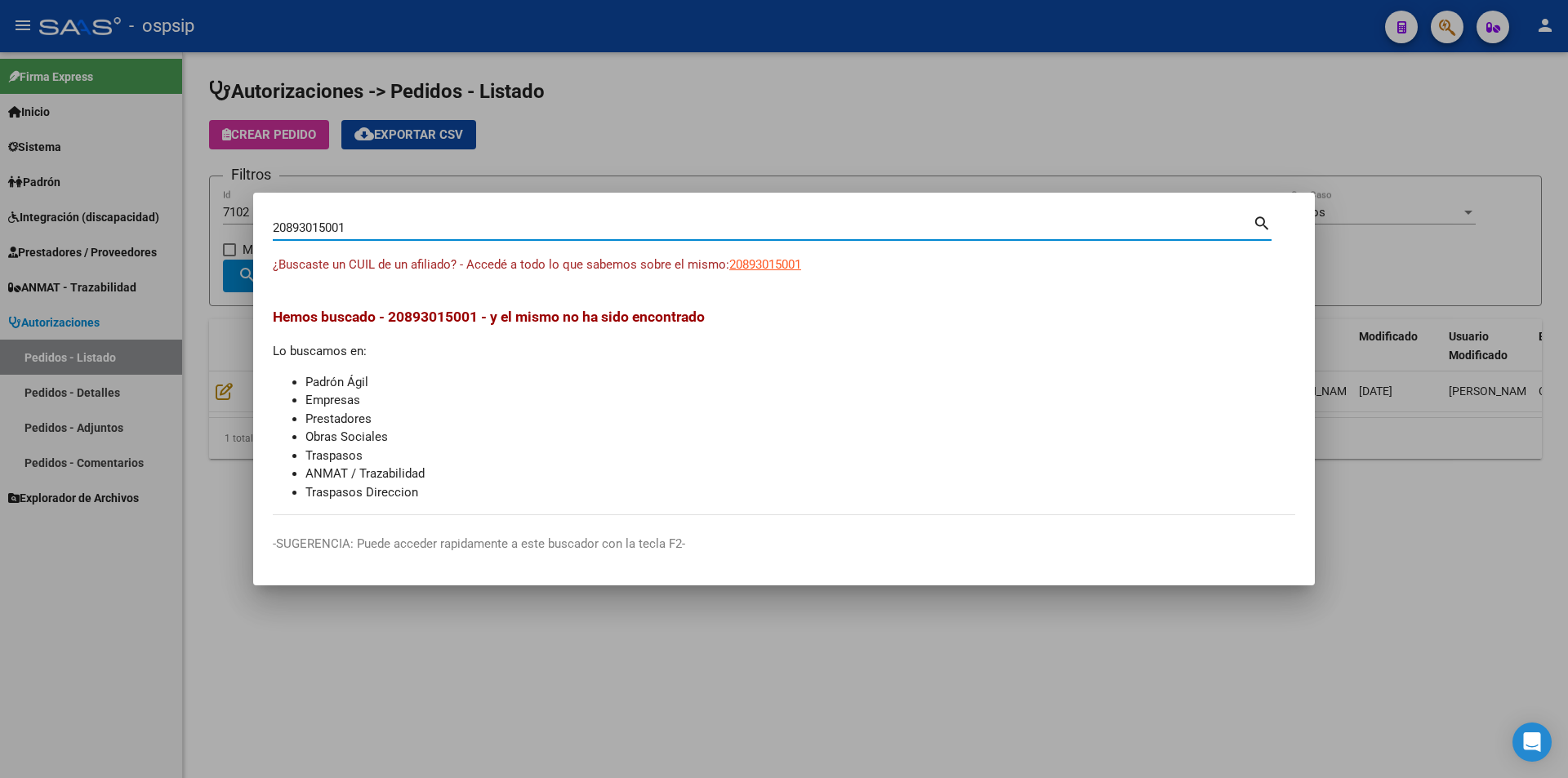
click at [356, 225] on input "20893015001" at bounding box center [763, 228] width 980 height 15
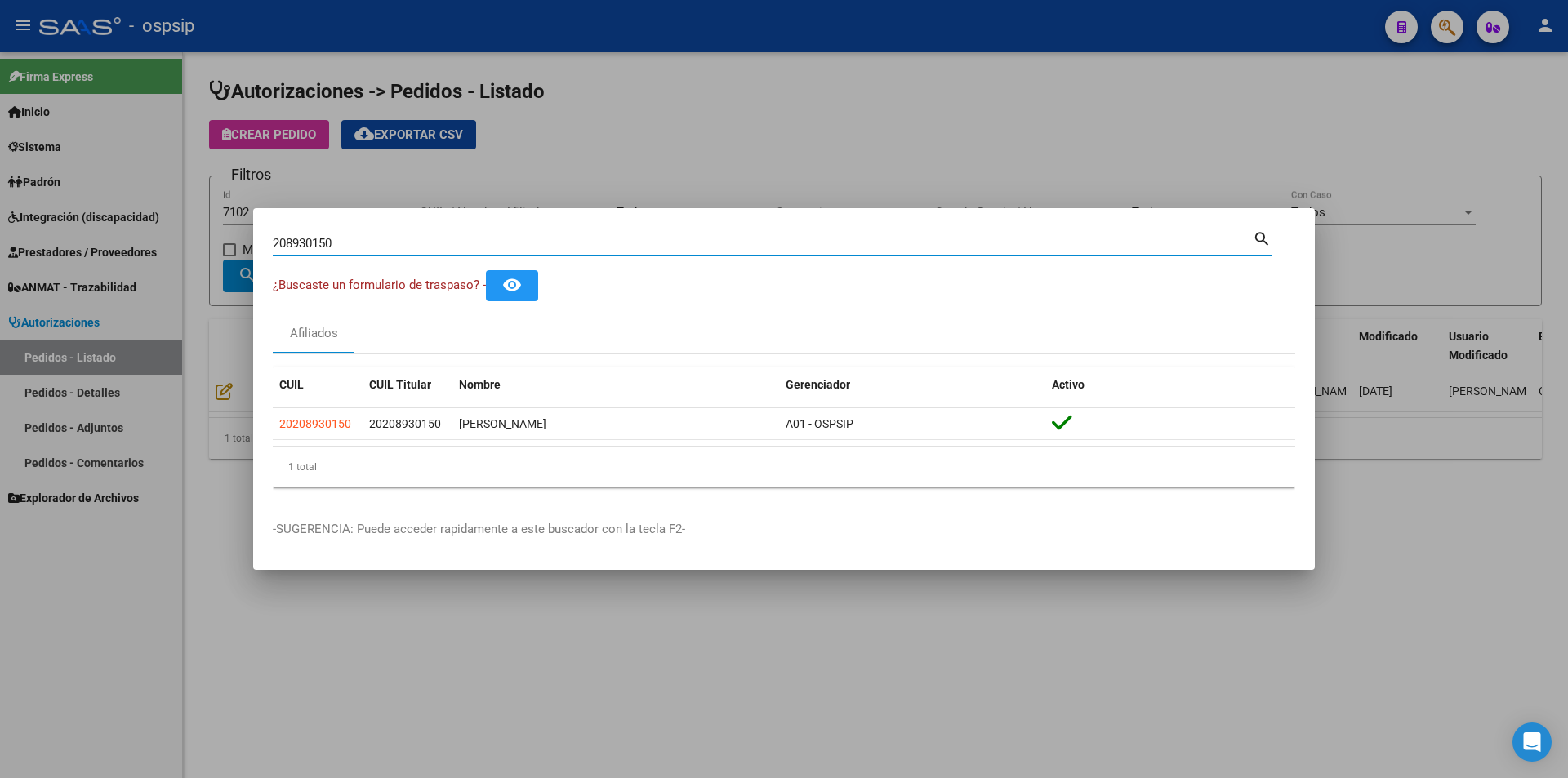
click at [352, 248] on input "208930150" at bounding box center [763, 244] width 980 height 15
type input "2"
type input "27224590747"
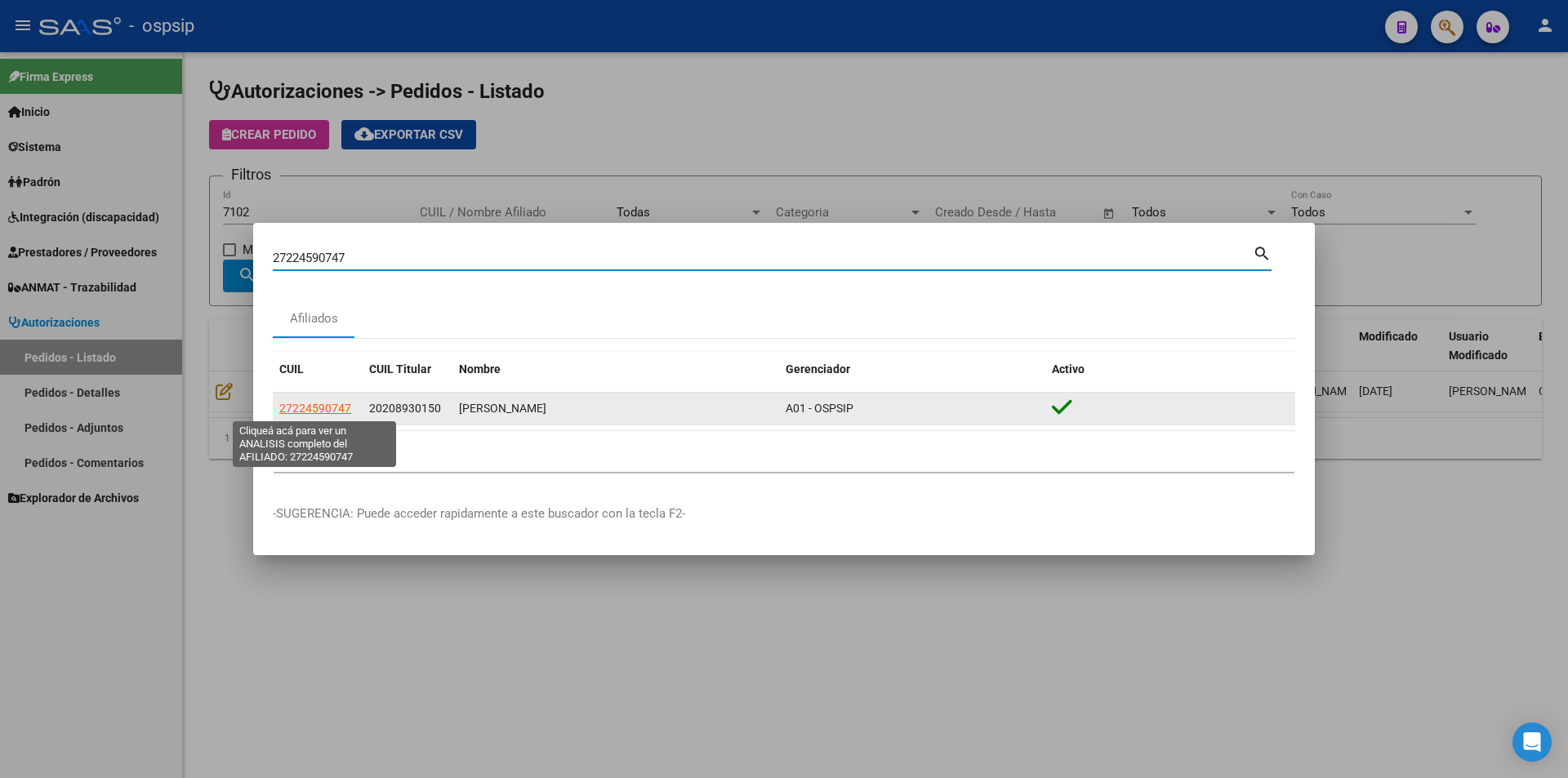
click at [290, 407] on span "27224590747" at bounding box center [316, 408] width 72 height 13
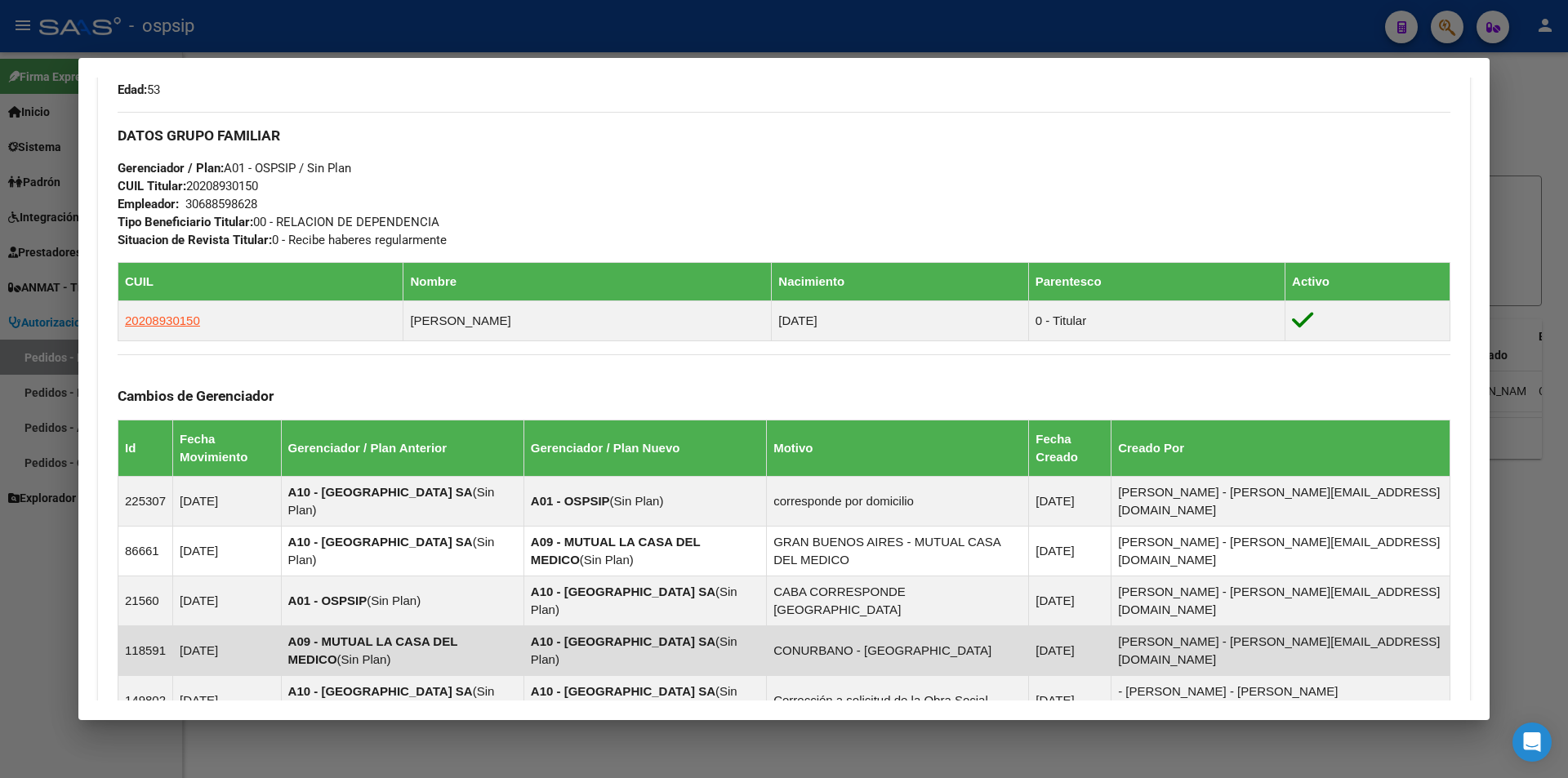
scroll to position [1050, 0]
